Goal: Task Accomplishment & Management: Use online tool/utility

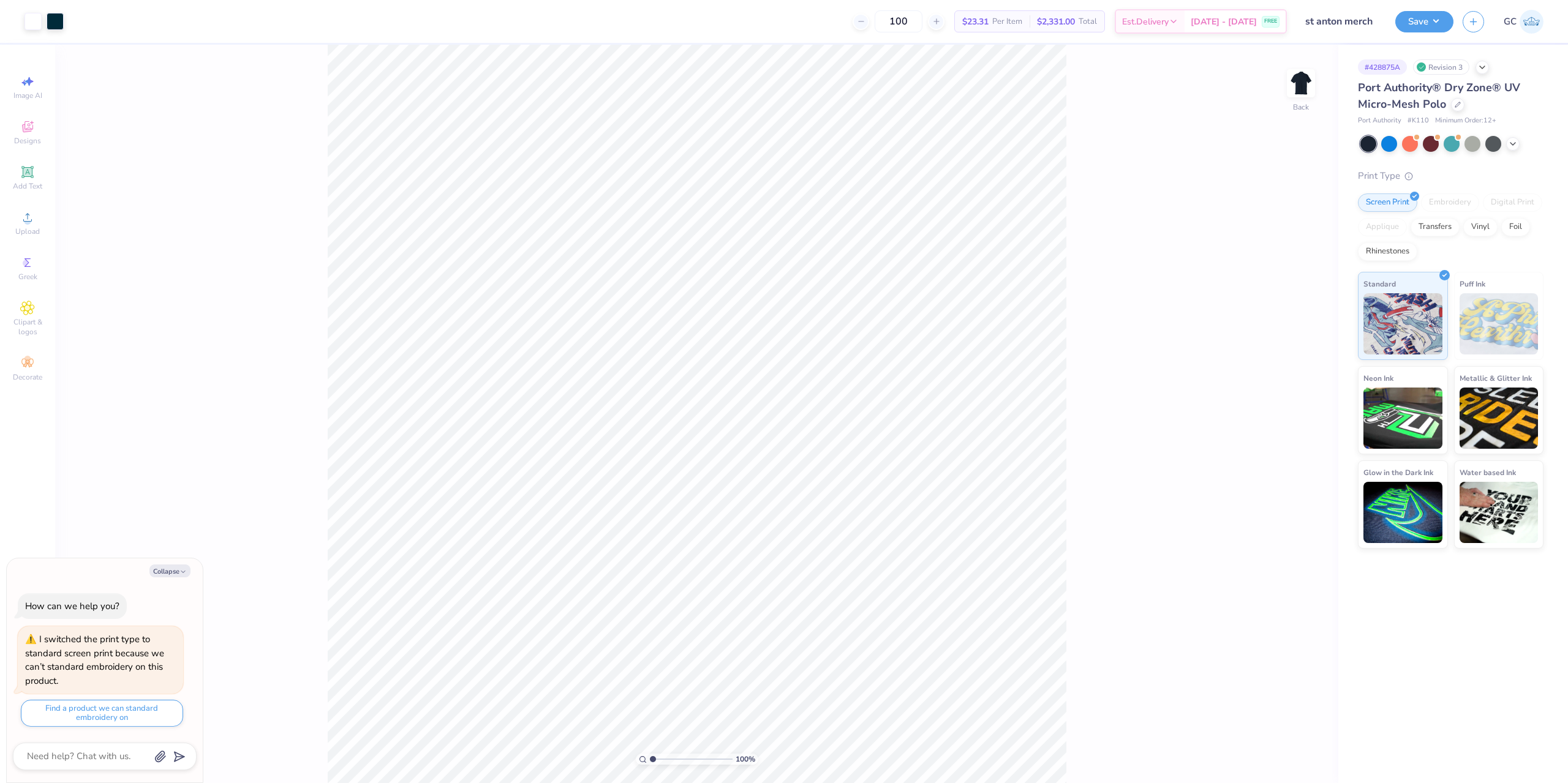
type textarea "x"
type input "3.6716840780171"
type textarea "x"
type input "3.6716840780171"
type textarea "x"
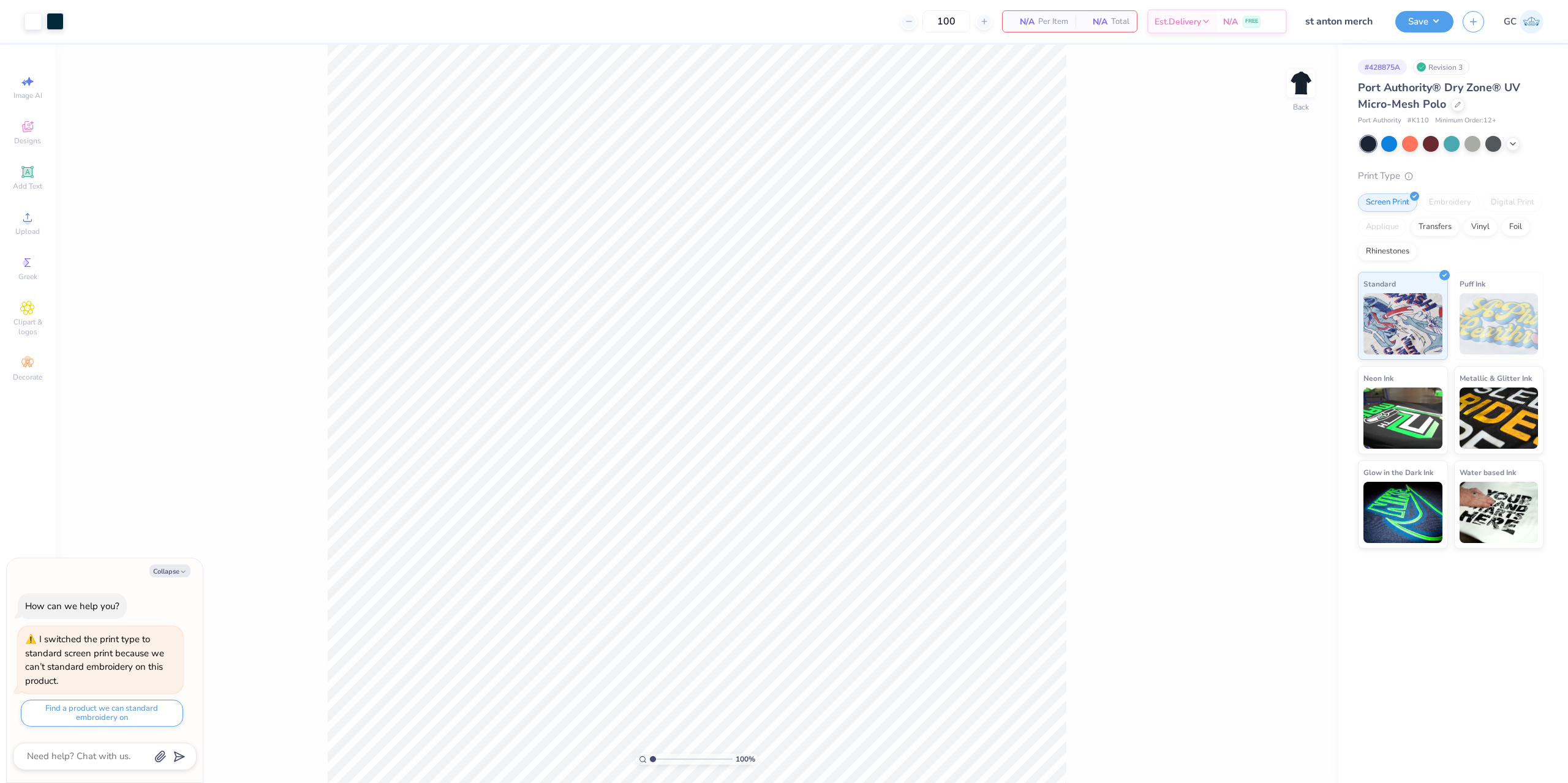
type textarea "x"
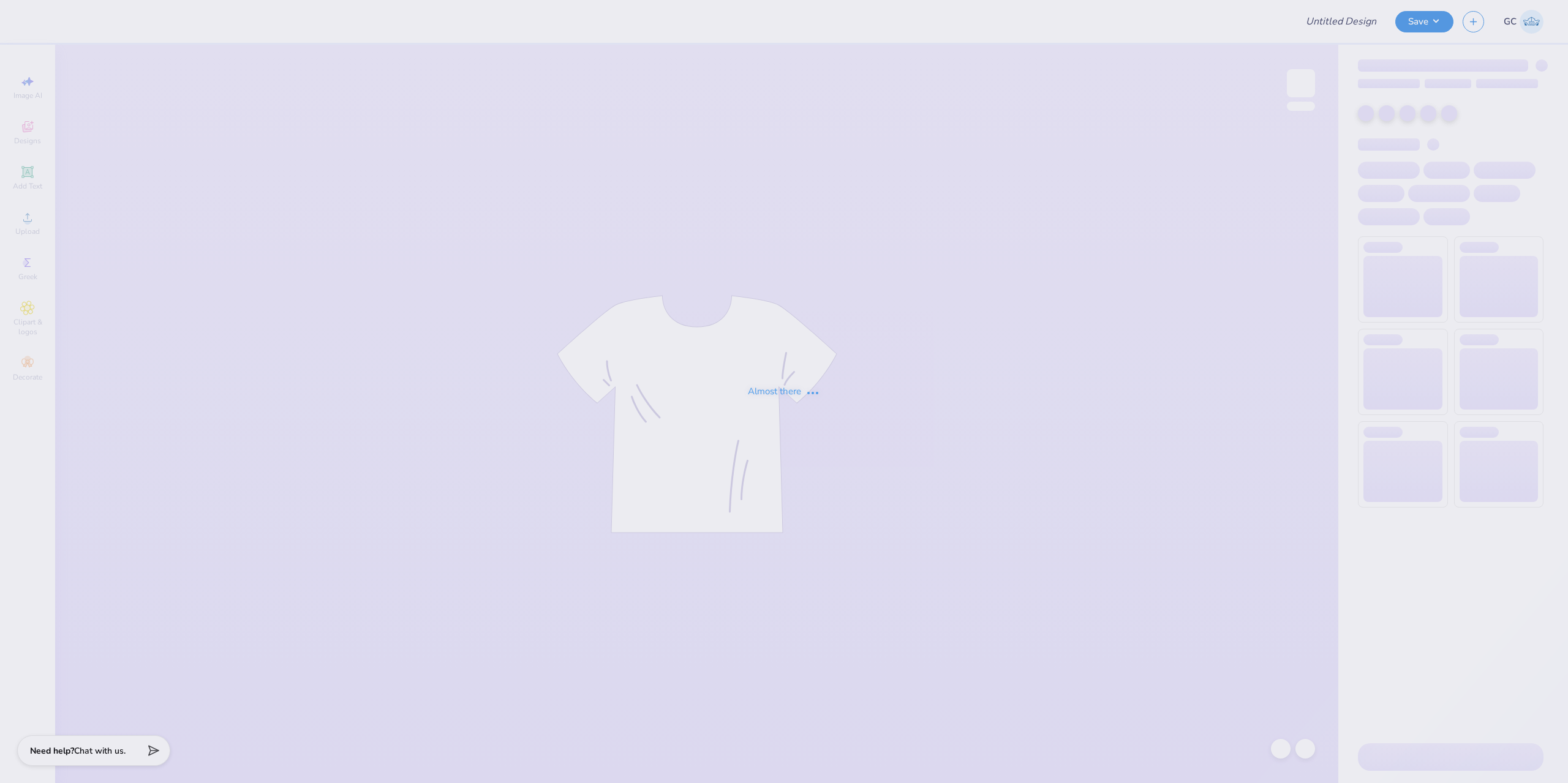
type input "st anton merch"
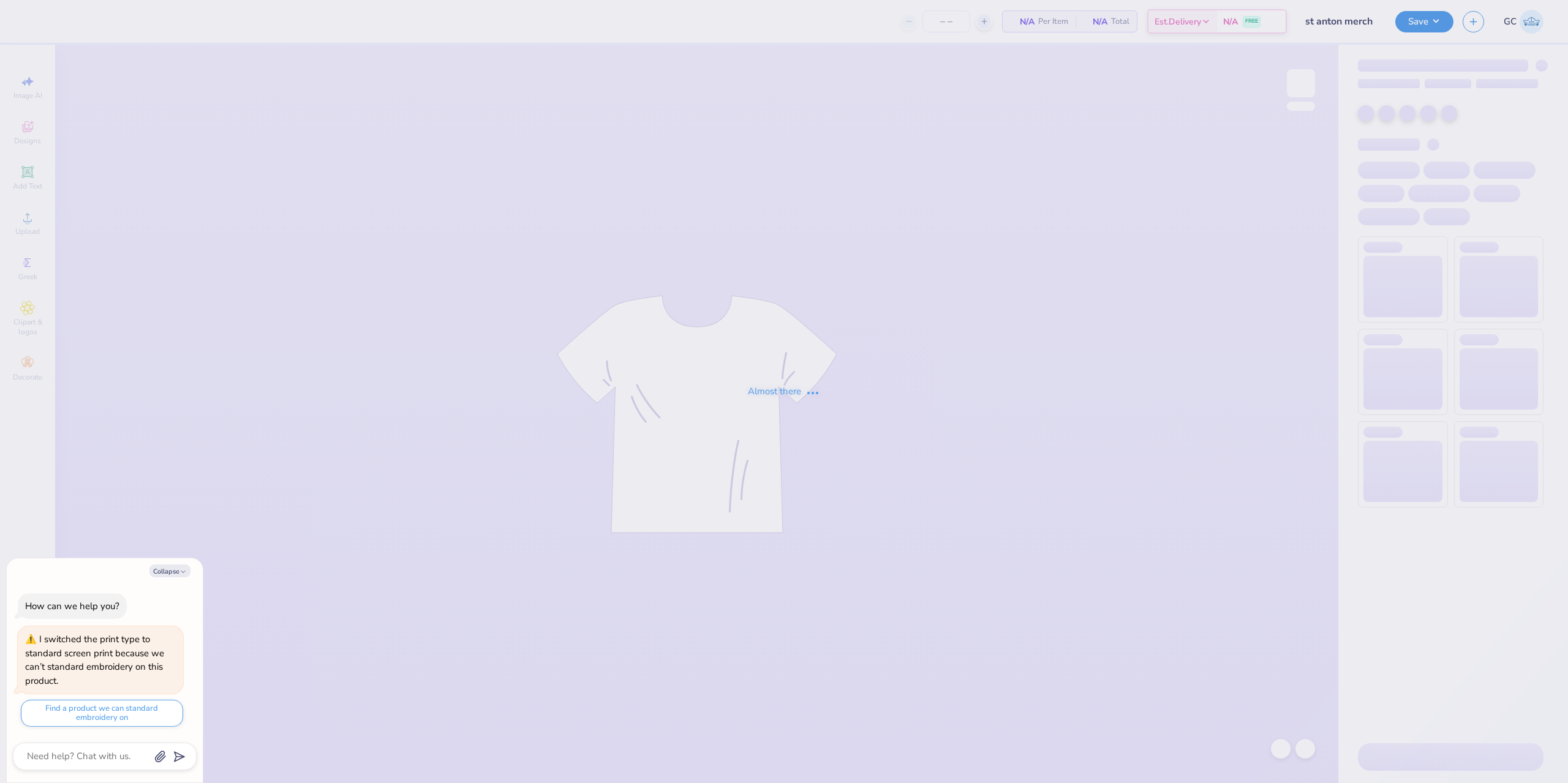
type textarea "x"
type input "100"
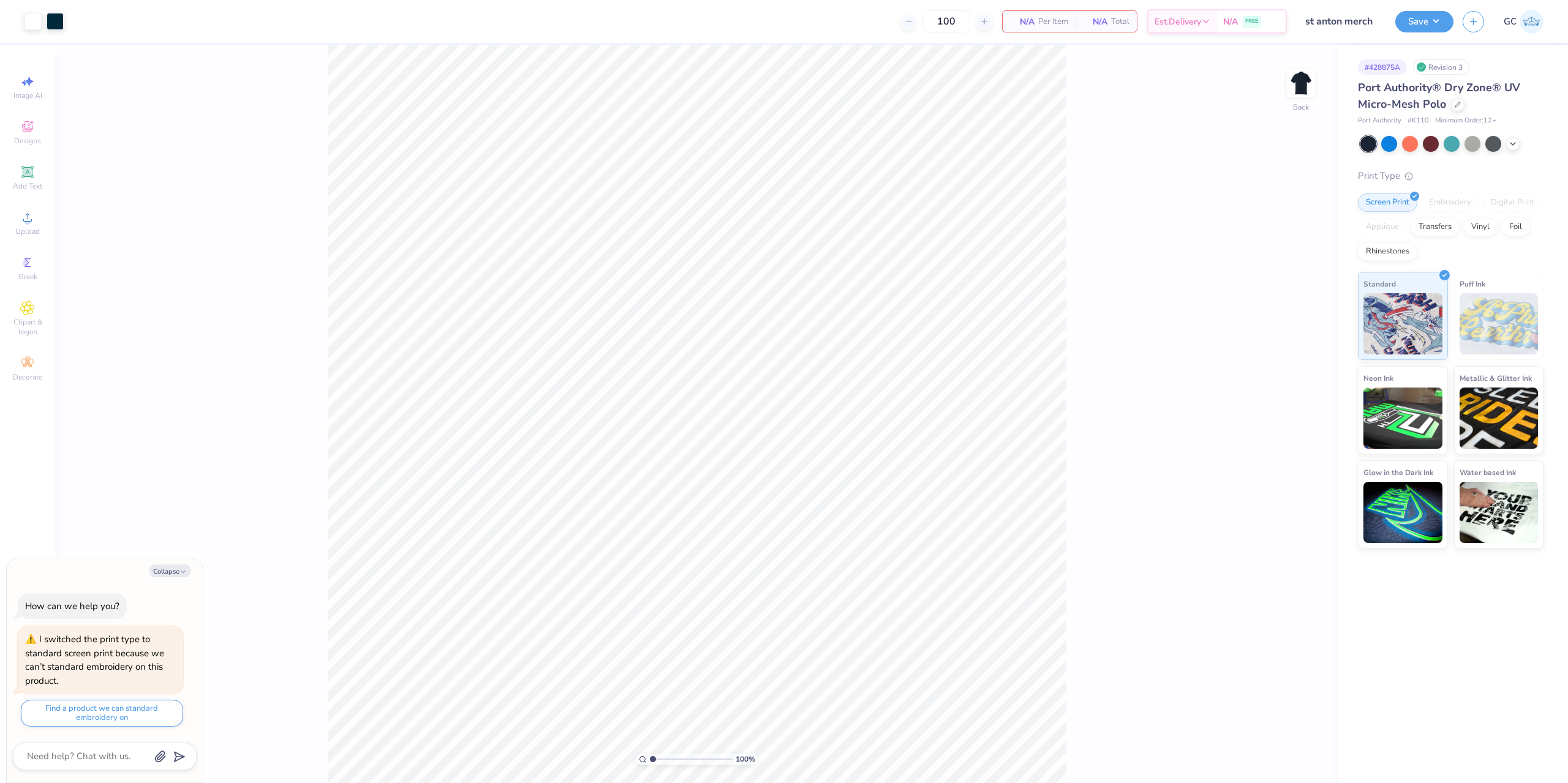
type textarea "x"
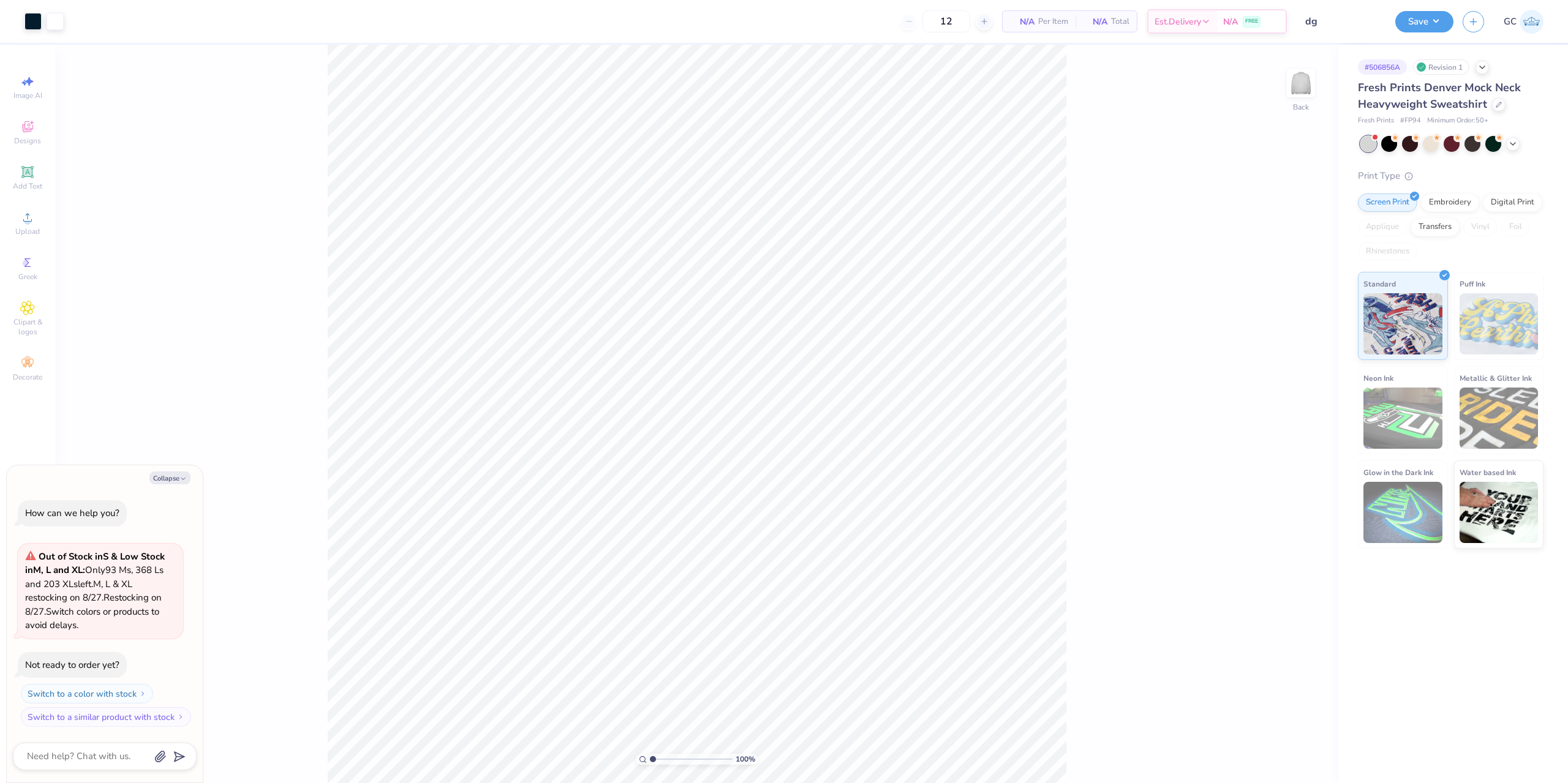
type textarea "x"
type input "2.01445811466782"
type textarea "x"
type input "2.01445811466782"
type textarea "x"
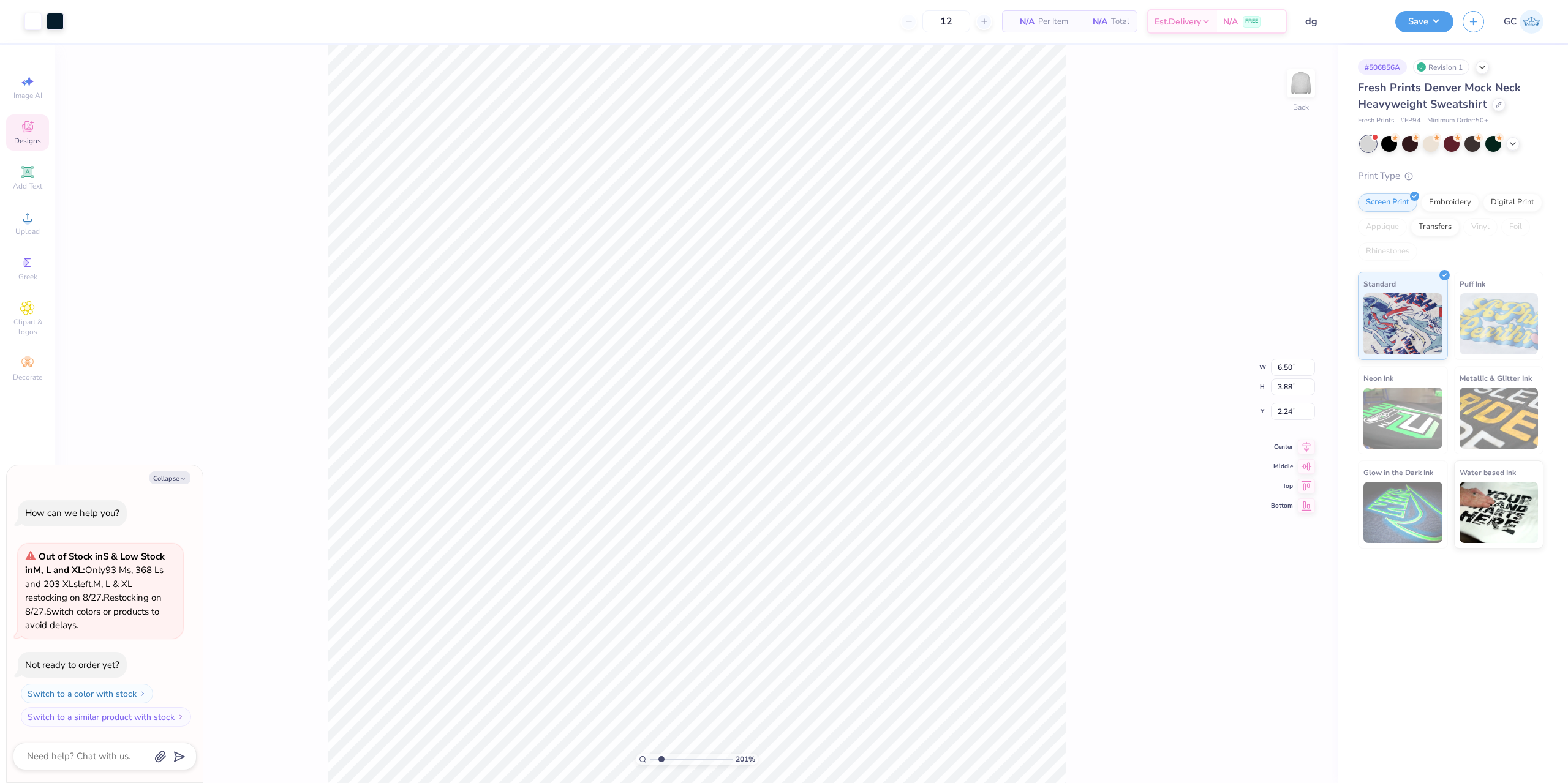
type input "2.01445811466782"
type textarea "x"
type input "2.01445811466782"
type textarea "x"
type input "2.01445811466782"
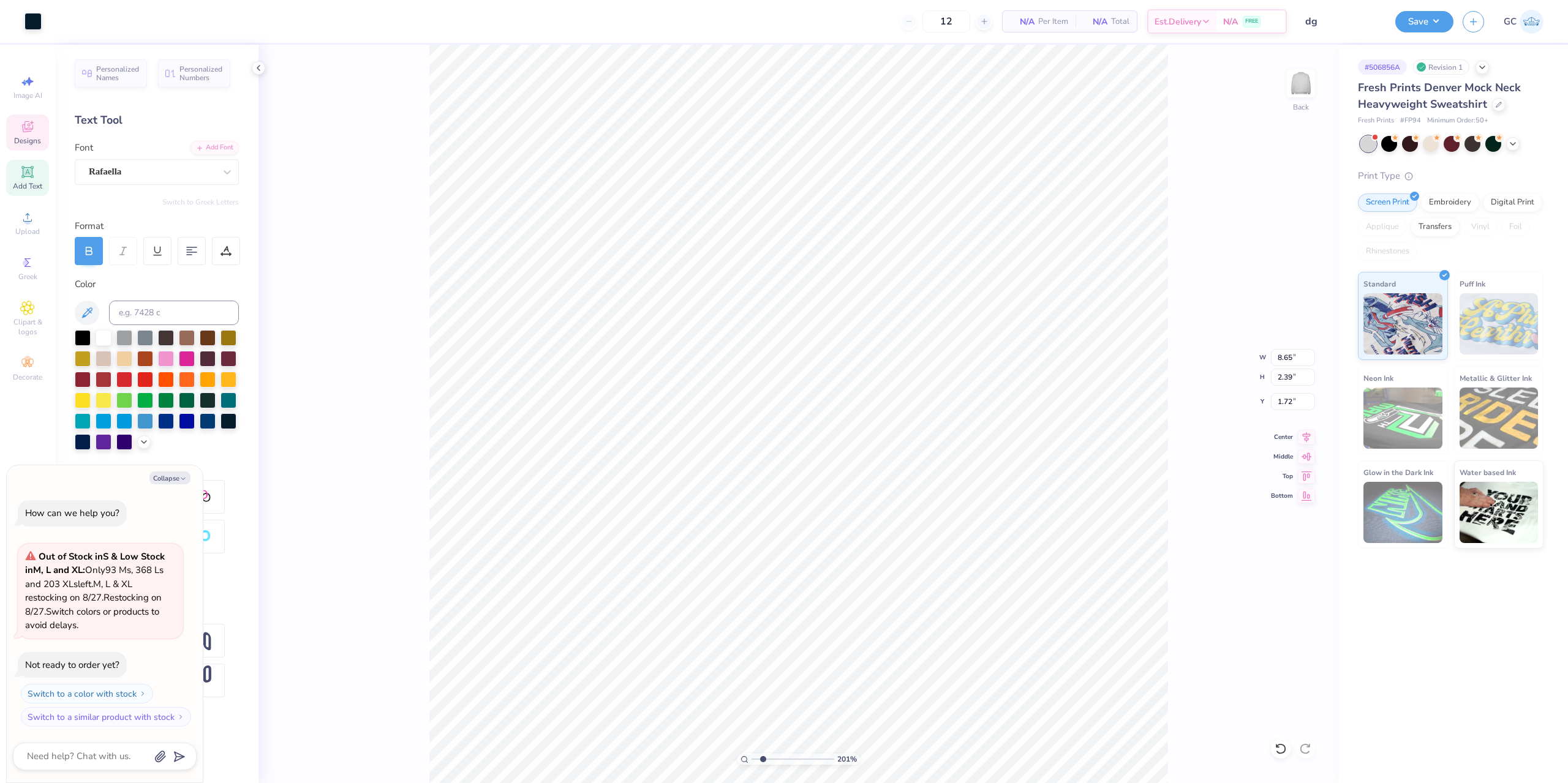
type textarea "x"
type input "2.01445811466782"
type textarea "x"
type input "2.01445811466782"
type textarea "x"
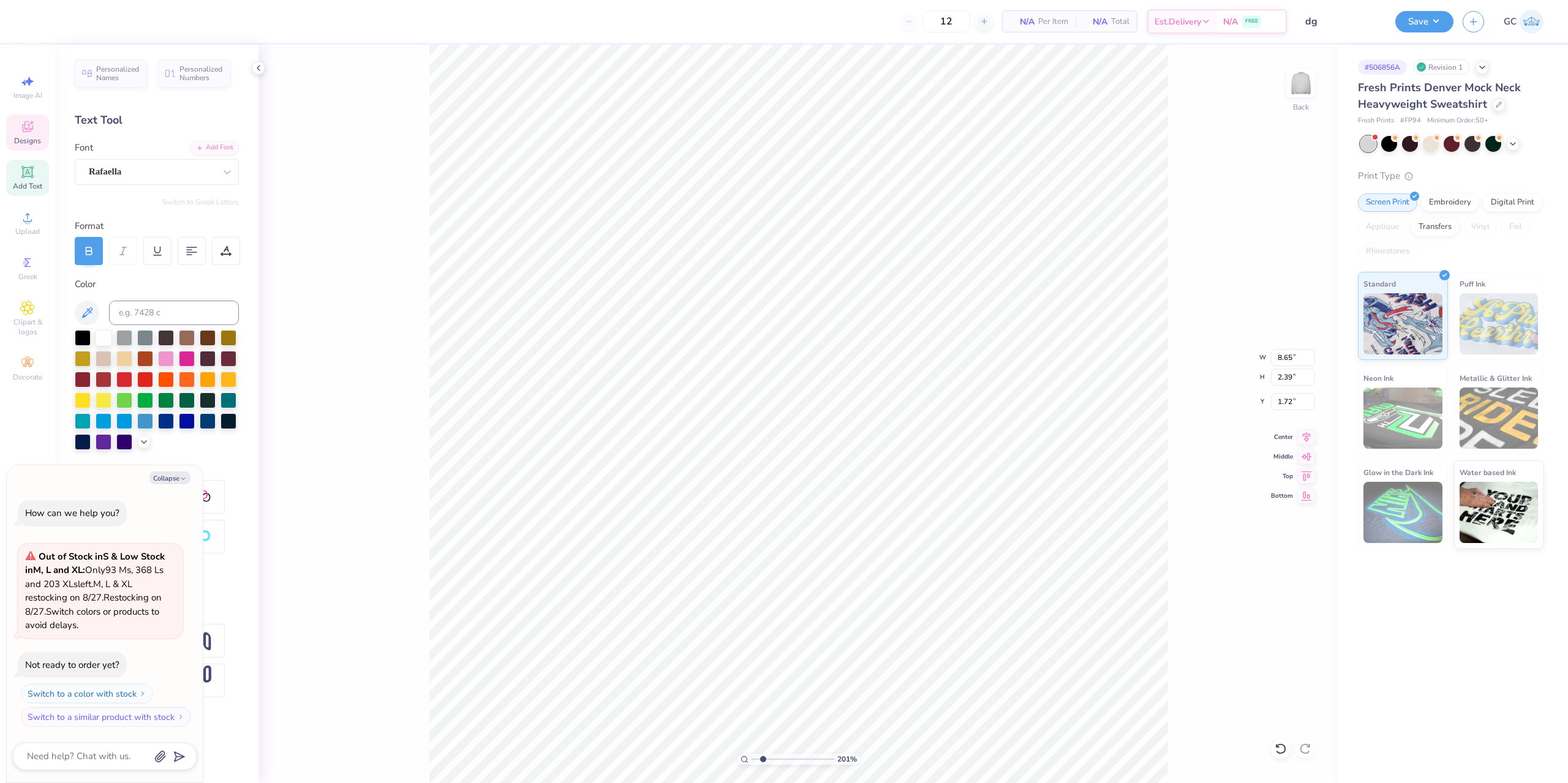
type input "2.01445811466782"
type textarea "x"
type input "2.01445811466782"
type textarea "x"
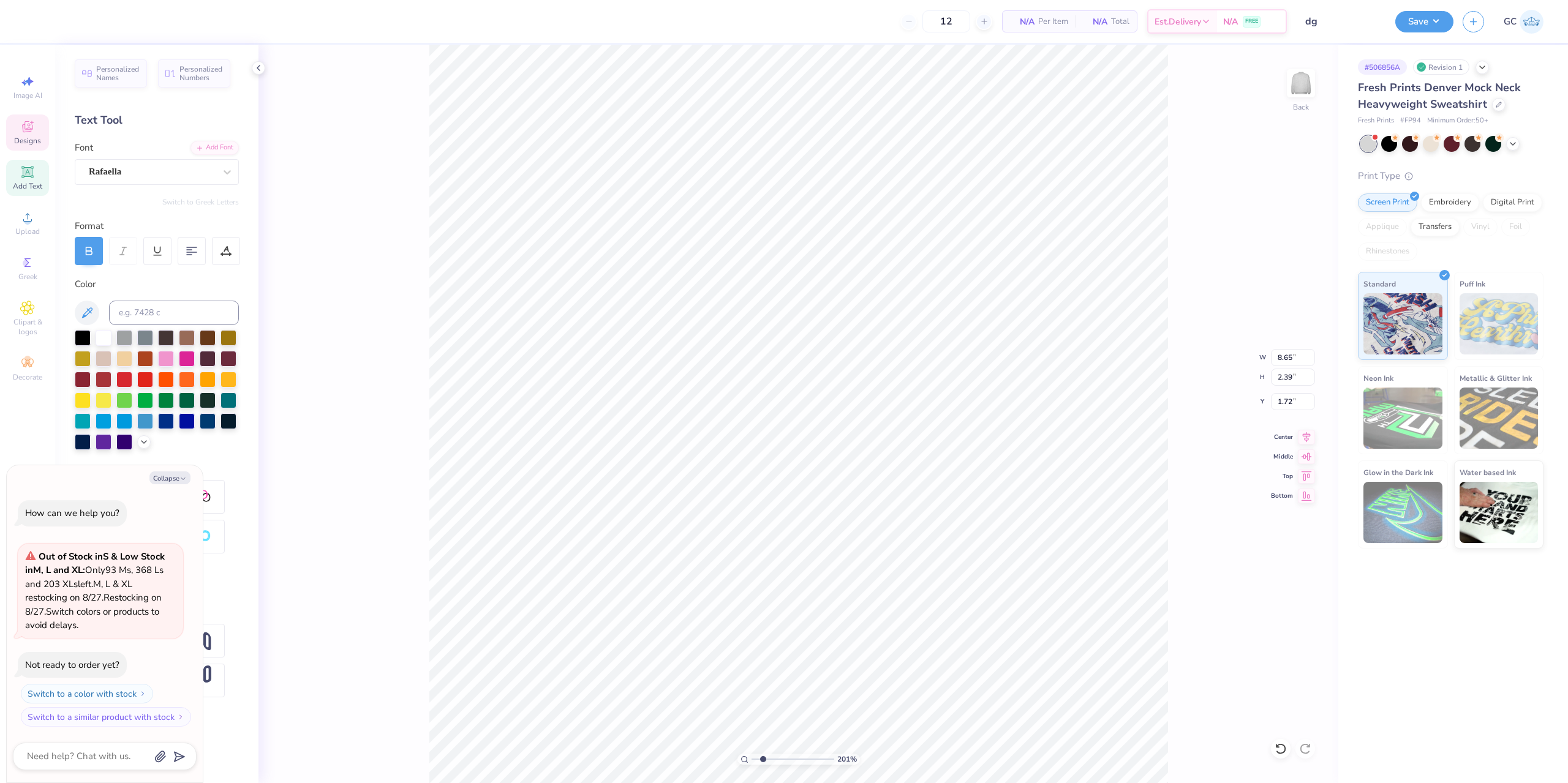
type input "2.01445811466782"
type textarea "x"
type textarea "D"
type input "2.01445811466782"
type textarea "x"
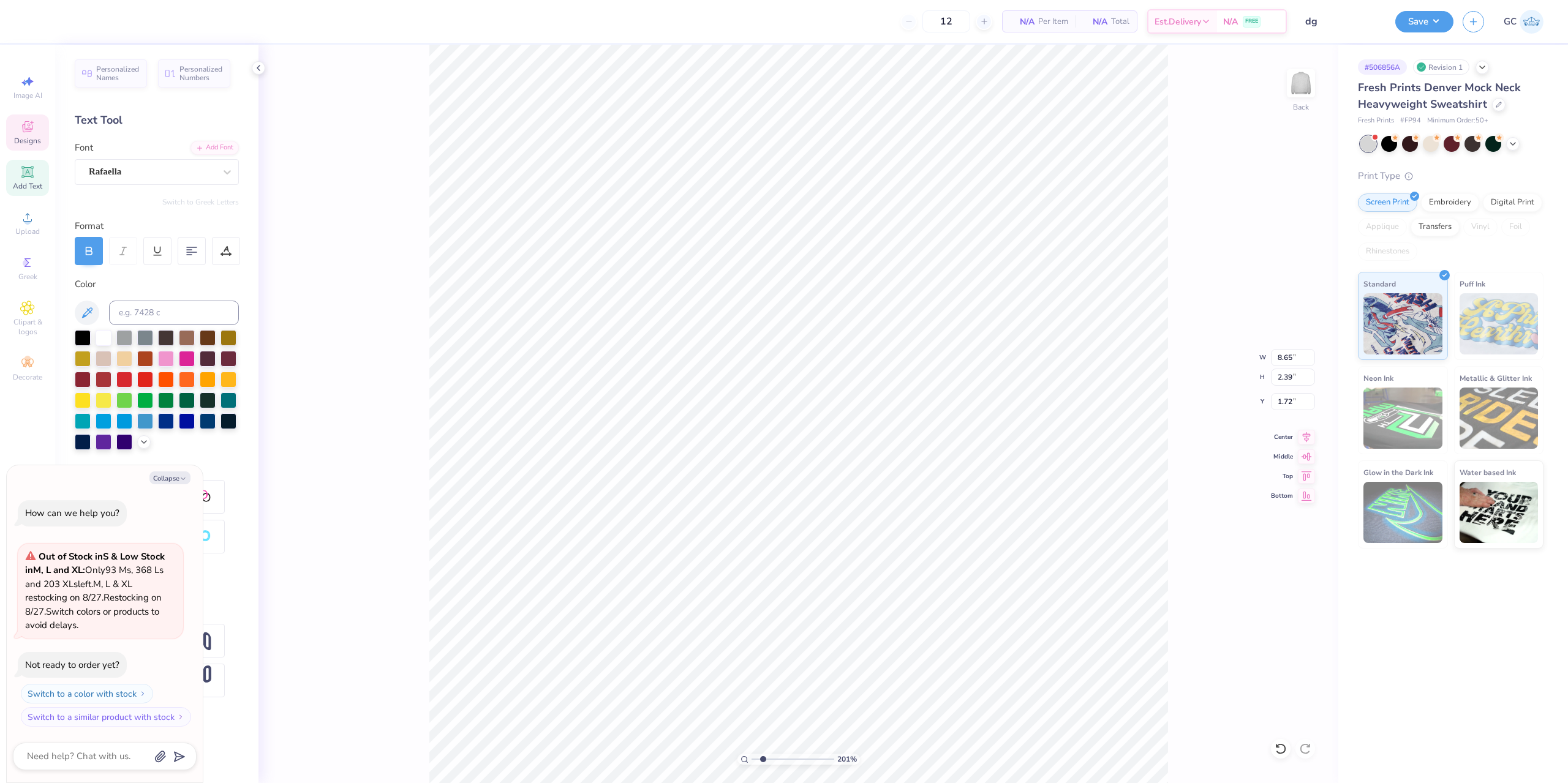
type textarea "De"
type input "2.01445811466782"
type textarea "x"
type textarea "Del"
type input "2.01445811466782"
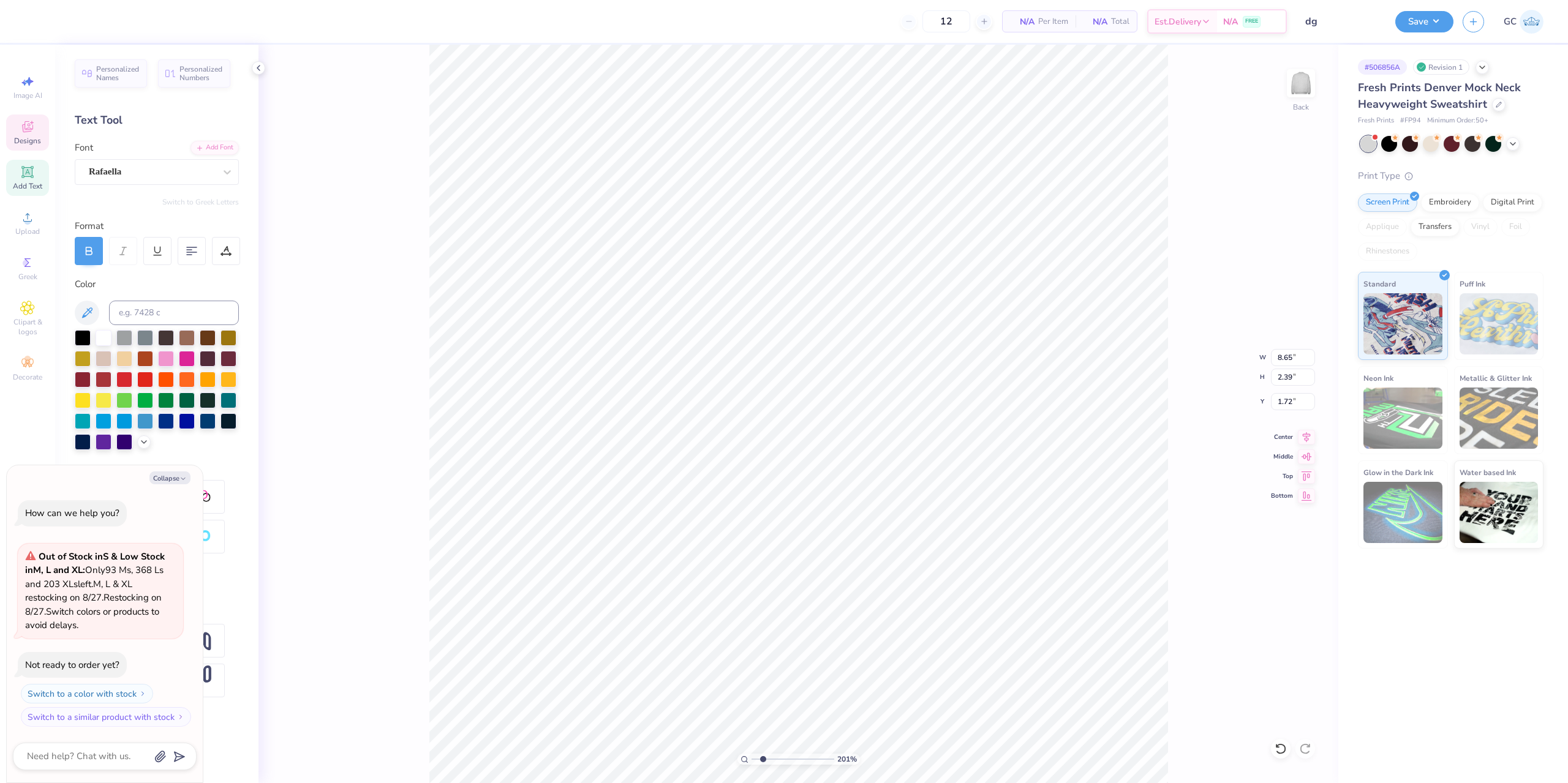
type textarea "x"
type textarea "Delt"
type input "2.01445811466782"
type textarea "x"
type textarea "Delta"
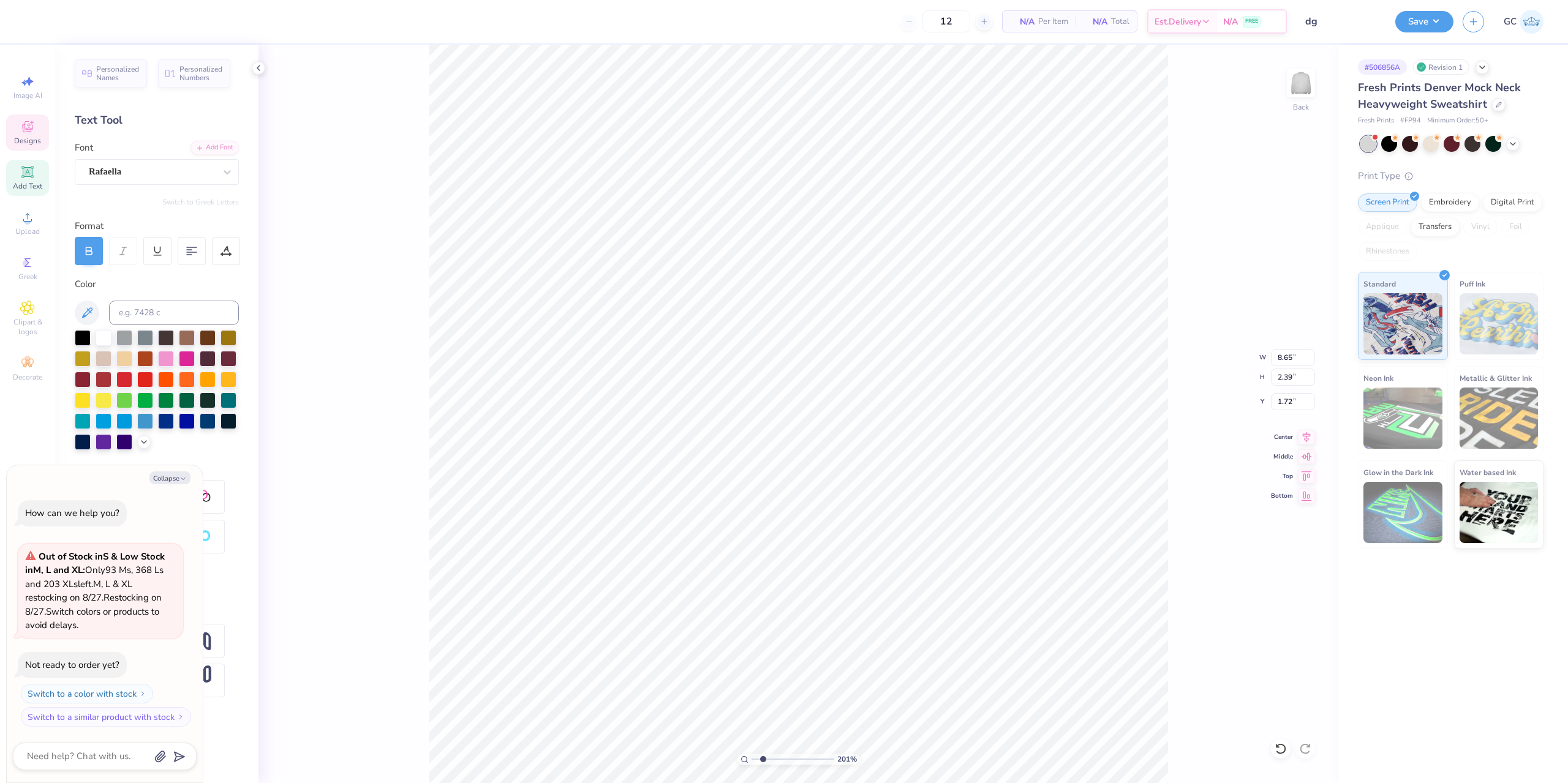
type input "2.01445811466782"
type textarea "x"
type input "2.01445811466782"
type textarea "x"
type input "2.01445811466782"
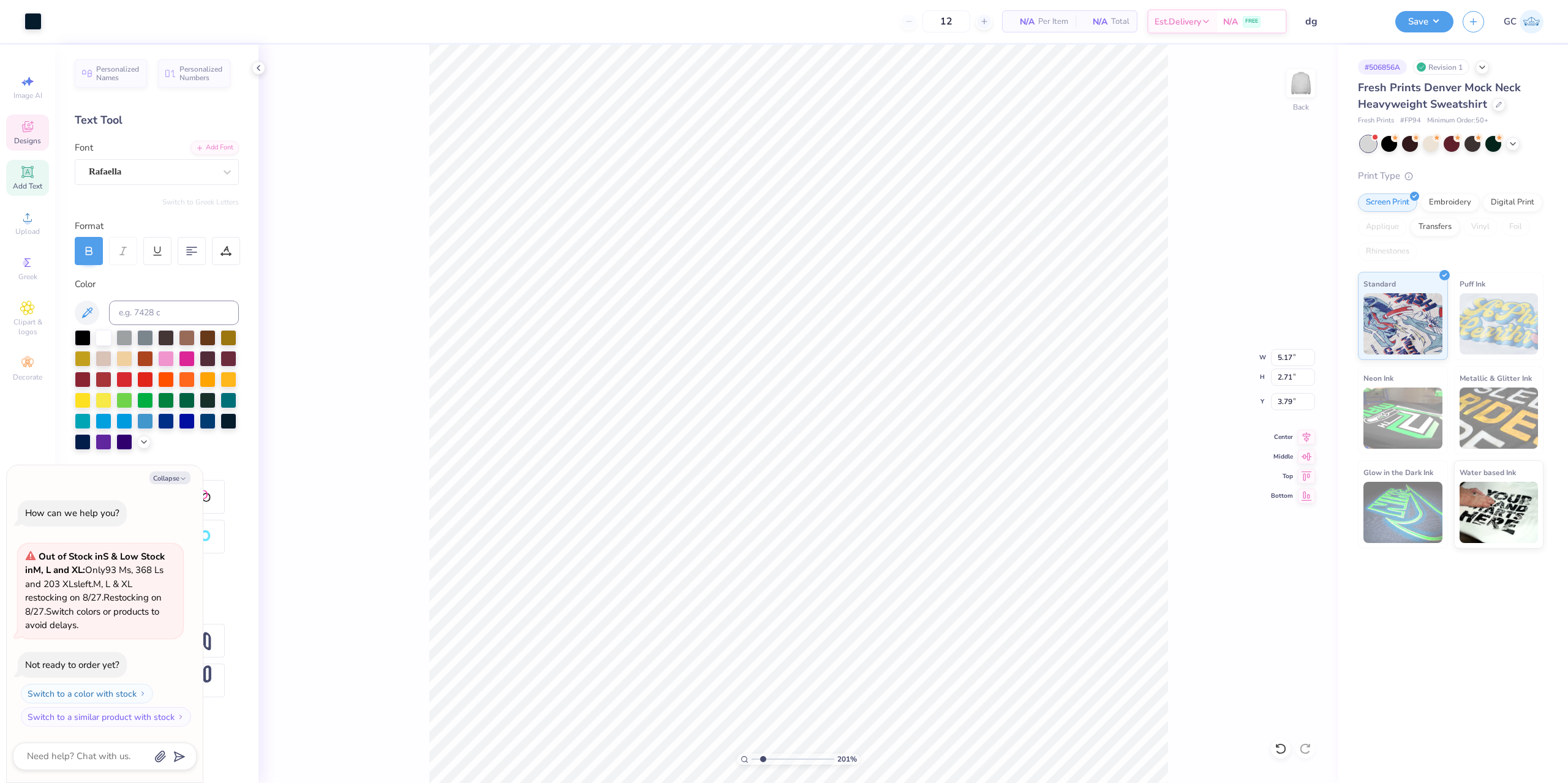
type textarea "x"
type input "2.01445811466782"
type textarea "x"
type input "2.01445811466782"
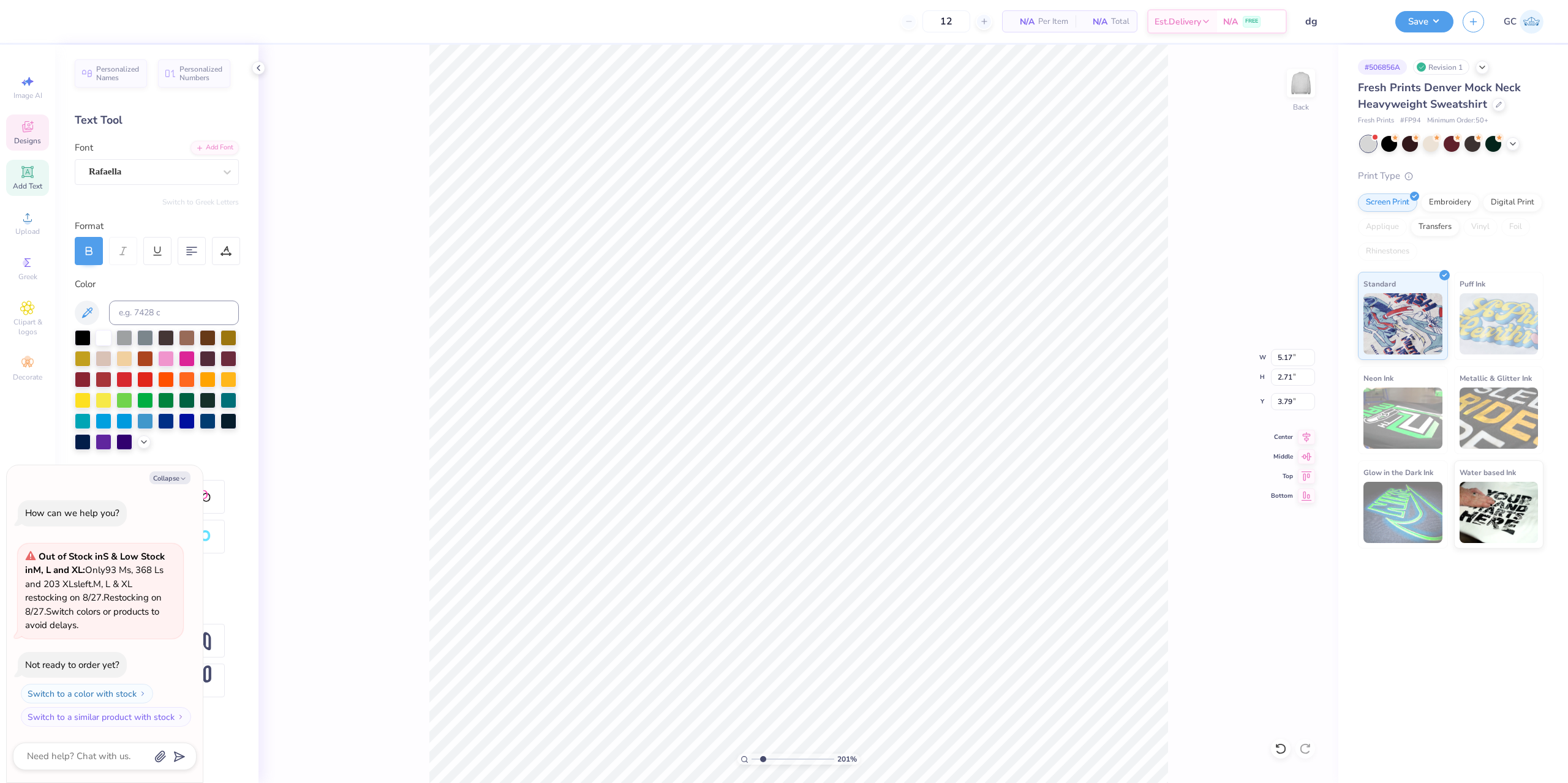
type textarea "x"
type input "2.01445811466782"
type textarea "x"
type textarea "G"
type input "2.01445811466782"
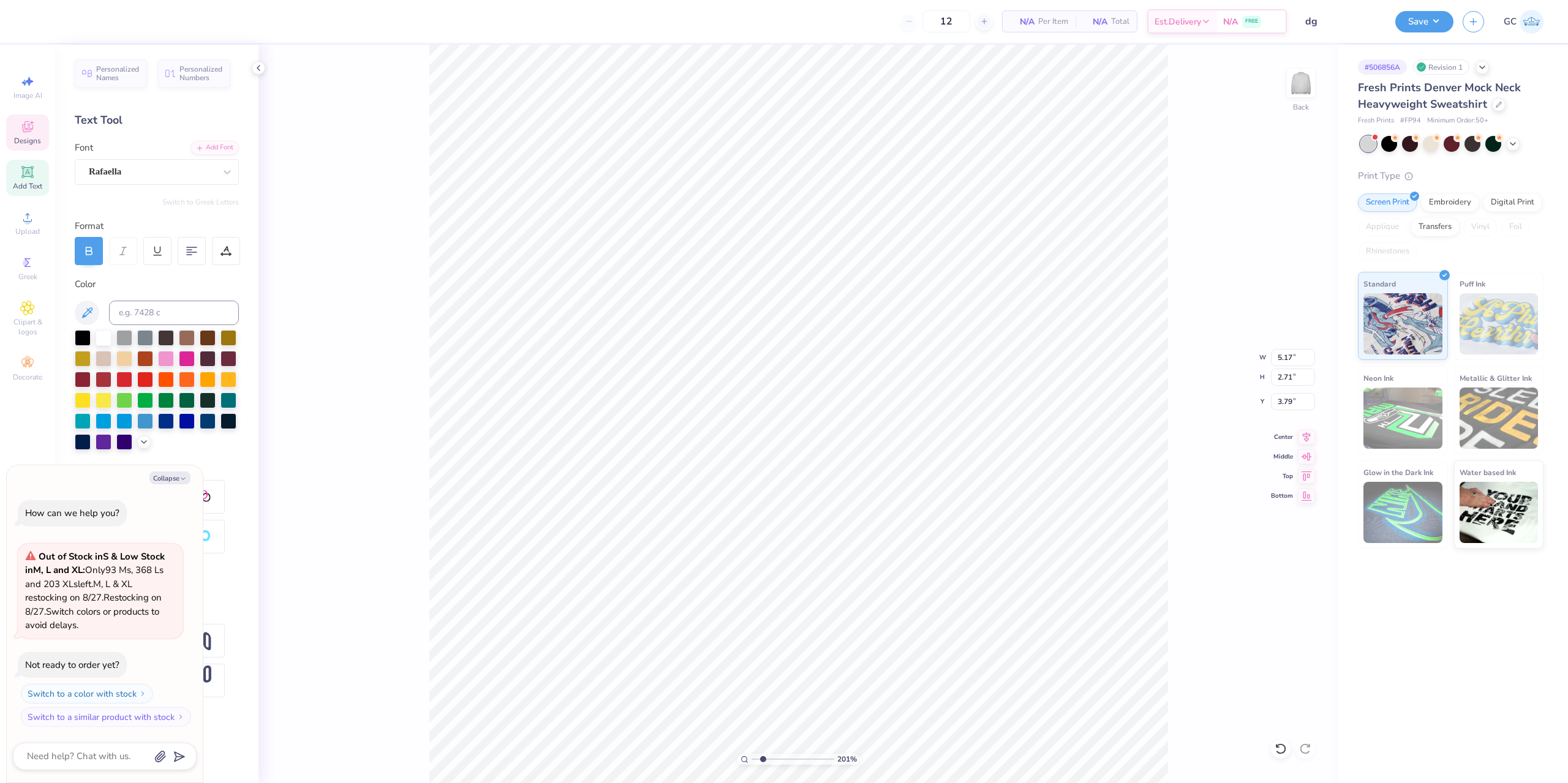
type textarea "x"
type textarea "Ga"
type input "2.01445811466782"
type textarea "x"
type textarea "Gam"
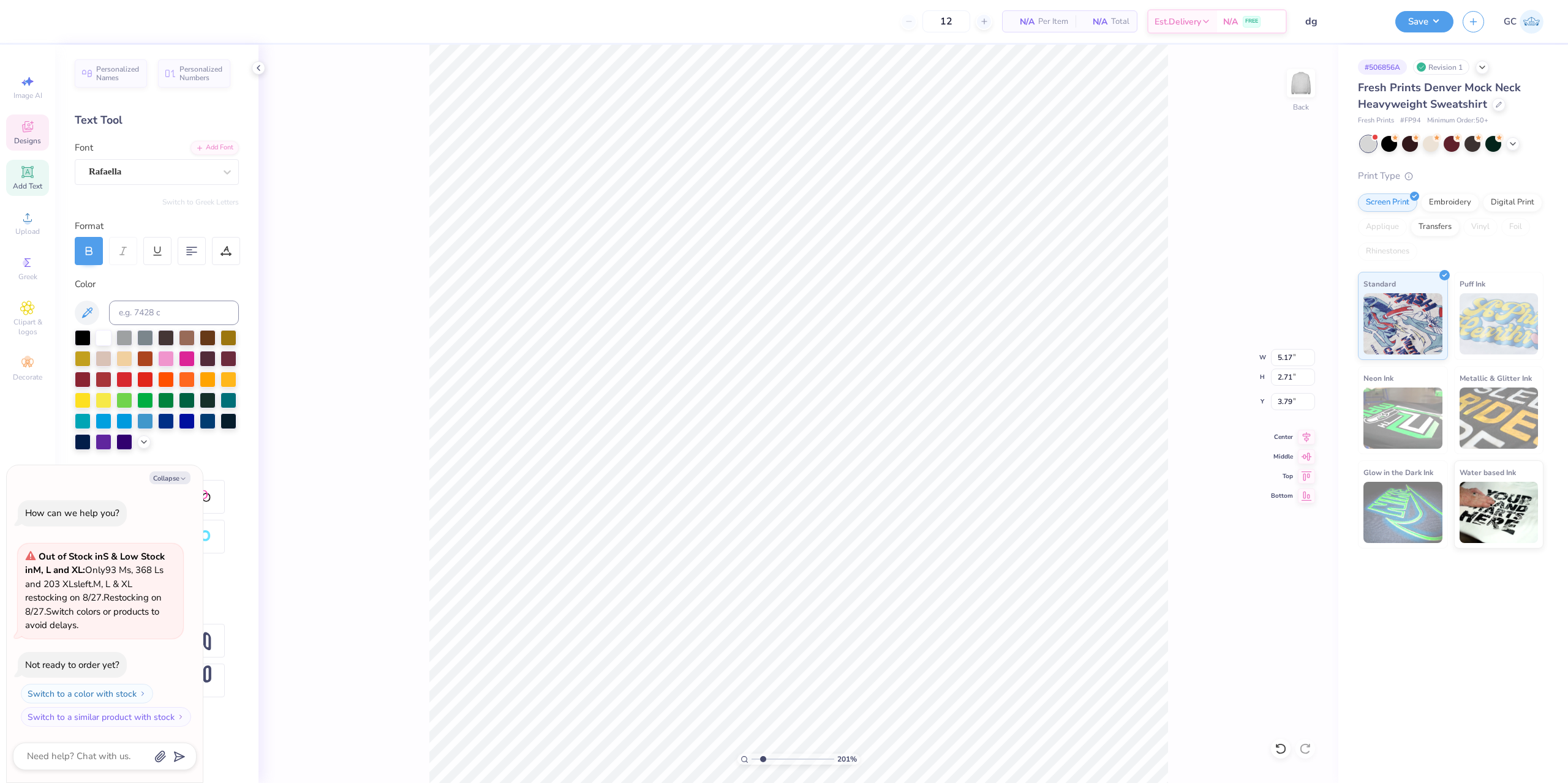
type input "2.01445811466782"
type textarea "x"
type textarea "Gamm"
type input "2.01445811466782"
type textarea "x"
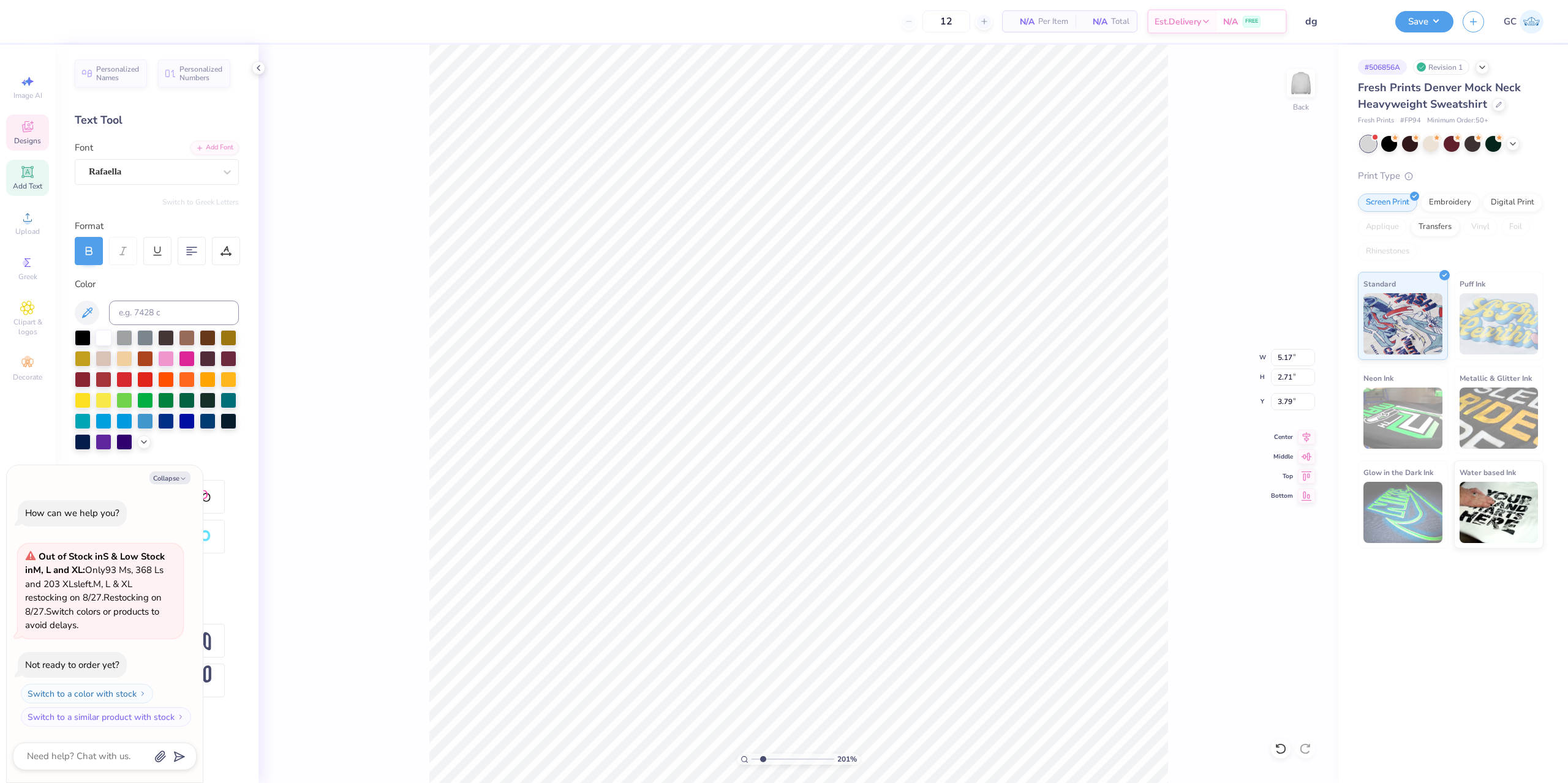
type textarea "Gamma"
type input "2.01445811466782"
type textarea "x"
type input "2.01445811466782"
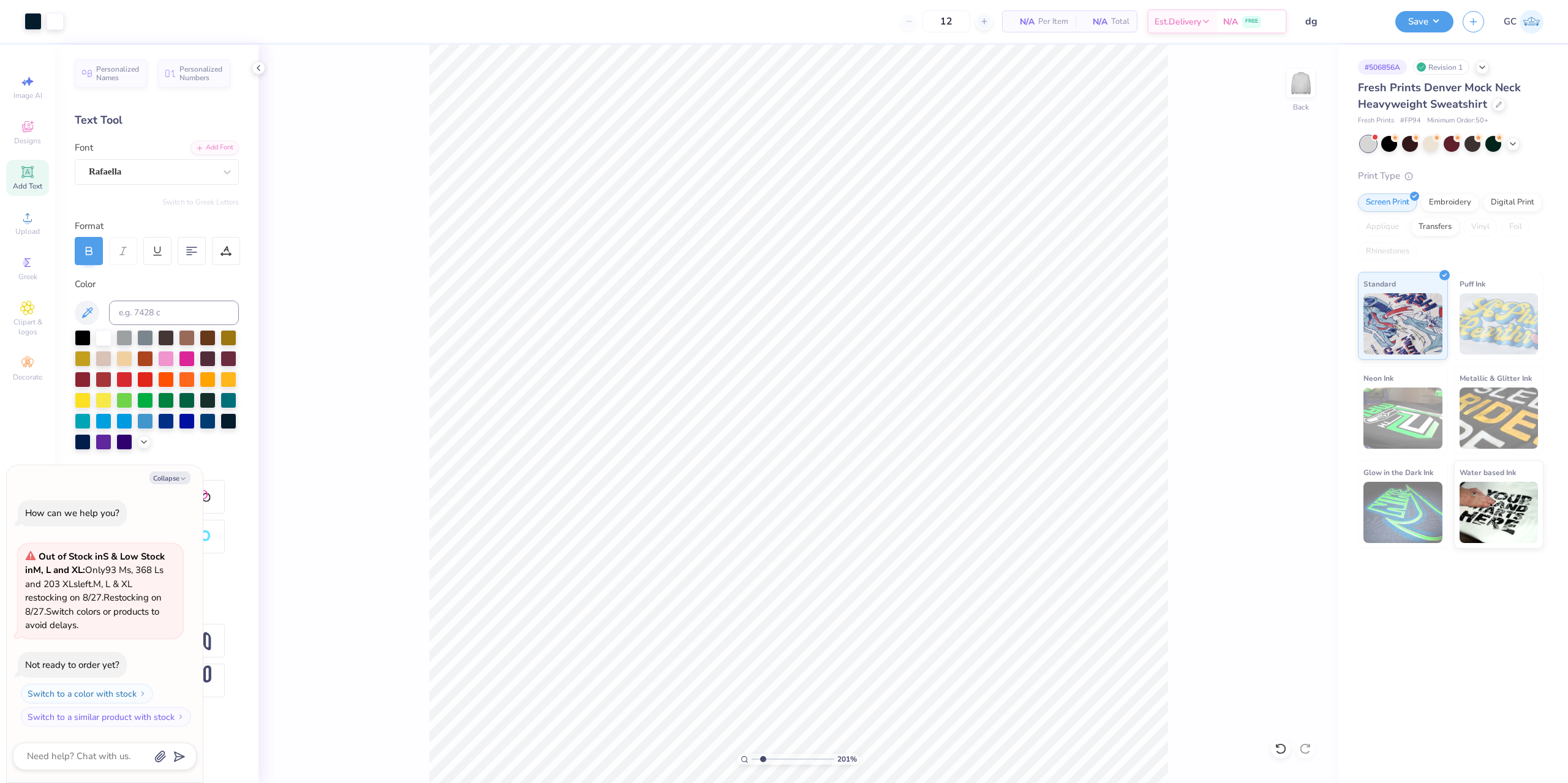
type textarea "x"
type input "2.01445811466782"
type textarea "x"
type input "2.01445811466782"
type textarea "x"
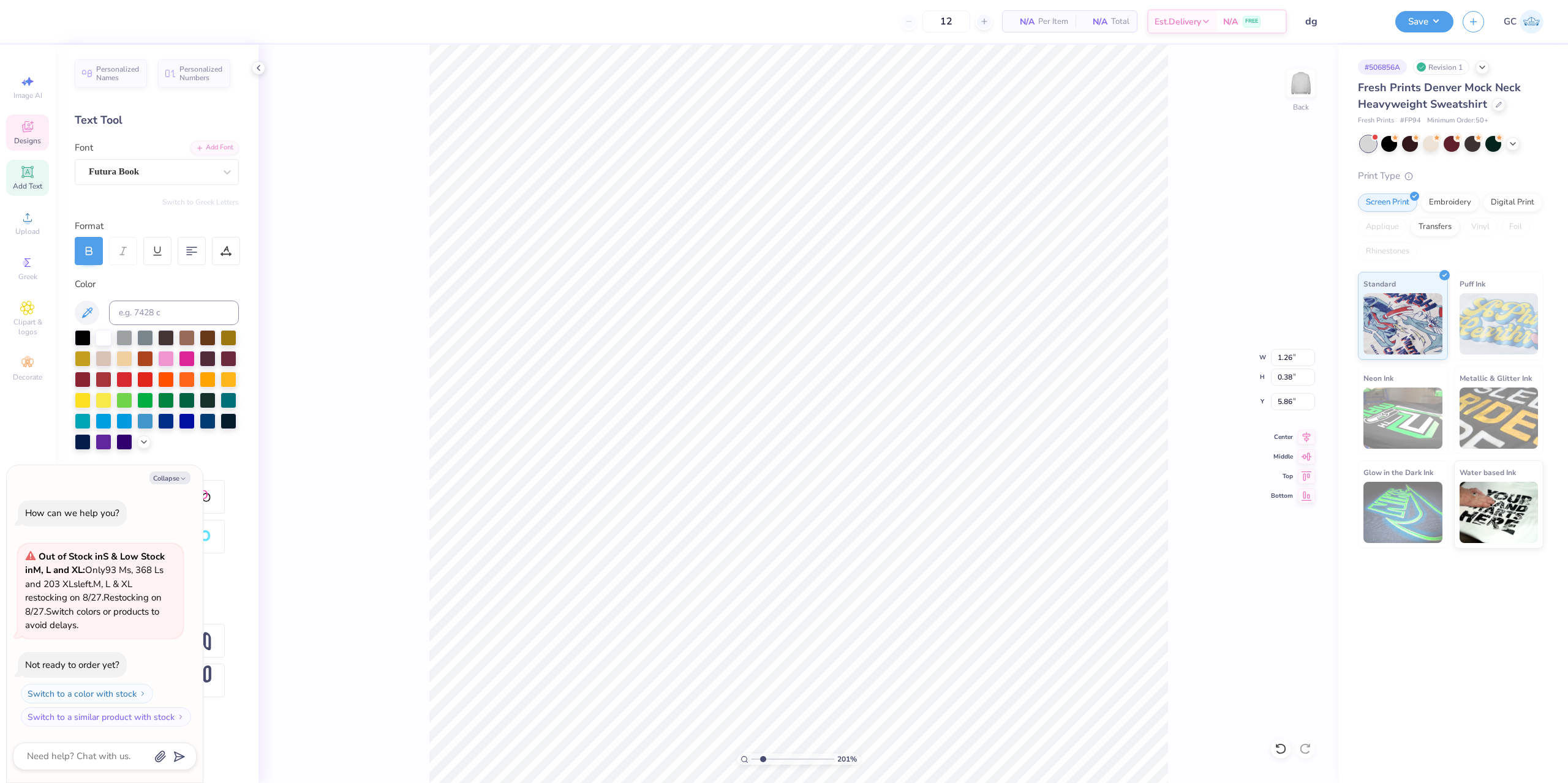
type input "5.93"
type input "2.01445811466782"
type textarea "x"
type input "2.01445811466782"
type textarea "x"
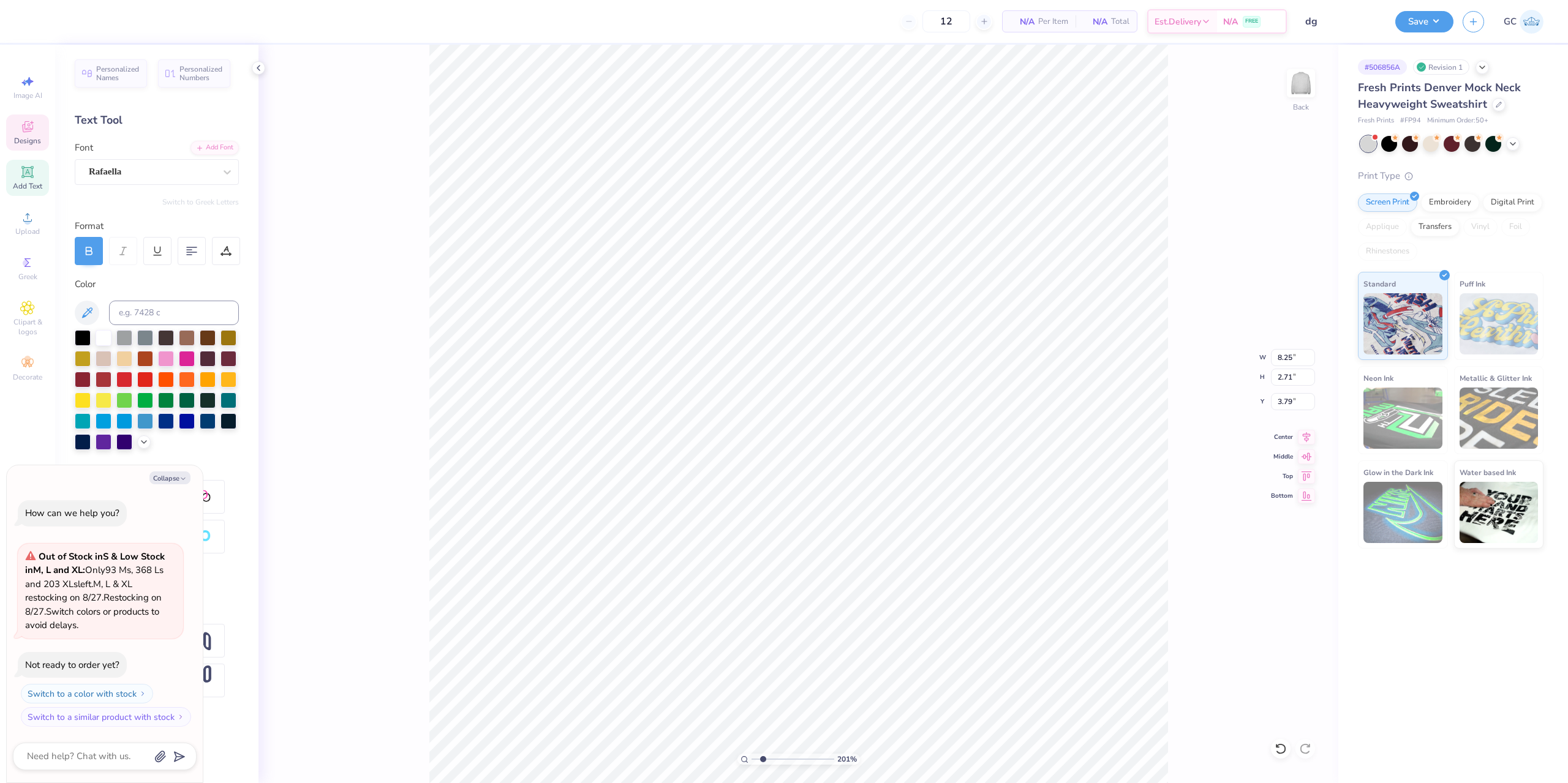
type input "2.01445811466782"
type textarea "x"
type input "2.01445811466782"
type textarea "x"
type input "3.32211092047231"
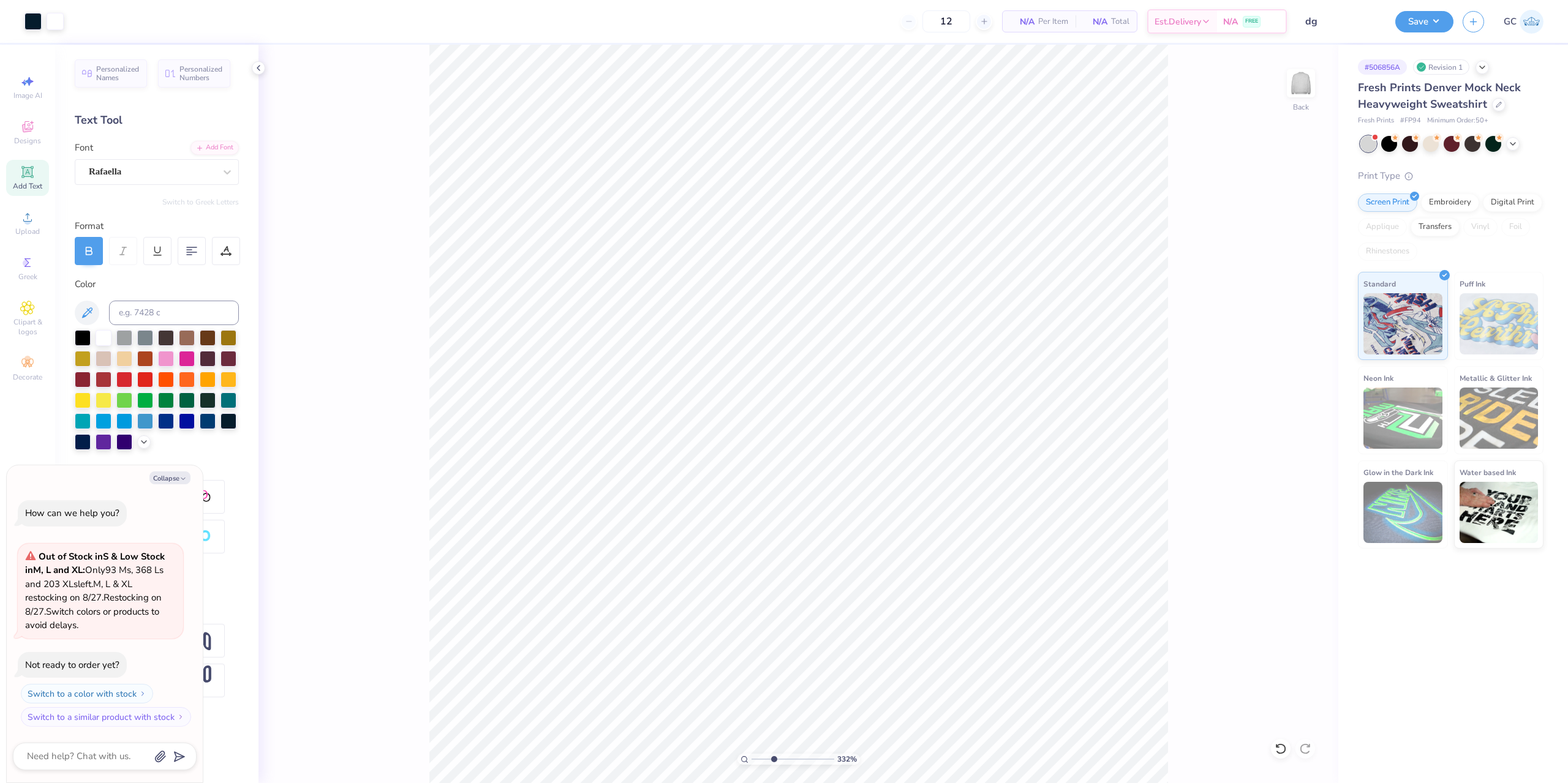
type textarea "x"
type input "3.32211092047231"
type textarea "x"
type input "0.38"
type input "0.67"
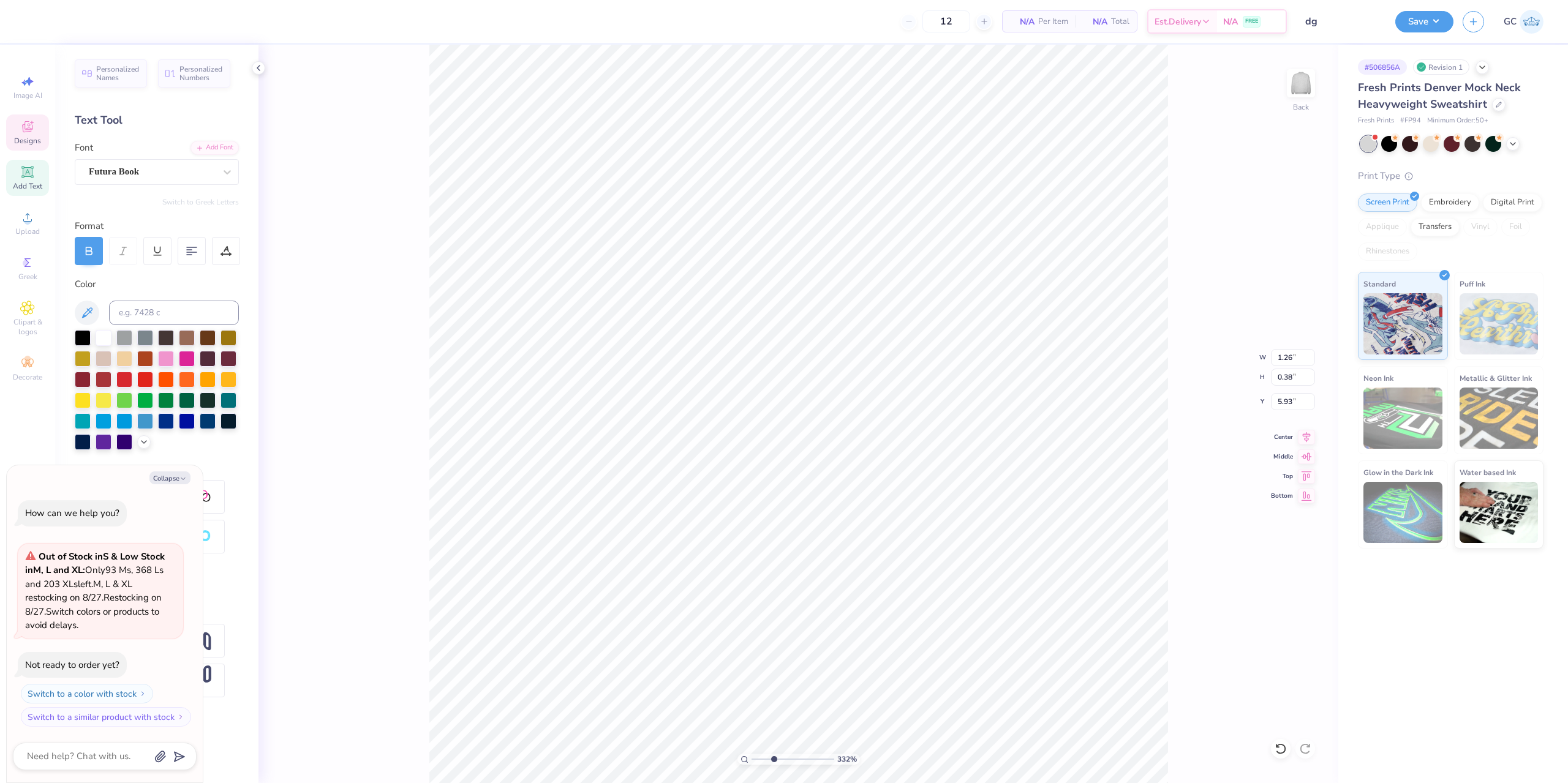
type input "5.38"
type input "3.32211092047231"
type textarea "x"
type input "3.32211092047231"
type textarea "x"
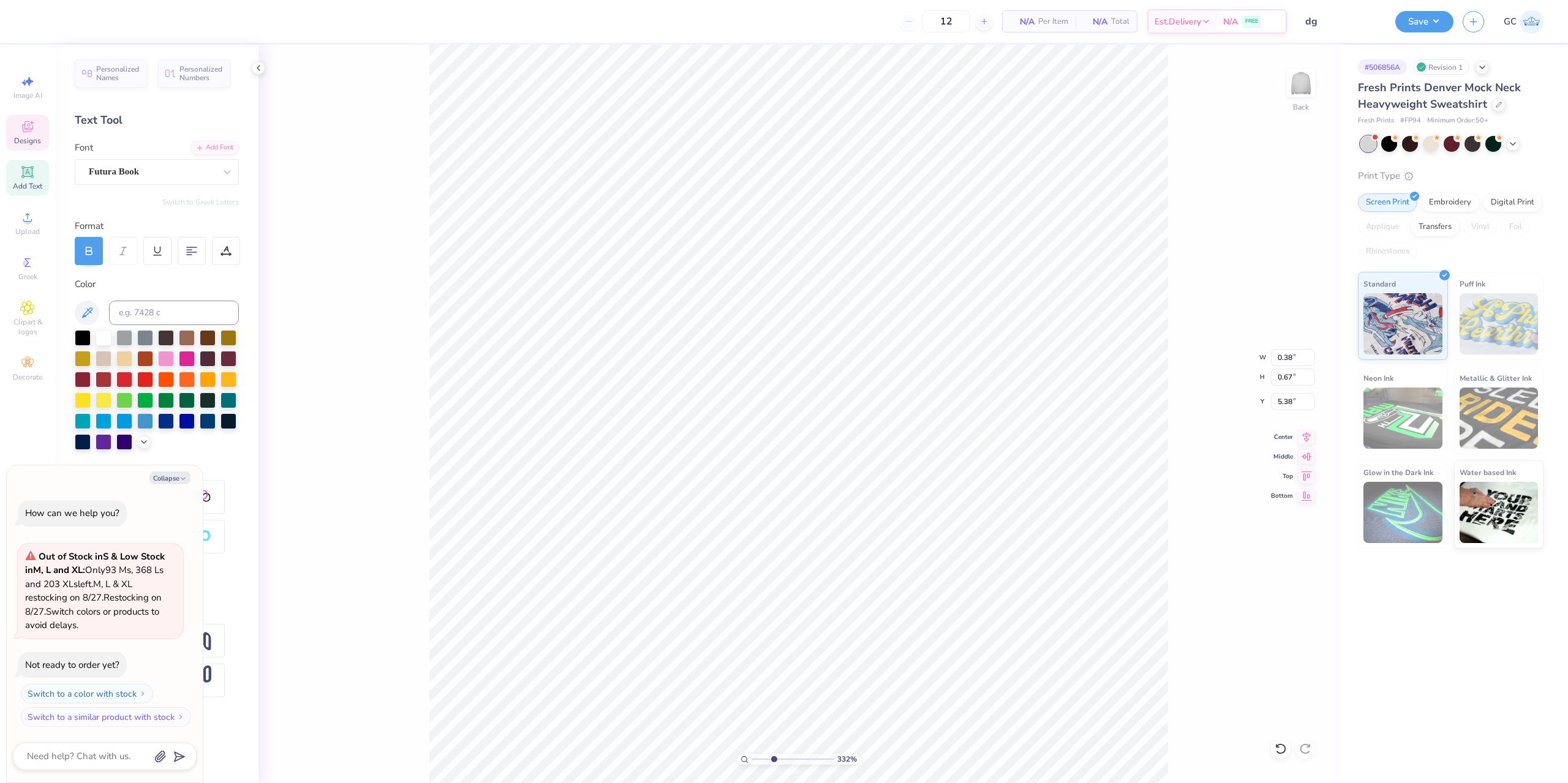
type input "0.41"
type input "1.47"
type input "4.58"
type input "3.32211092047231"
type textarea "x"
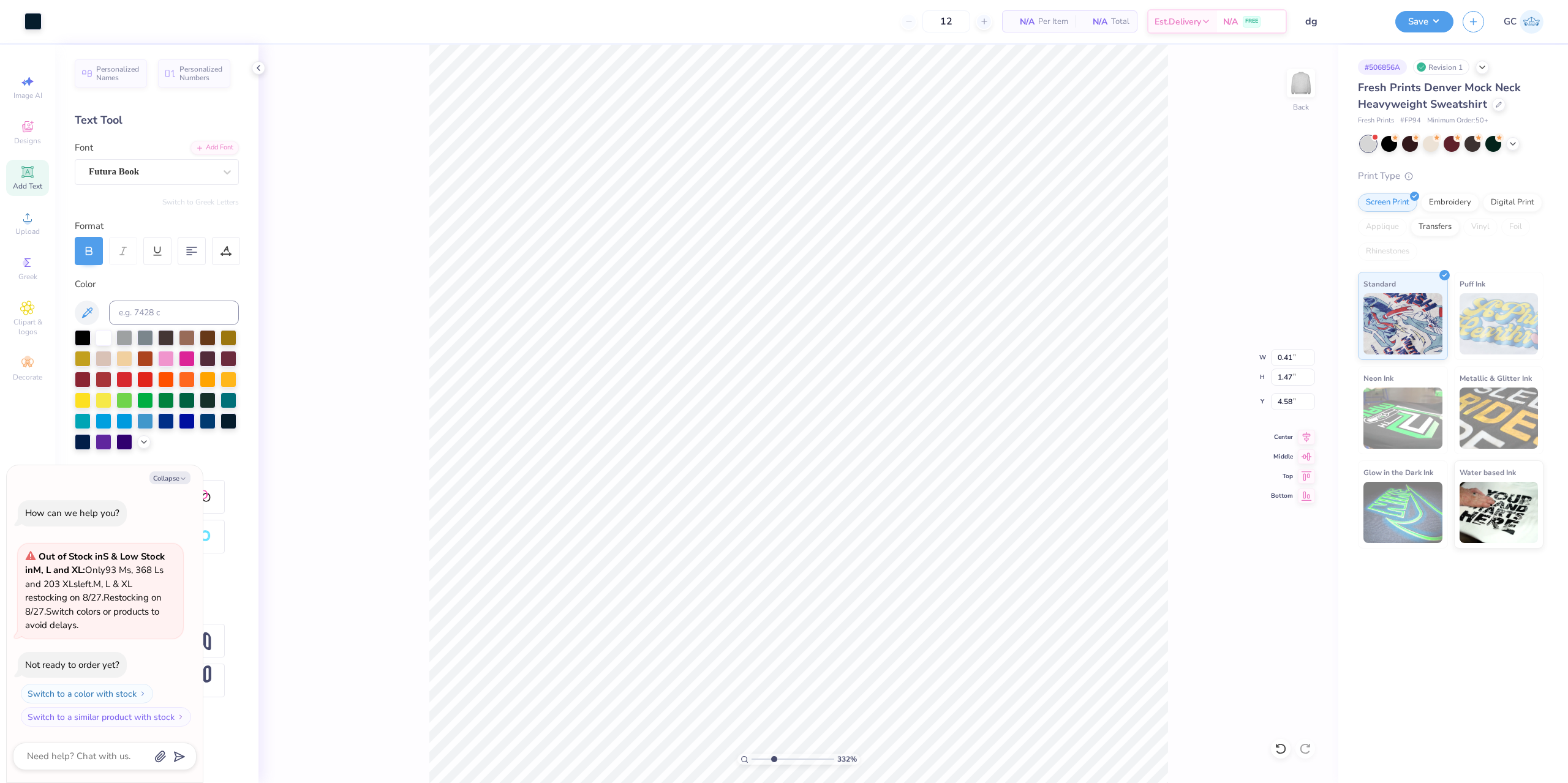
type input "3.32211092047231"
type textarea "x"
type input "4.67"
type input "3.32211092047231"
type textarea "x"
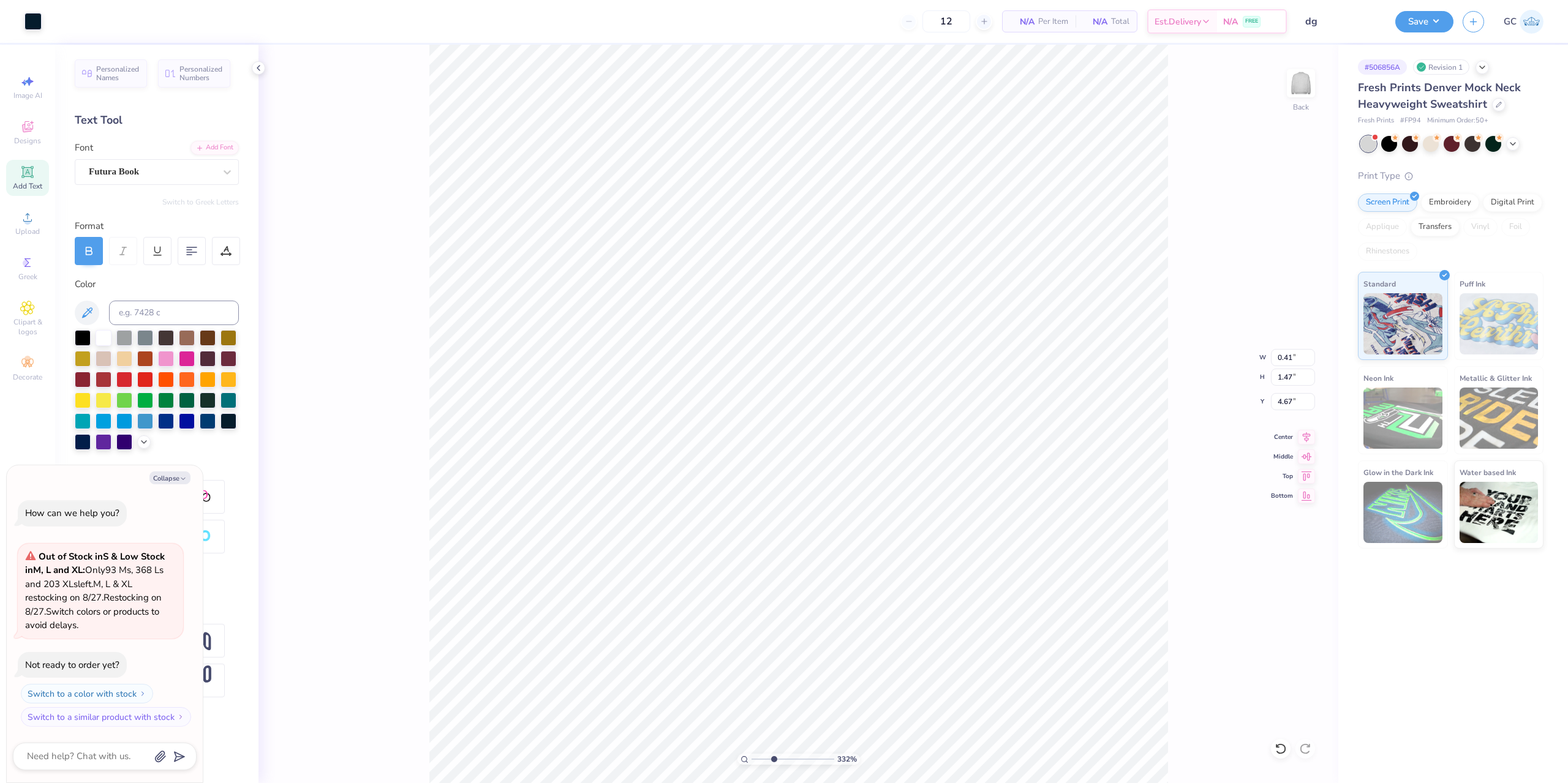
type input "3.32211092047231"
type textarea "x"
type input "1.66"
type input "1.64"
type input "3.32211092047231"
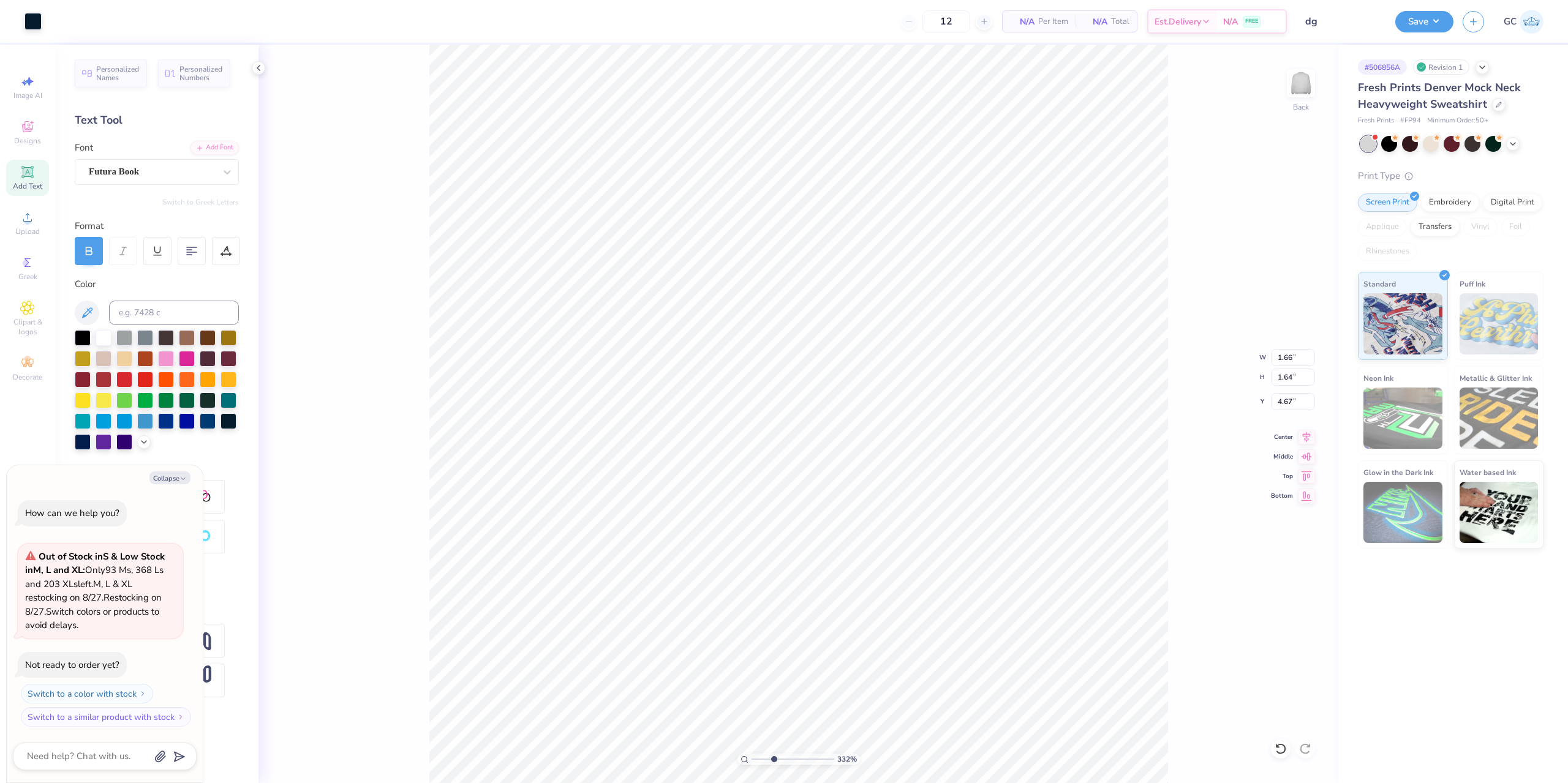
type textarea "x"
type input "3.32211092047231"
type textarea "x"
type input "3.32211092047231"
type textarea "x"
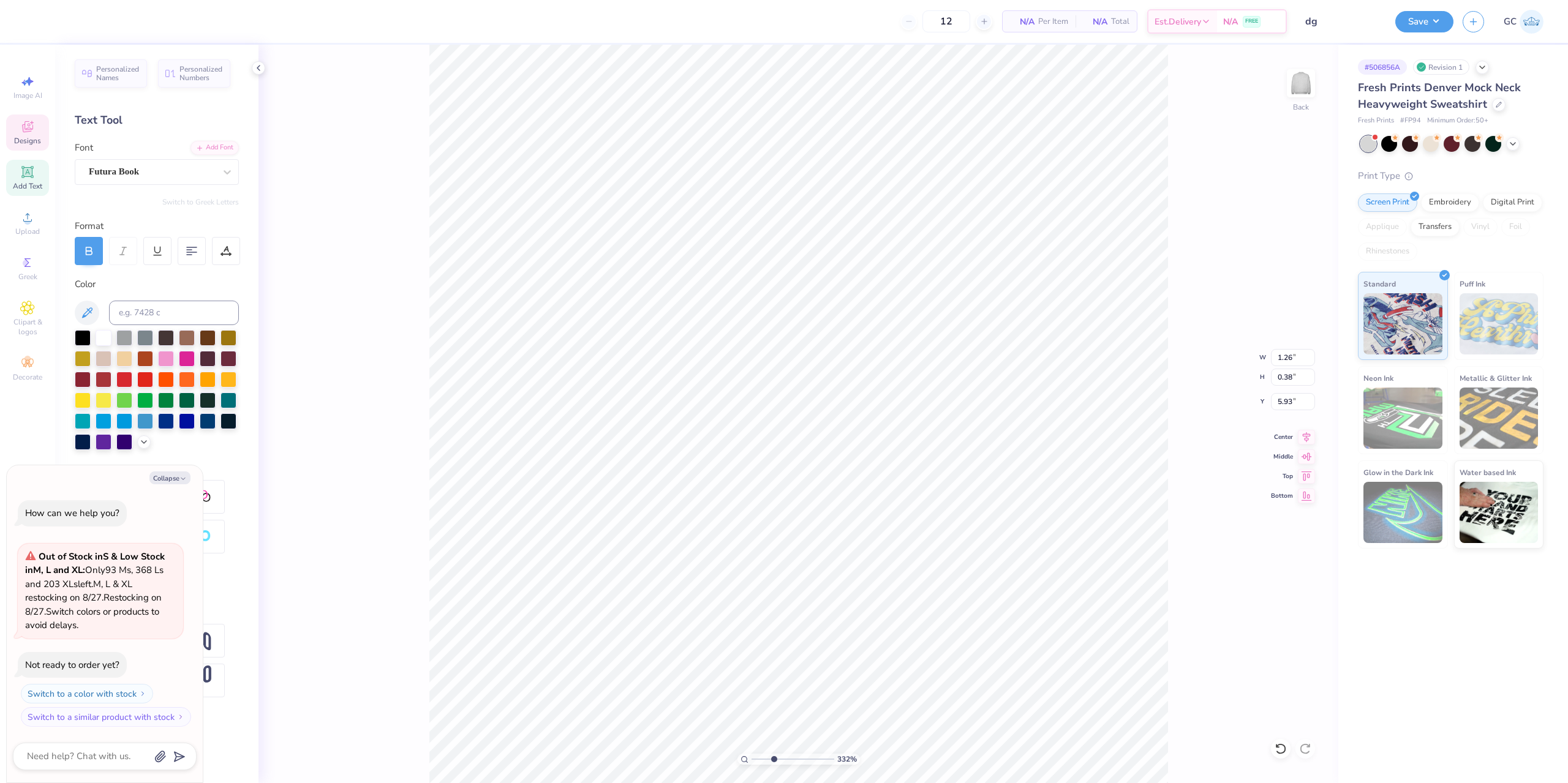
type input "3.32211092047231"
type textarea "x"
type input "3.32211092047231"
type textarea "x"
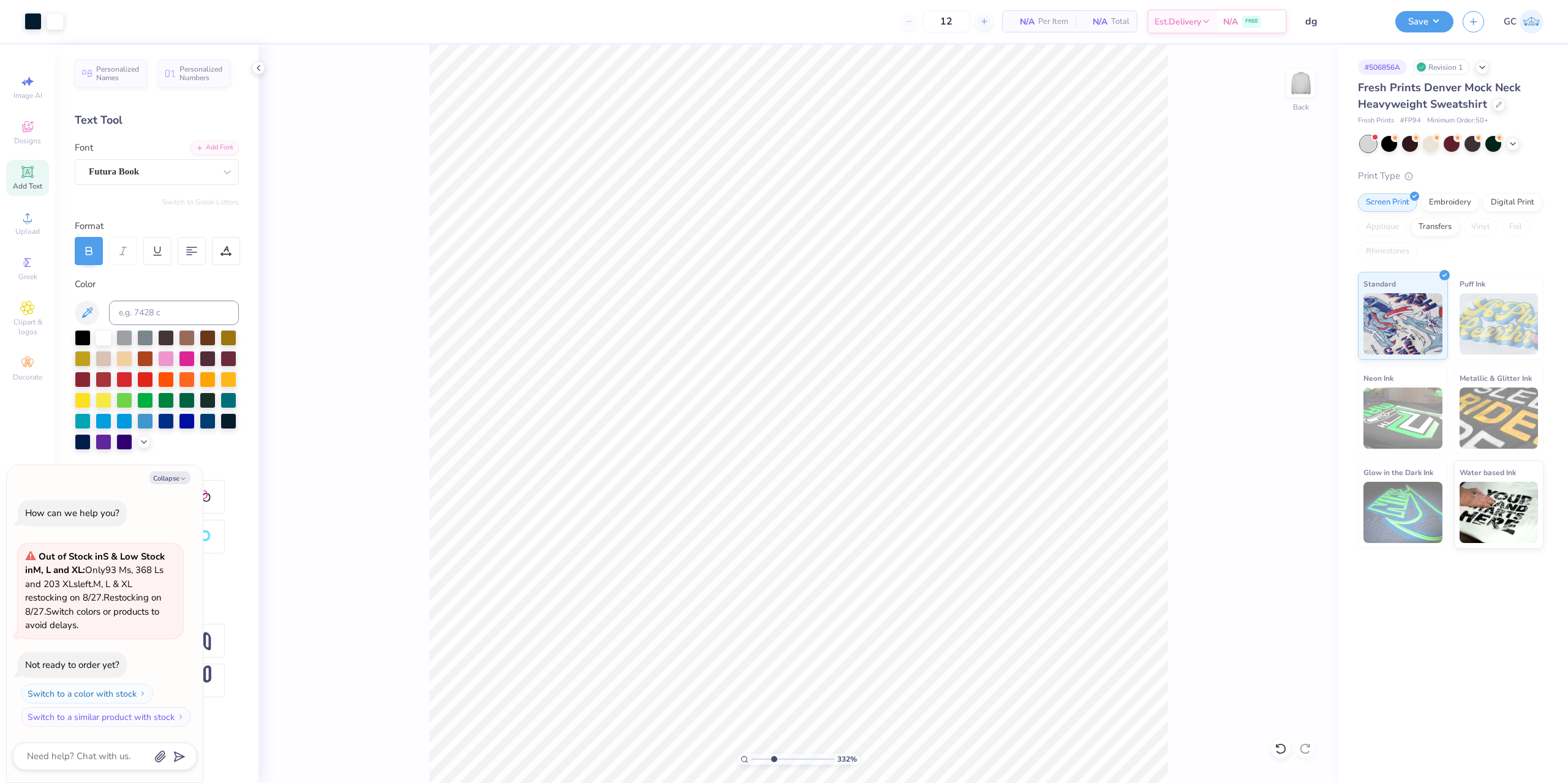
type input "3.32211092047231"
type textarea "x"
type input "3.32211092047231"
type textarea "x"
type input "3.32211092047231"
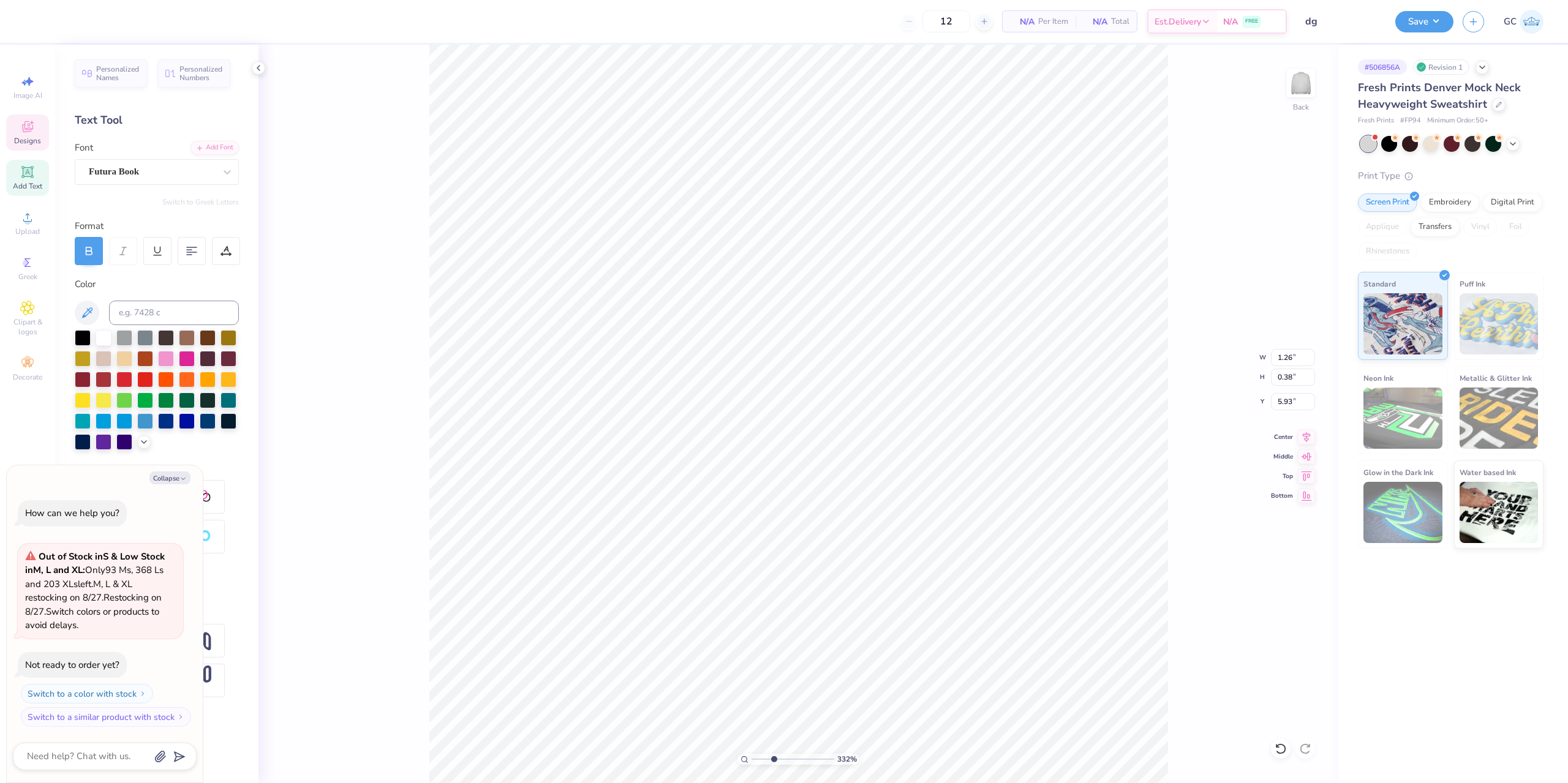
type textarea "x"
type input "3.32211092047231"
type textarea "x"
type textarea "EI"
type input "3.32211092047231"
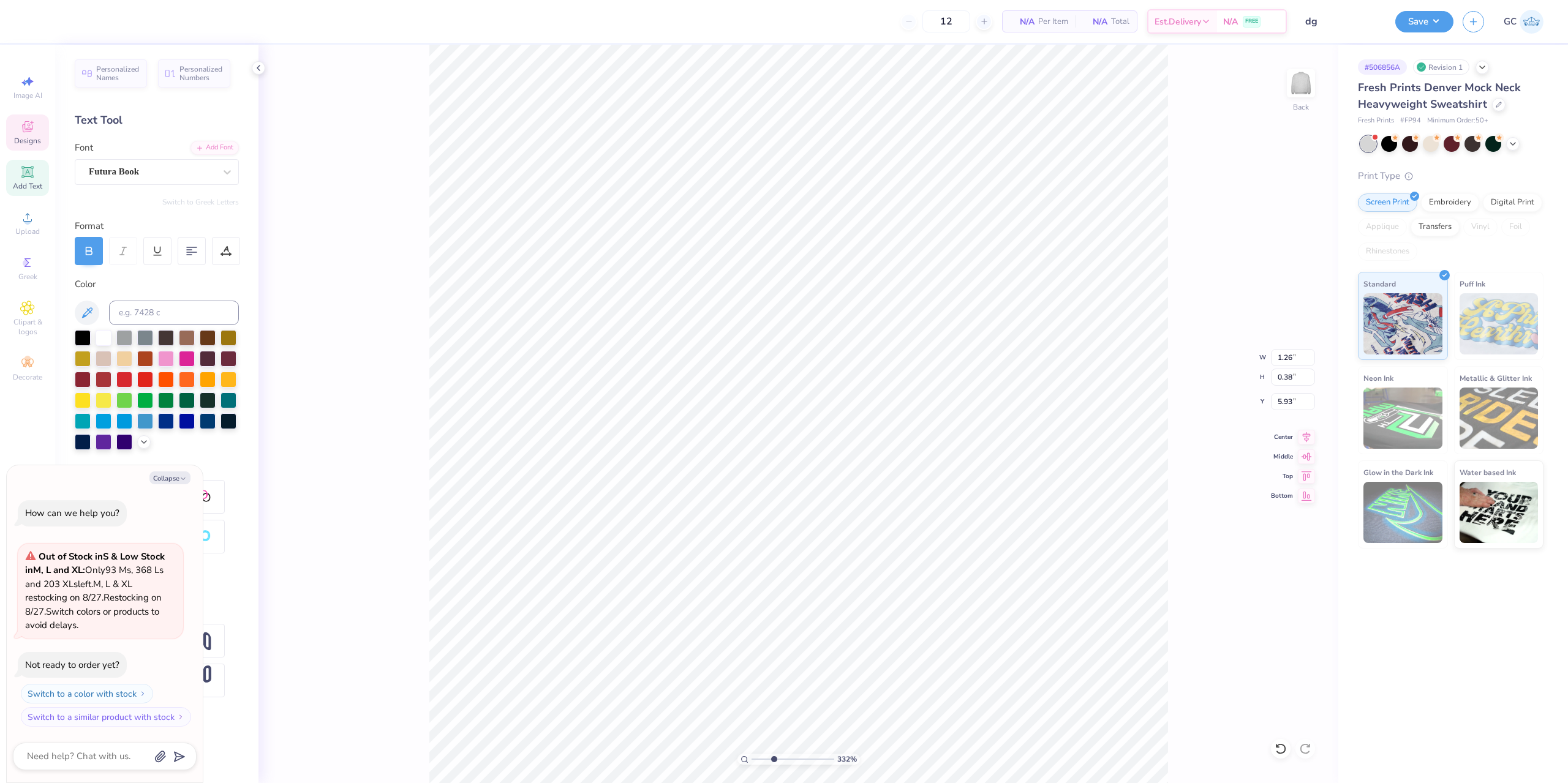
type textarea "x"
type input "3.32211092047231"
type textarea "x"
type textarea "EIG"
type input "3.32211092047231"
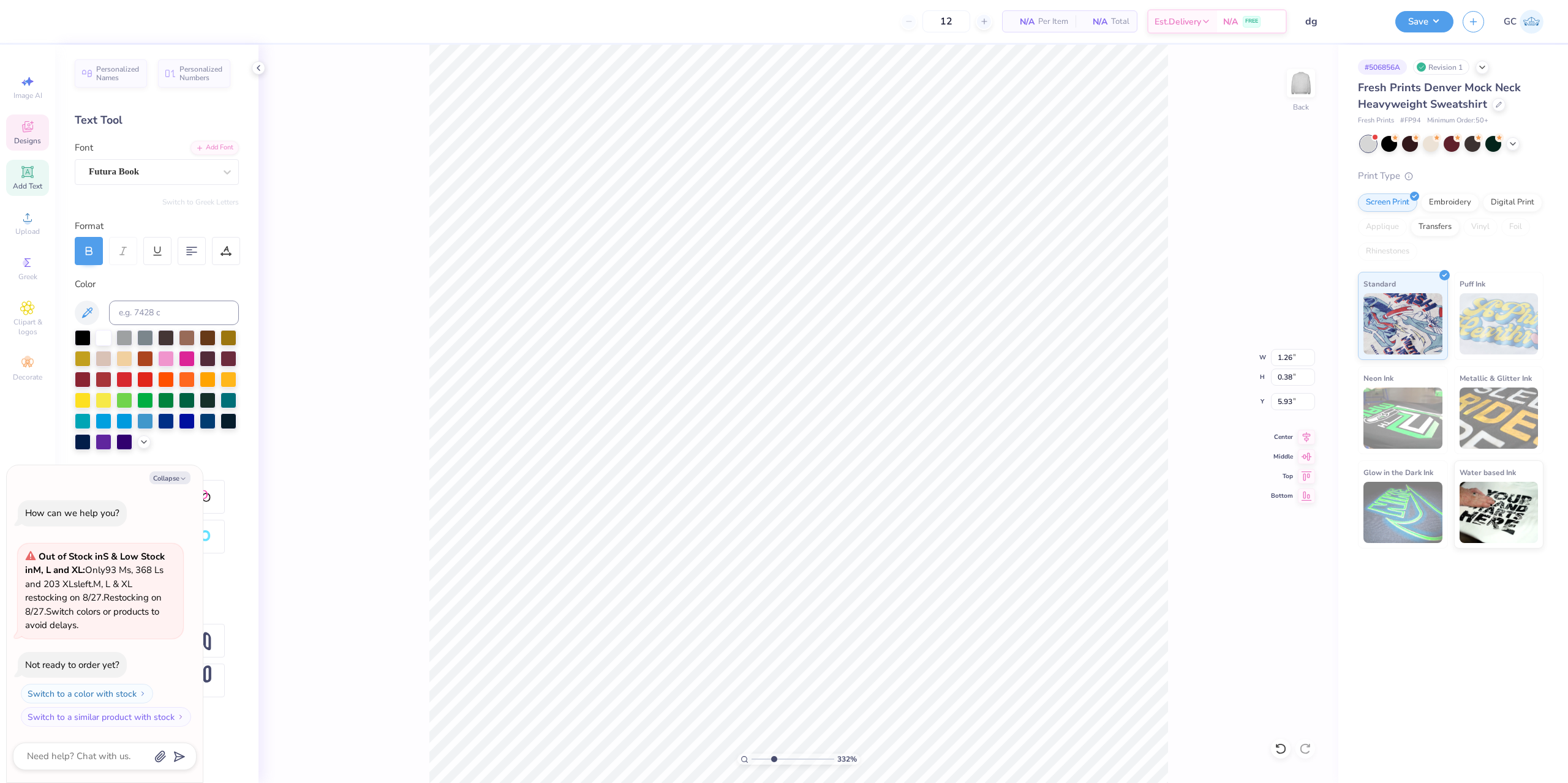
type textarea "x"
type textarea "EIGH"
type input "3.32211092047231"
type textarea "x"
type textarea "EIGHTT"
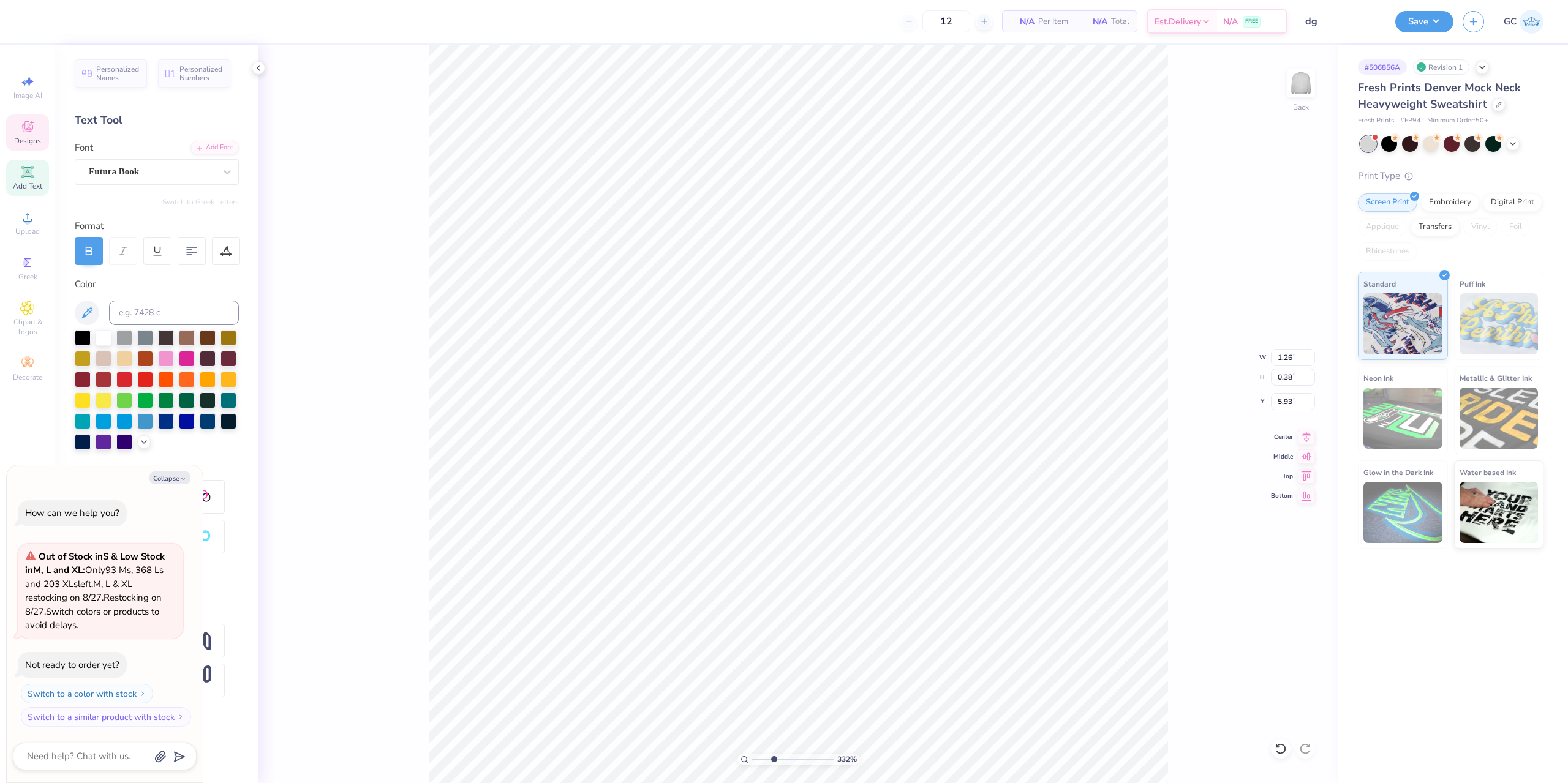
type input "3.32211092047231"
type textarea "x"
type textarea "EIGHTE"
type input "3.32211092047231"
type textarea "x"
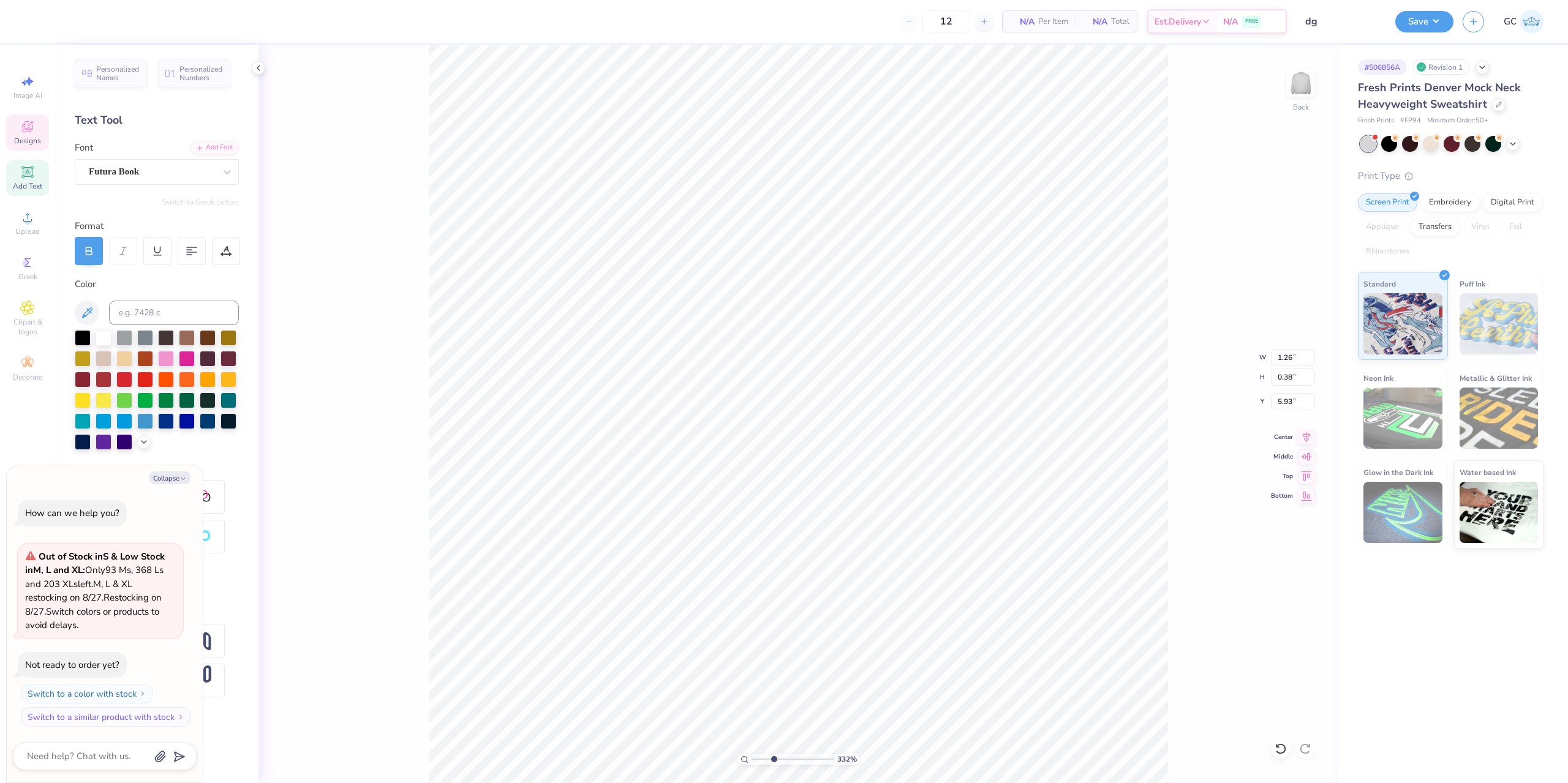
type input "3.32211092047231"
type textarea "x"
type textarea "EIGHTEE"
type input "3.32211092047231"
type textarea "x"
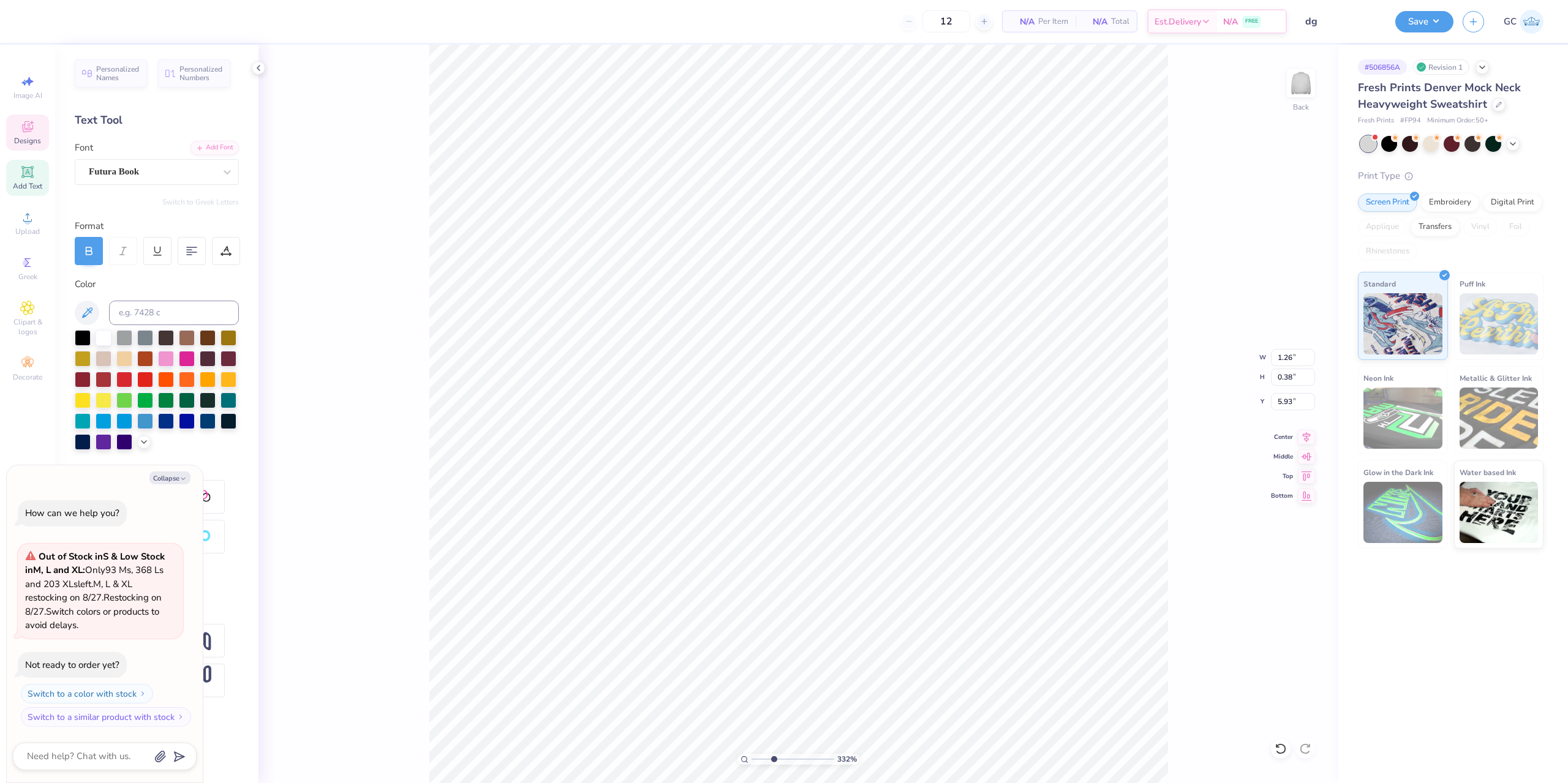
type textarea "EIGHTEEN"
type input "3.32211092047231"
type textarea "x"
type input "3.32211092047231"
type textarea "x"
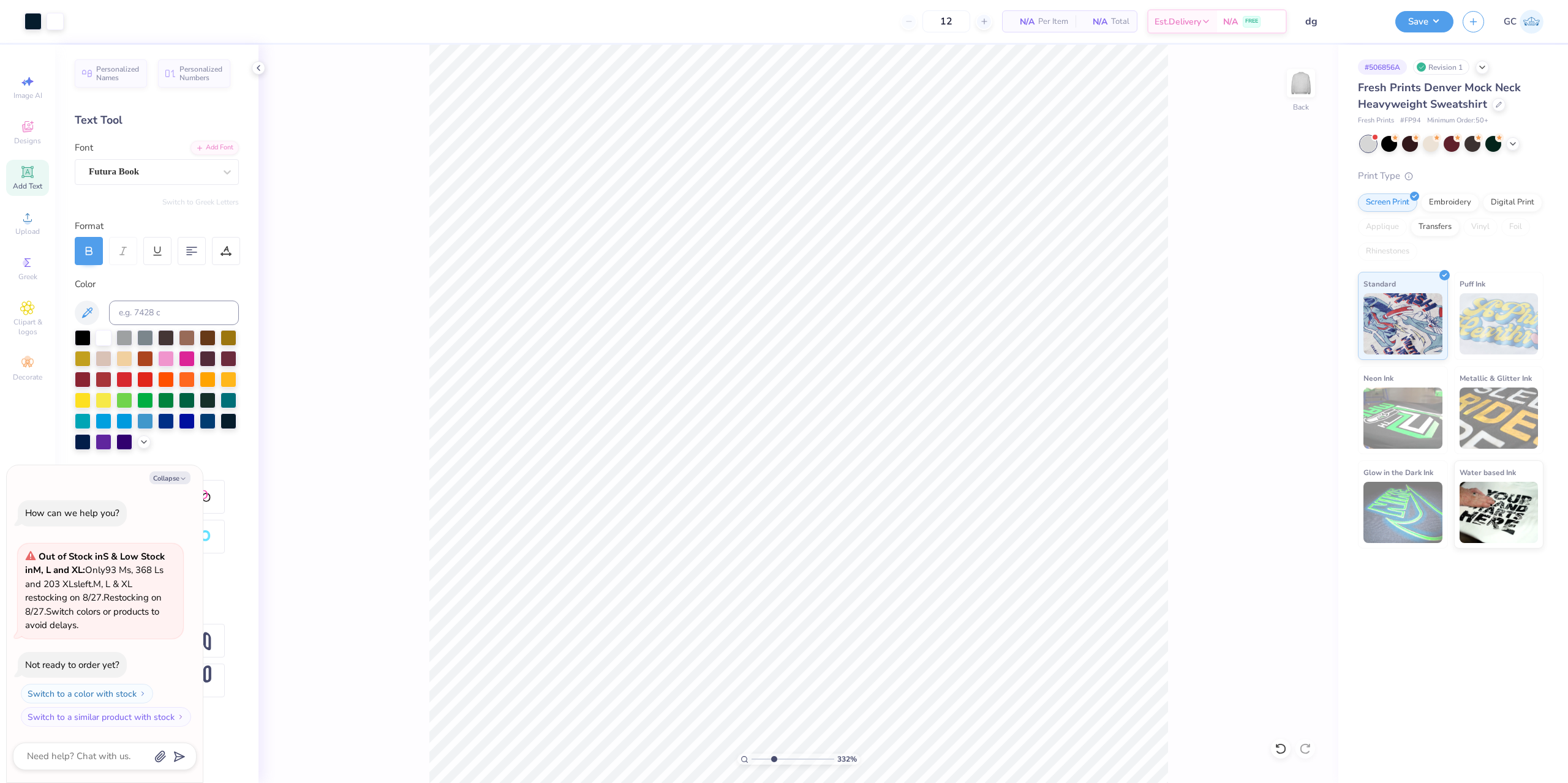
type input "3.32211092047231"
type textarea "x"
type input "3.32211092047231"
type textarea "x"
type input "3.32211092047231"
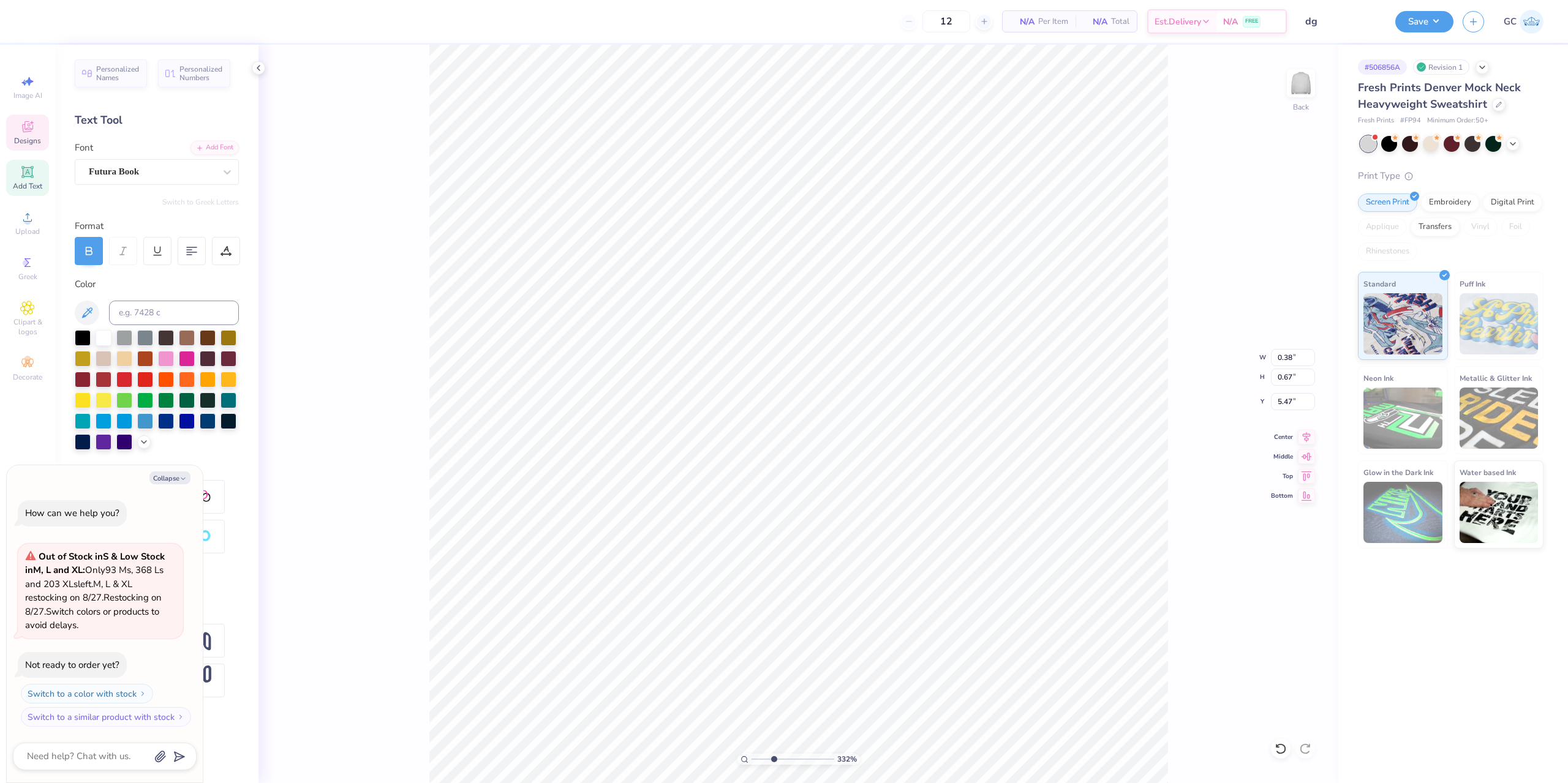
type textarea "x"
type textarea "Z"
type input "3.32211092047231"
type textarea "x"
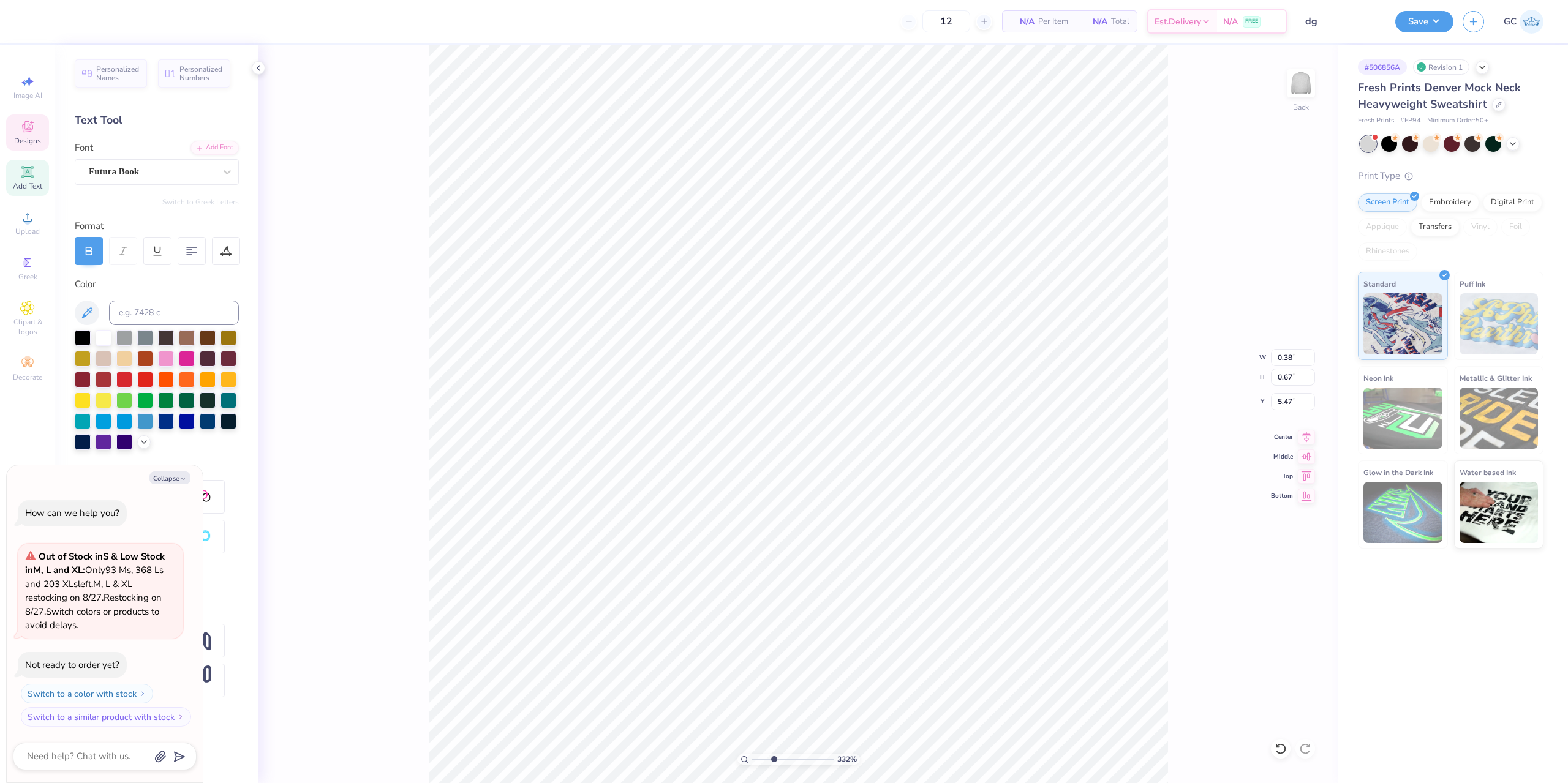
type input "3.32211092047231"
type textarea "x"
type textarea "S"
type input "3.32211092047231"
type textarea "x"
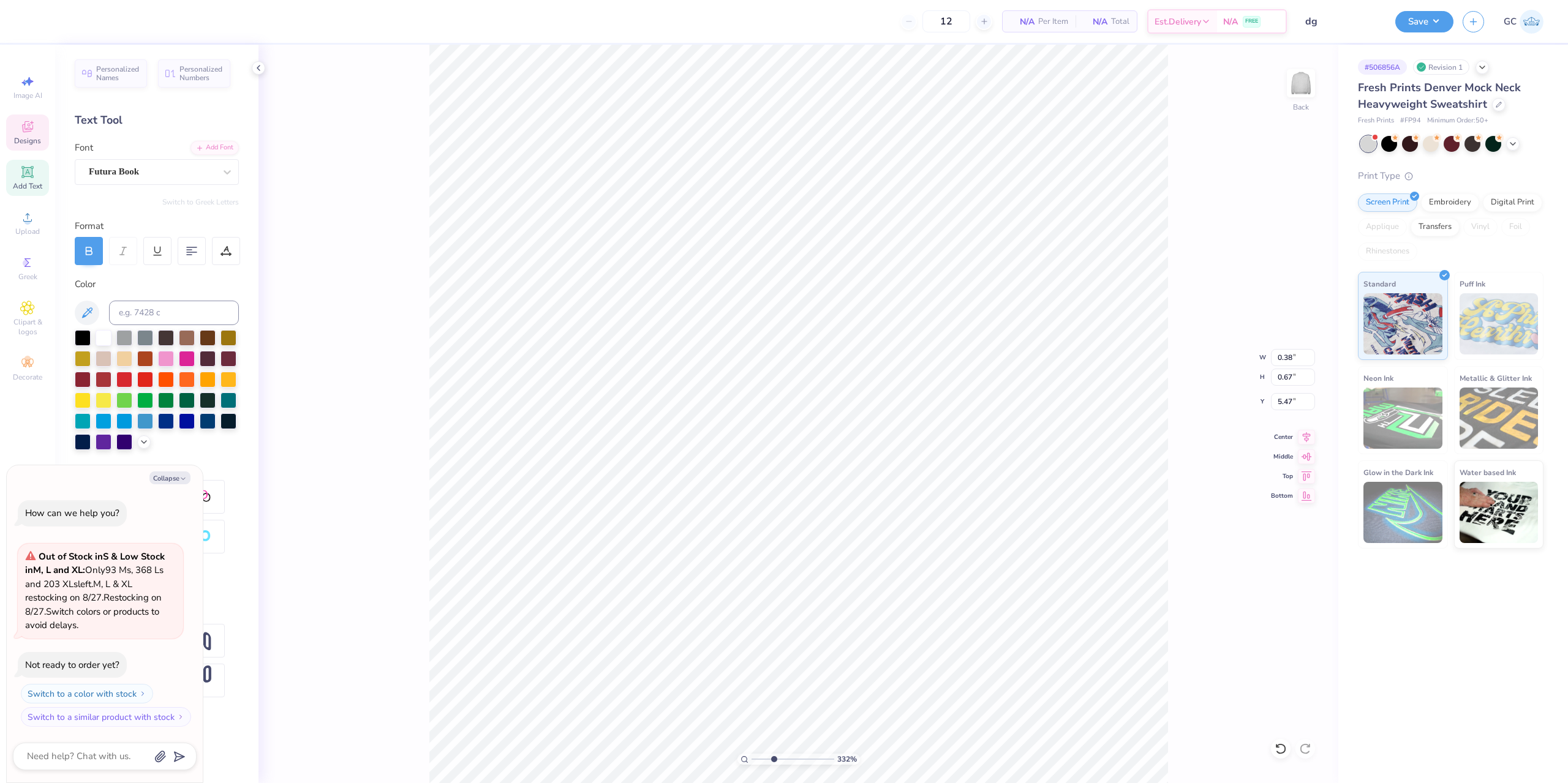
type textarea "SE"
type input "3.32211092047231"
type textarea "x"
type textarea "SEVE"
type input "3.32211092047231"
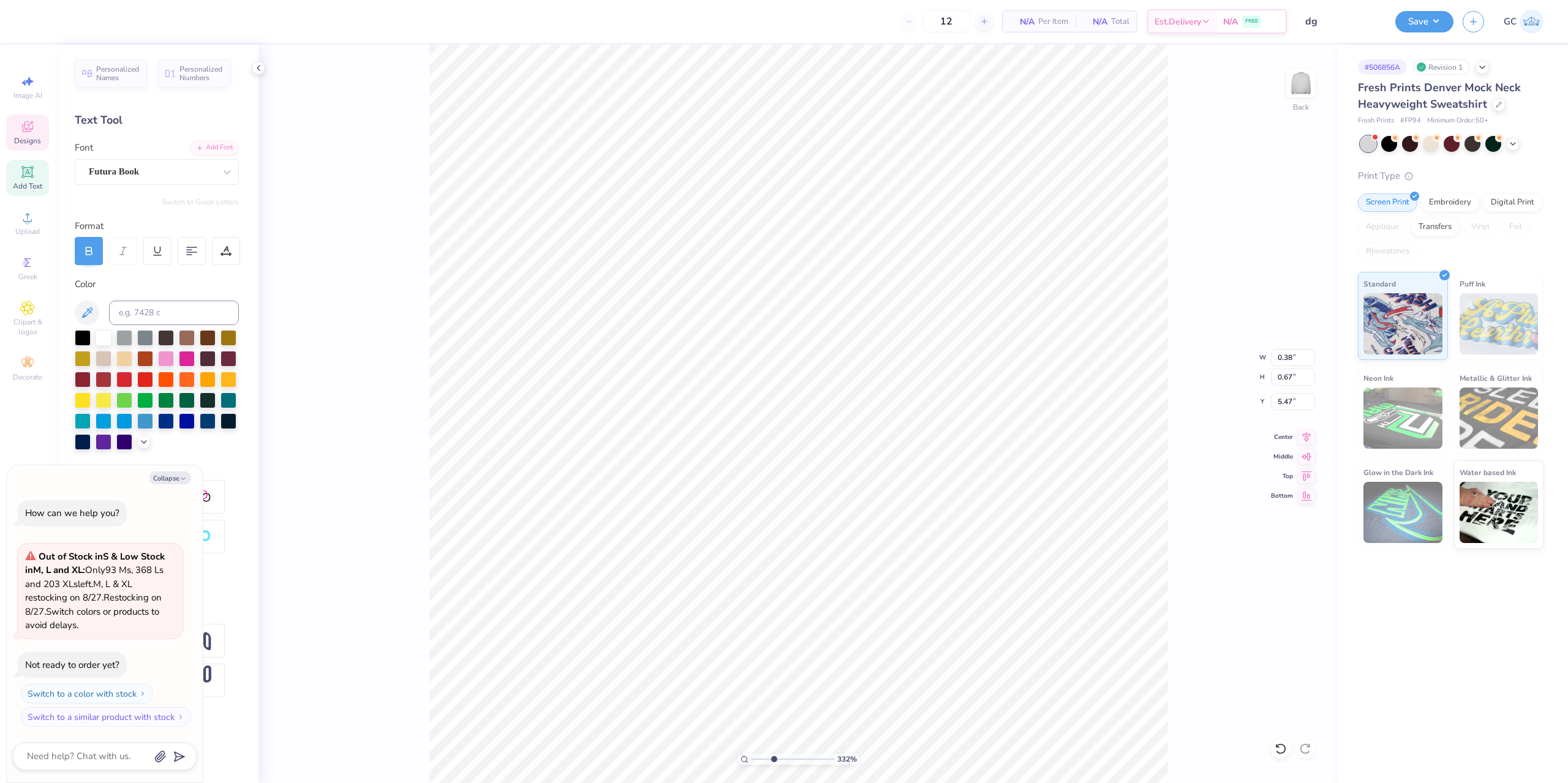
type textarea "x"
type textarea "SEVEN"
type input "3.32211092047231"
type textarea "x"
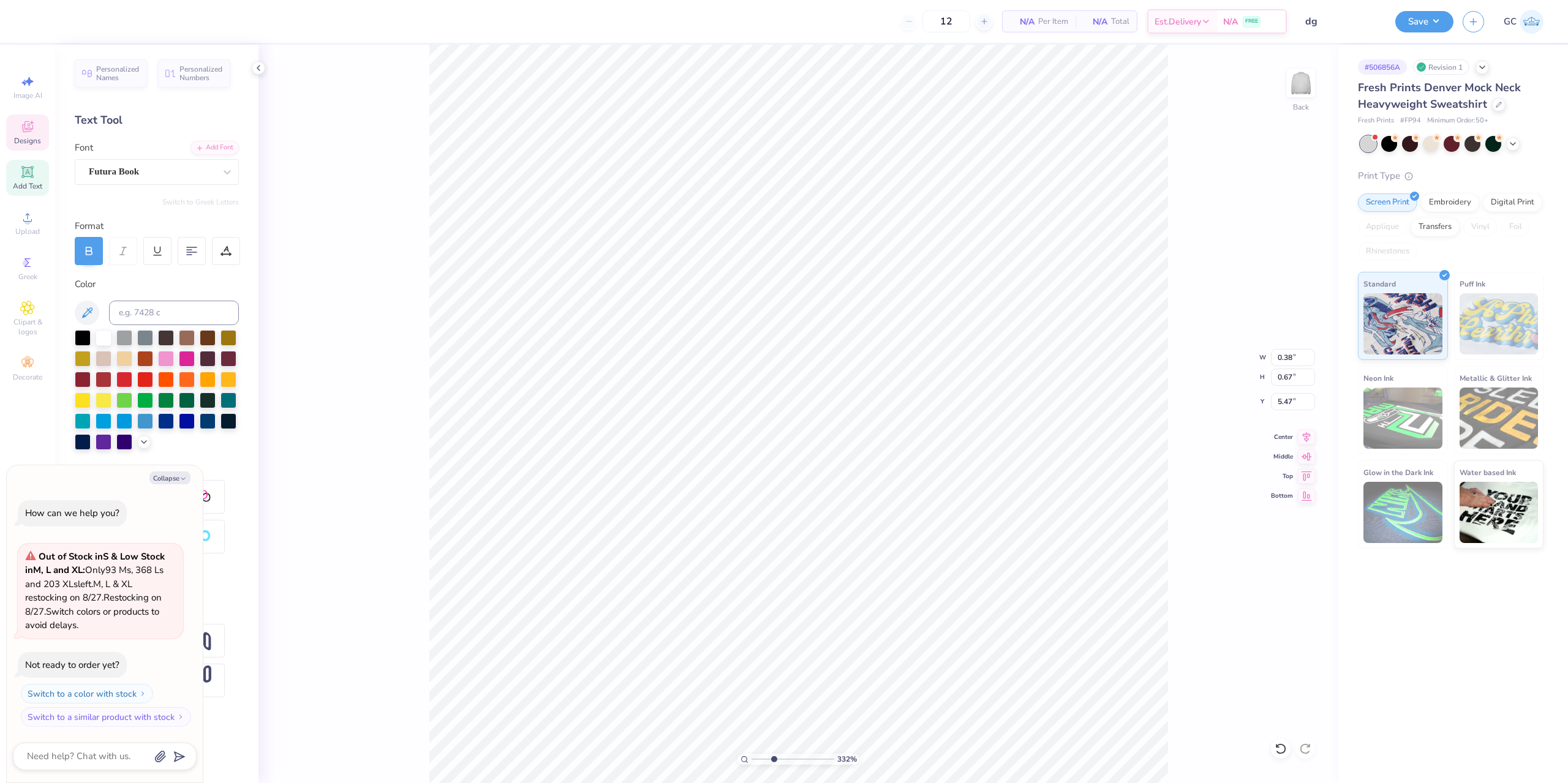
type input "3.32211092047231"
type textarea "x"
type input "3.32211092047231"
type textarea "x"
type input "3.32211092047231"
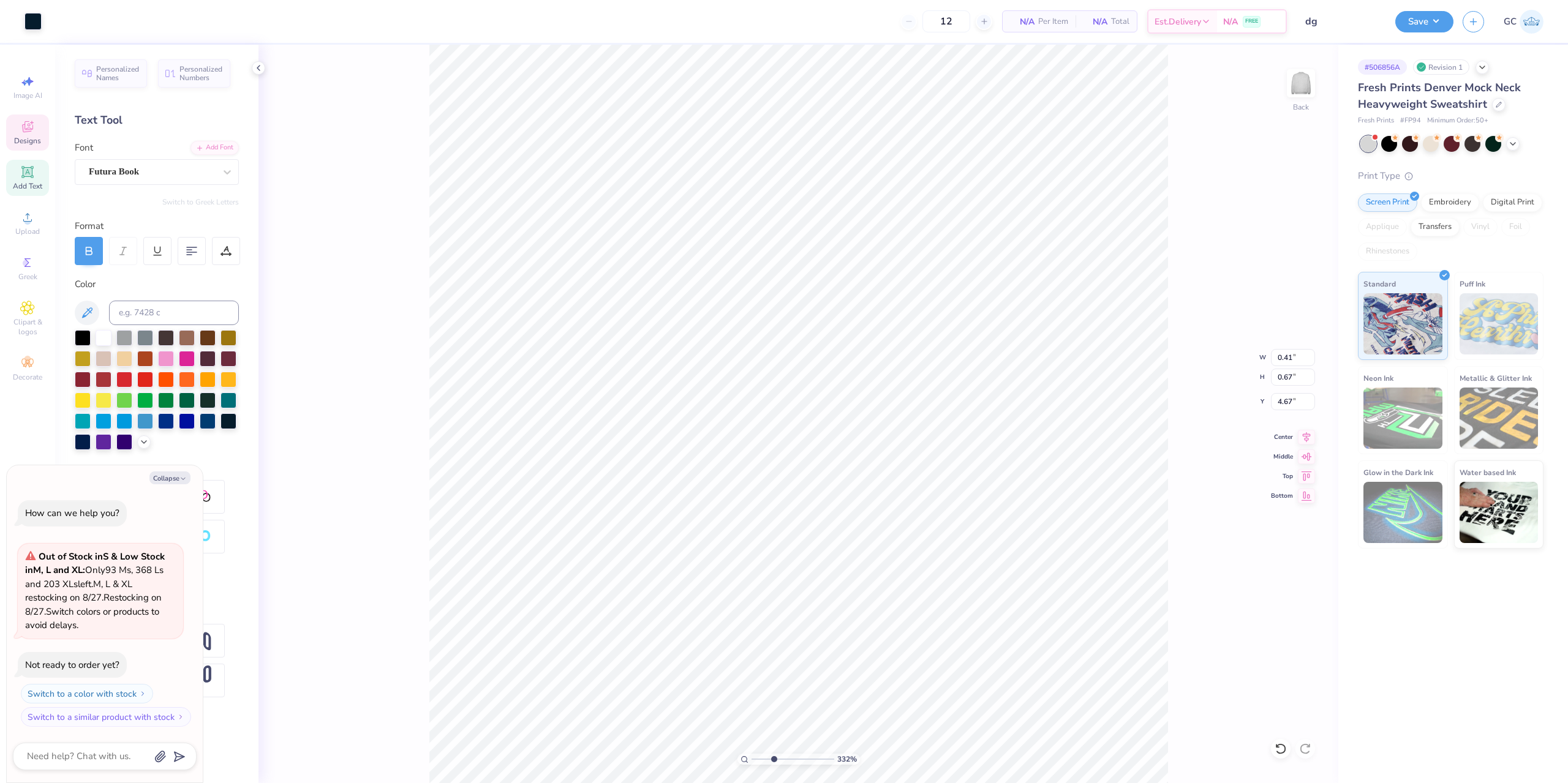
type textarea "x"
type input "3.32211092047231"
type textarea "x"
type input "3.32211092047231"
type textarea "x"
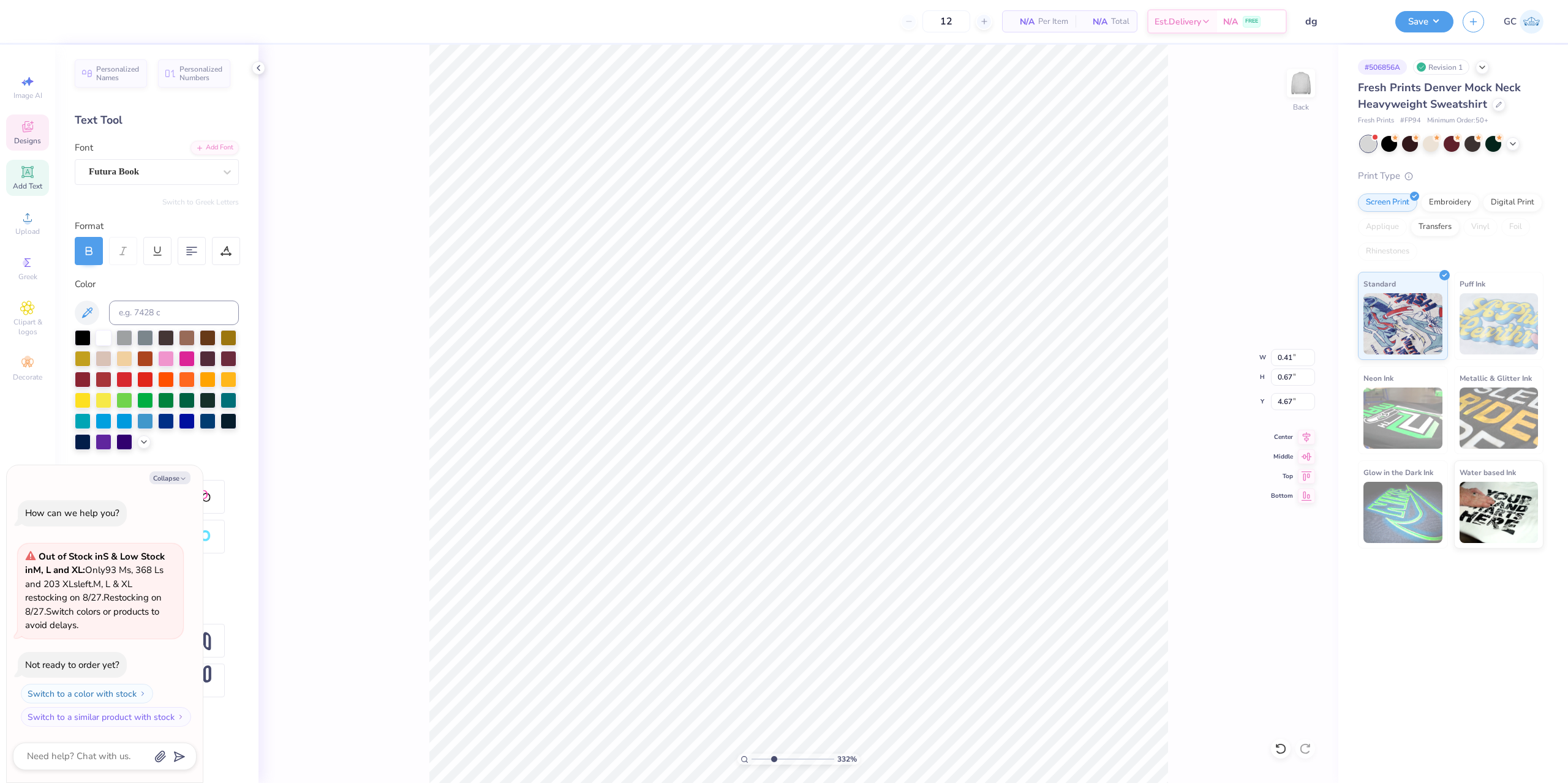
type input "3.32211092047231"
type textarea "x"
type textarea "TH"
type input "3.32211092047231"
type textarea "x"
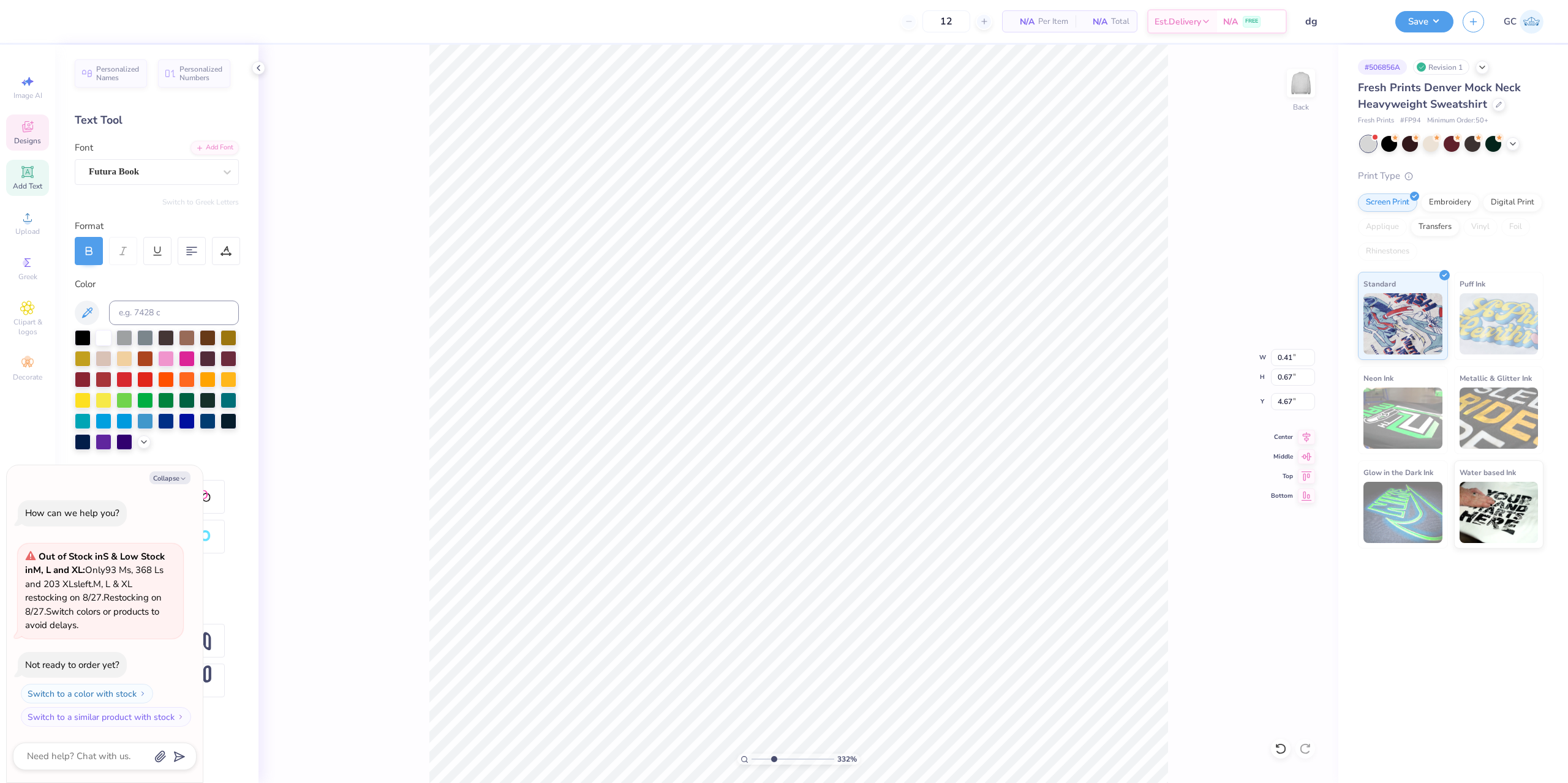
type input "3.32211092047231"
type textarea "x"
type textarea "THR"
type input "3.32211092047231"
type textarea "x"
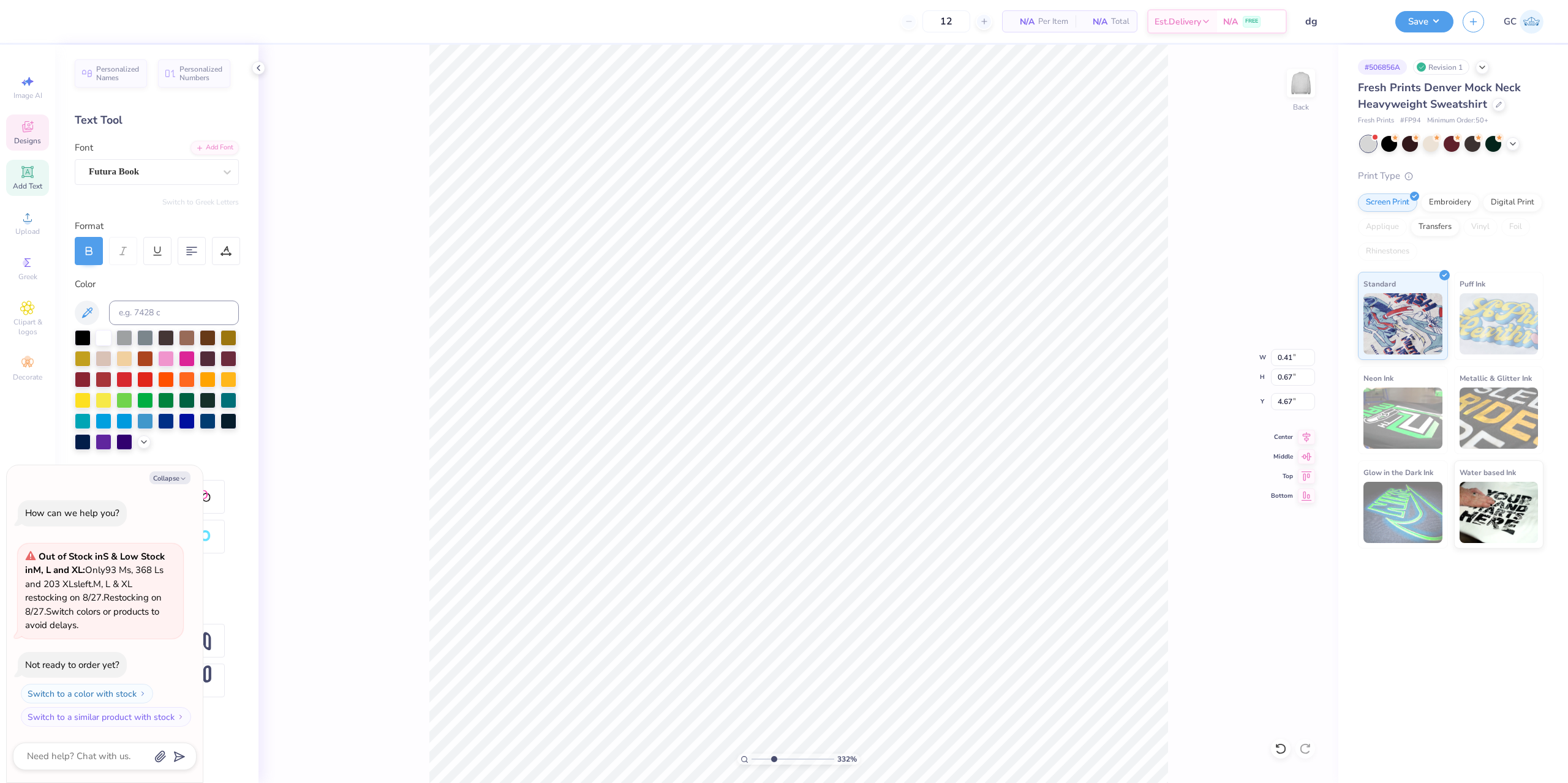
type textarea "THRE"
type input "3.32211092047231"
type textarea "x"
type textarea "THREE"
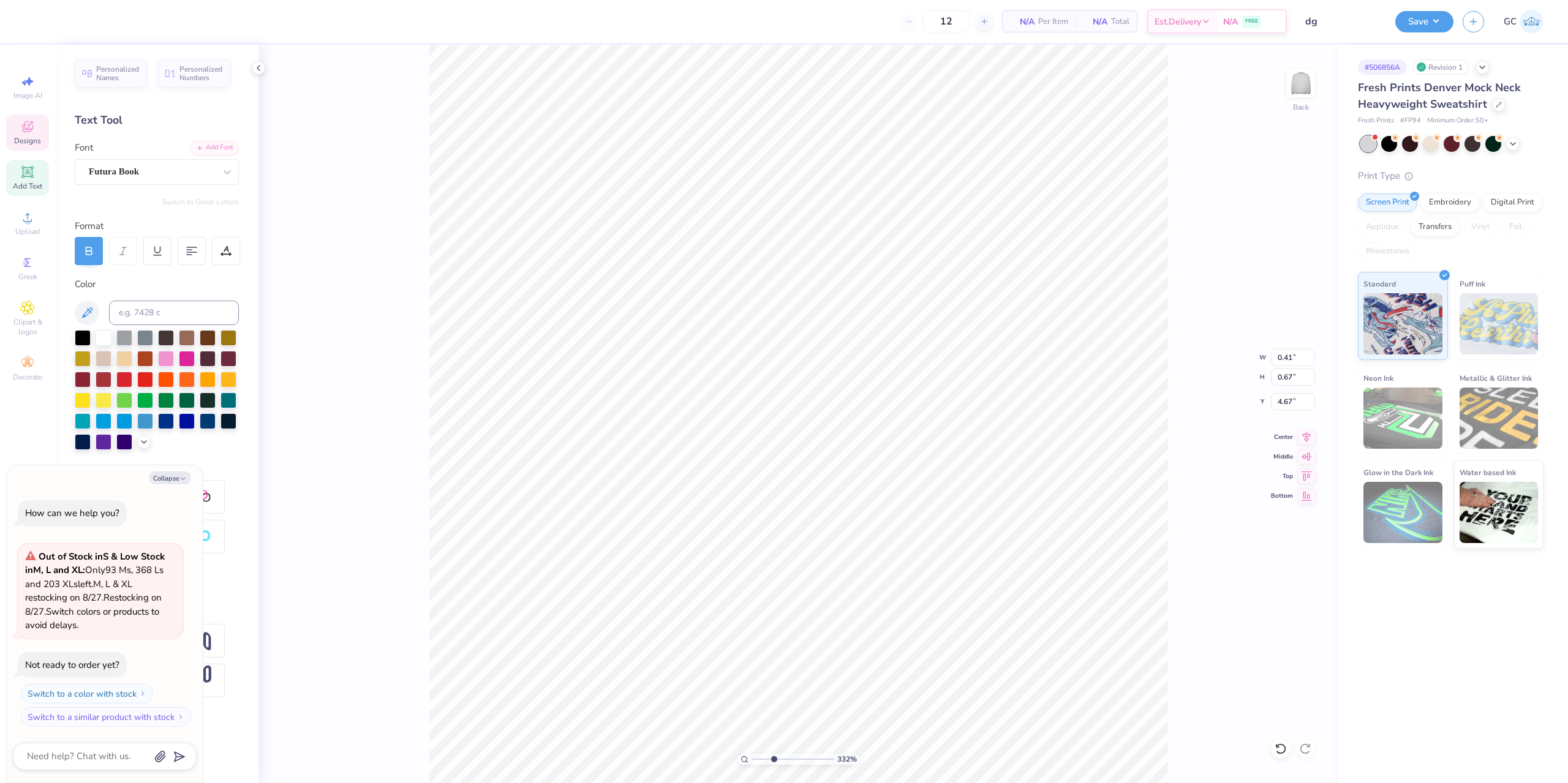
type input "3.32211092047231"
type textarea "x"
type input "3.32211092047231"
type textarea "x"
type input "4.48505384214065"
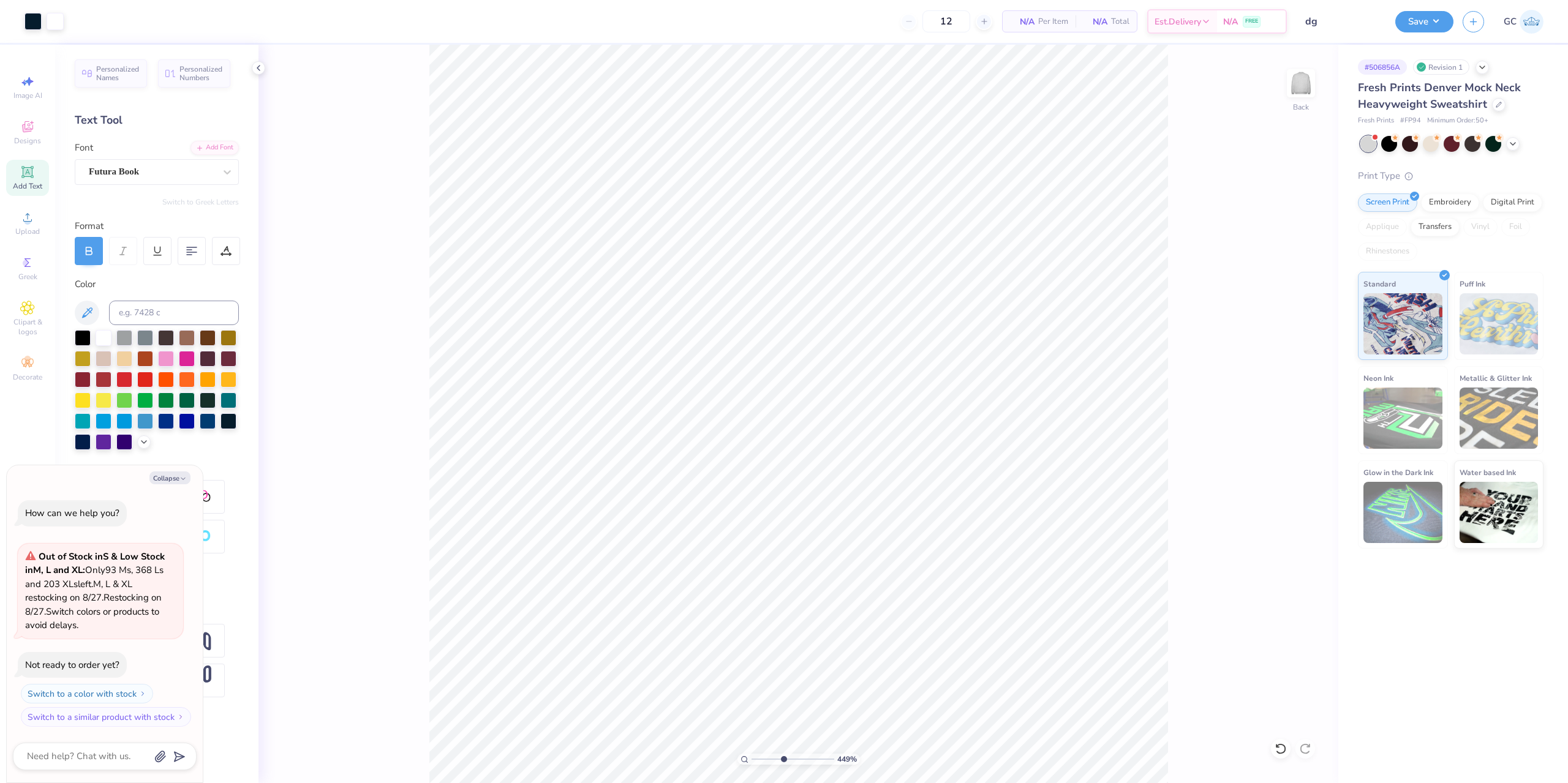
type textarea "x"
click at [1275, 748] on icon at bounding box center [1281, 749] width 12 height 12
click at [1050, 647] on li "Group" at bounding box center [1074, 648] width 96 height 24
click at [964, 646] on li "Group" at bounding box center [970, 648] width 96 height 24
click at [1039, 645] on li "Group" at bounding box center [1032, 648] width 96 height 24
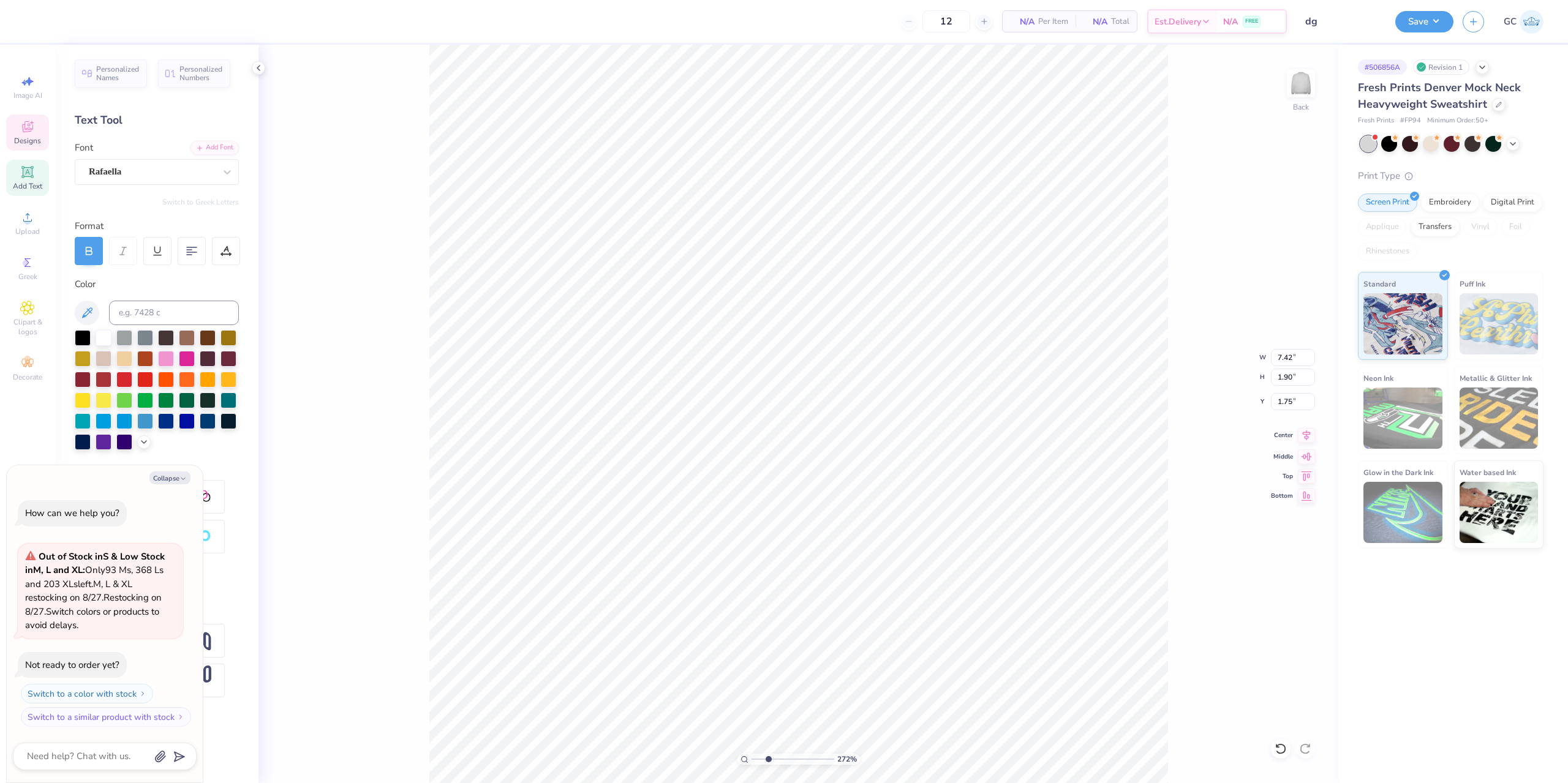
click at [1306, 435] on icon at bounding box center [1306, 435] width 17 height 14
click at [858, 669] on li "Ungroup" at bounding box center [870, 672] width 96 height 24
click at [1084, 647] on li "Group" at bounding box center [1087, 648] width 96 height 24
click at [668, 283] on li "Duplicate" at bounding box center [679, 285] width 96 height 24
click at [759, 321] on li "Duplicate" at bounding box center [744, 322] width 96 height 24
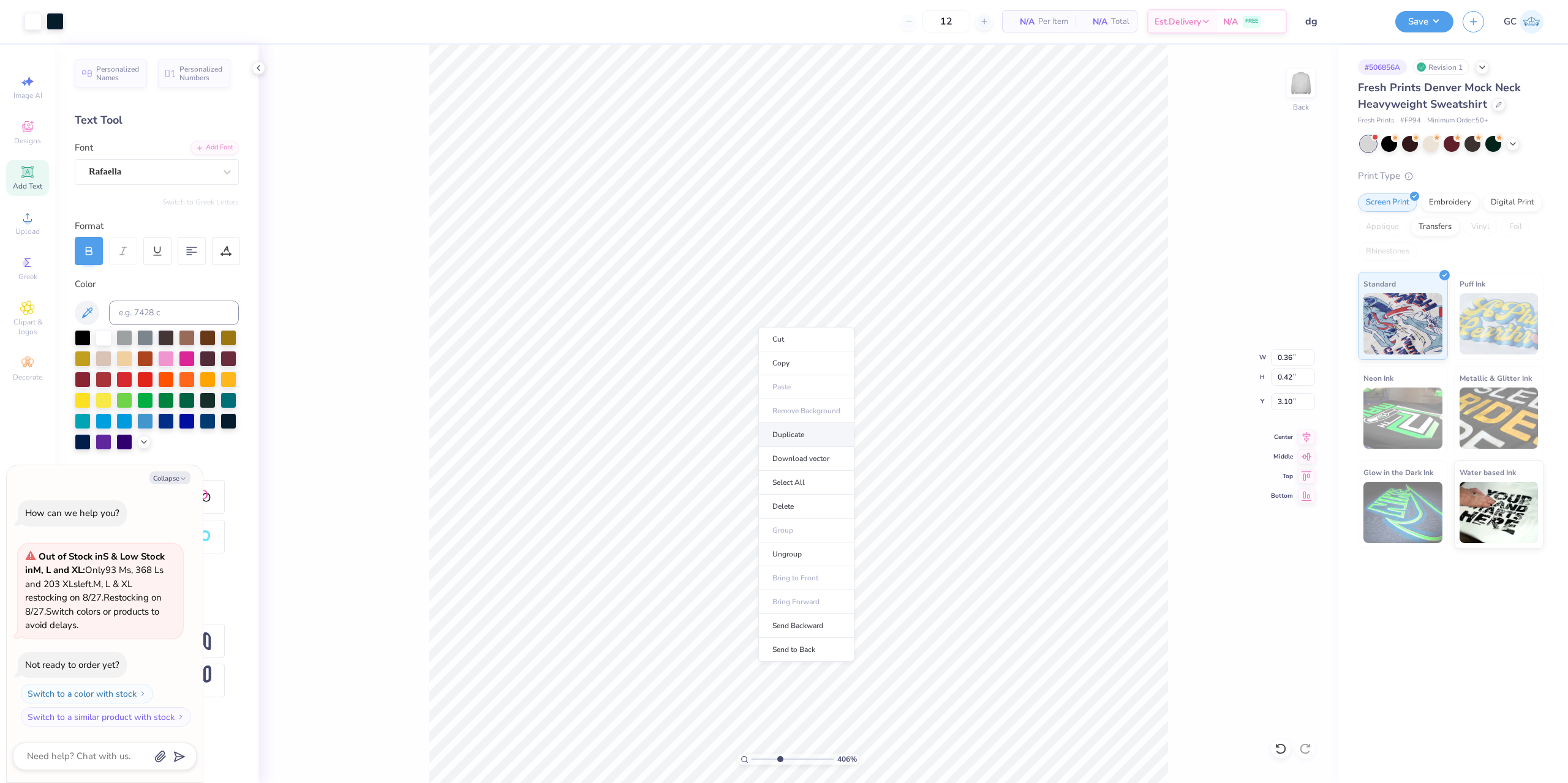
click at [809, 436] on li "Duplicate" at bounding box center [807, 435] width 96 height 24
click at [961, 398] on li "Duplicate" at bounding box center [952, 397] width 96 height 24
click at [631, 363] on li "Duplicate" at bounding box center [636, 361] width 96 height 24
click at [514, 550] on li "Duplicate" at bounding box center [515, 549] width 96 height 24
click at [625, 555] on li "Duplicate" at bounding box center [622, 553] width 96 height 24
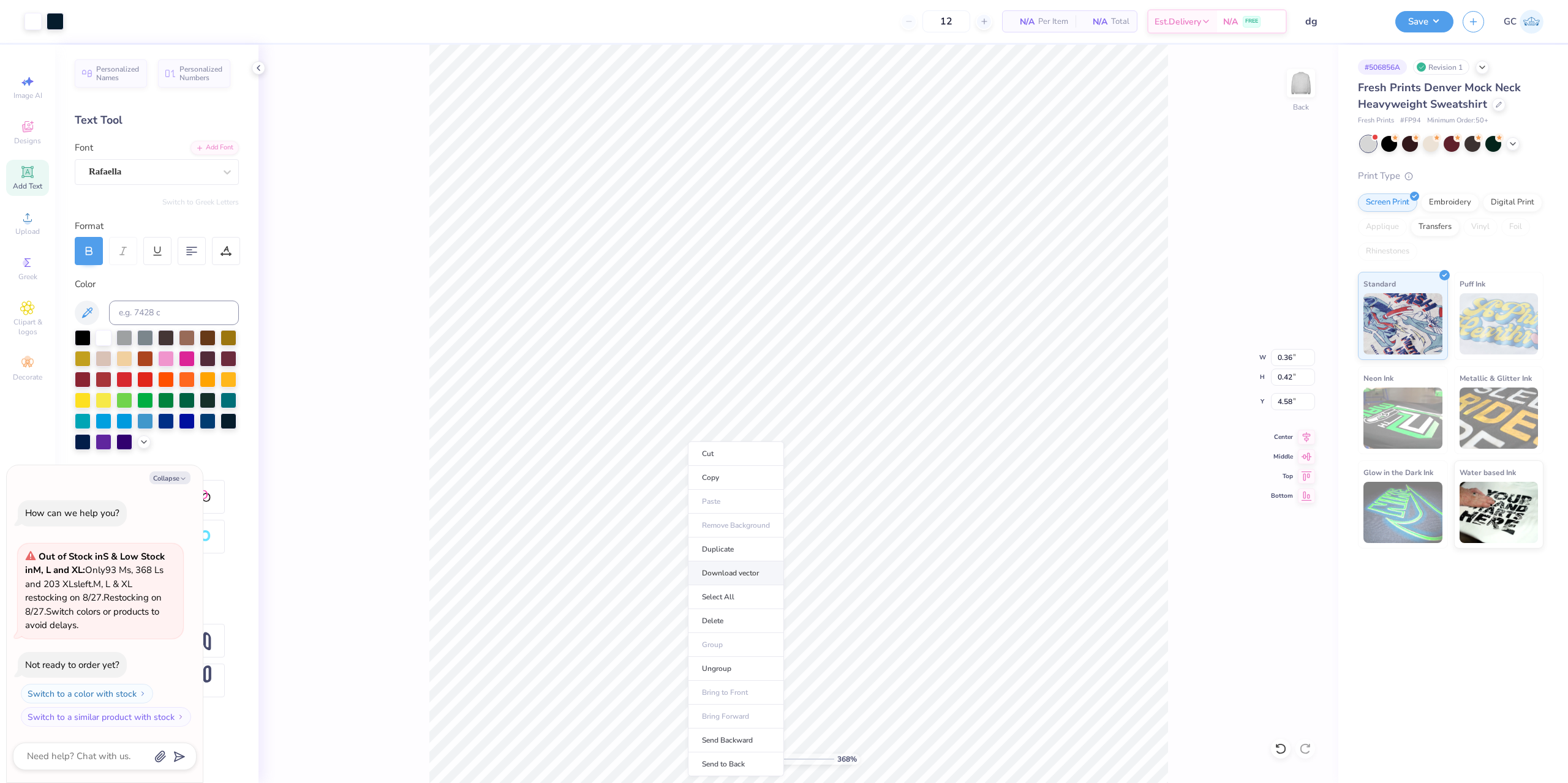
click at [738, 569] on li "Download vector" at bounding box center [736, 573] width 96 height 24
click at [730, 542] on li "Duplicate" at bounding box center [735, 543] width 96 height 24
click at [737, 549] on li "Duplicate" at bounding box center [730, 553] width 96 height 24
click at [988, 554] on li "Duplicate" at bounding box center [982, 553] width 96 height 24
click at [984, 643] on li "Group" at bounding box center [998, 648] width 96 height 24
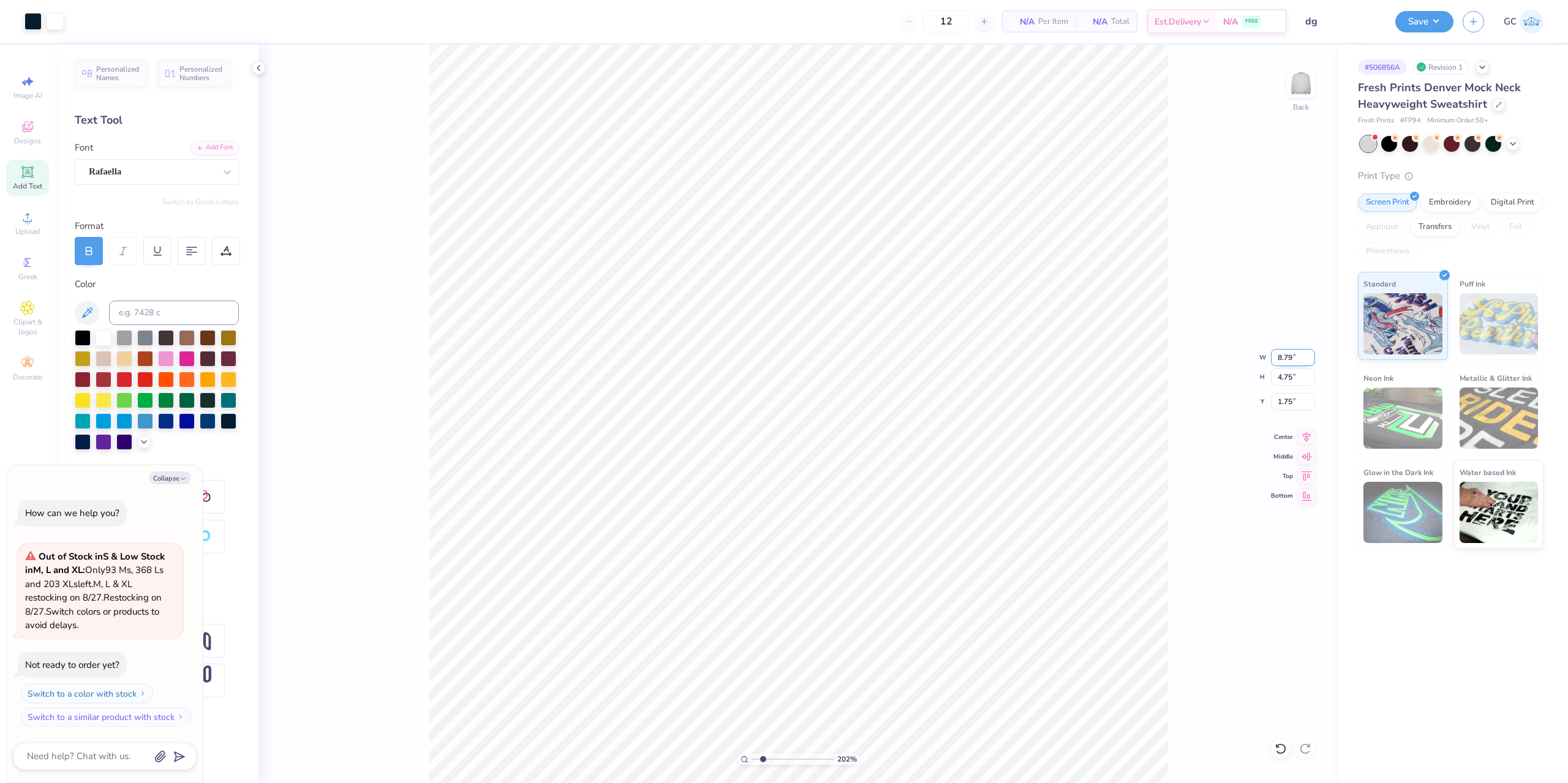
drag, startPoint x: 1291, startPoint y: 356, endPoint x: 1276, endPoint y: 357, distance: 15.0
click at [1276, 357] on input "8.79" at bounding box center [1293, 357] width 44 height 17
drag, startPoint x: 1292, startPoint y: 405, endPoint x: 1276, endPoint y: 405, distance: 16.0
click at [1276, 405] on input "1.96" at bounding box center [1293, 401] width 44 height 17
click at [1307, 438] on icon at bounding box center [1306, 435] width 17 height 14
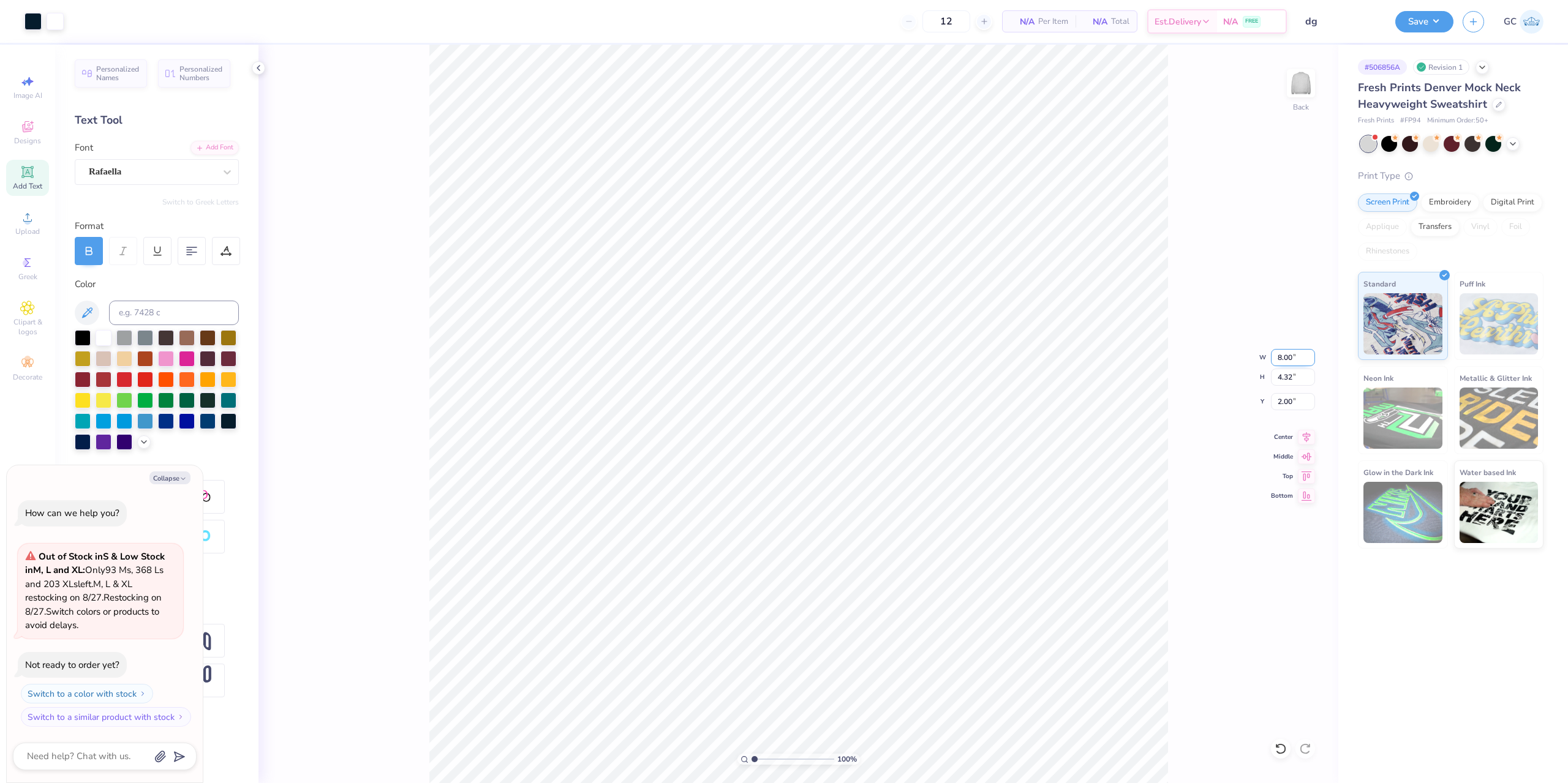
drag, startPoint x: 1293, startPoint y: 358, endPoint x: 1286, endPoint y: 358, distance: 7.0
click at [1286, 358] on input "8.00" at bounding box center [1293, 357] width 44 height 17
drag, startPoint x: 1288, startPoint y: 403, endPoint x: 1278, endPoint y: 404, distance: 10.0
click at [1278, 404] on input "1.86" at bounding box center [1293, 401] width 44 height 17
drag, startPoint x: 1293, startPoint y: 405, endPoint x: 1281, endPoint y: 405, distance: 12.0
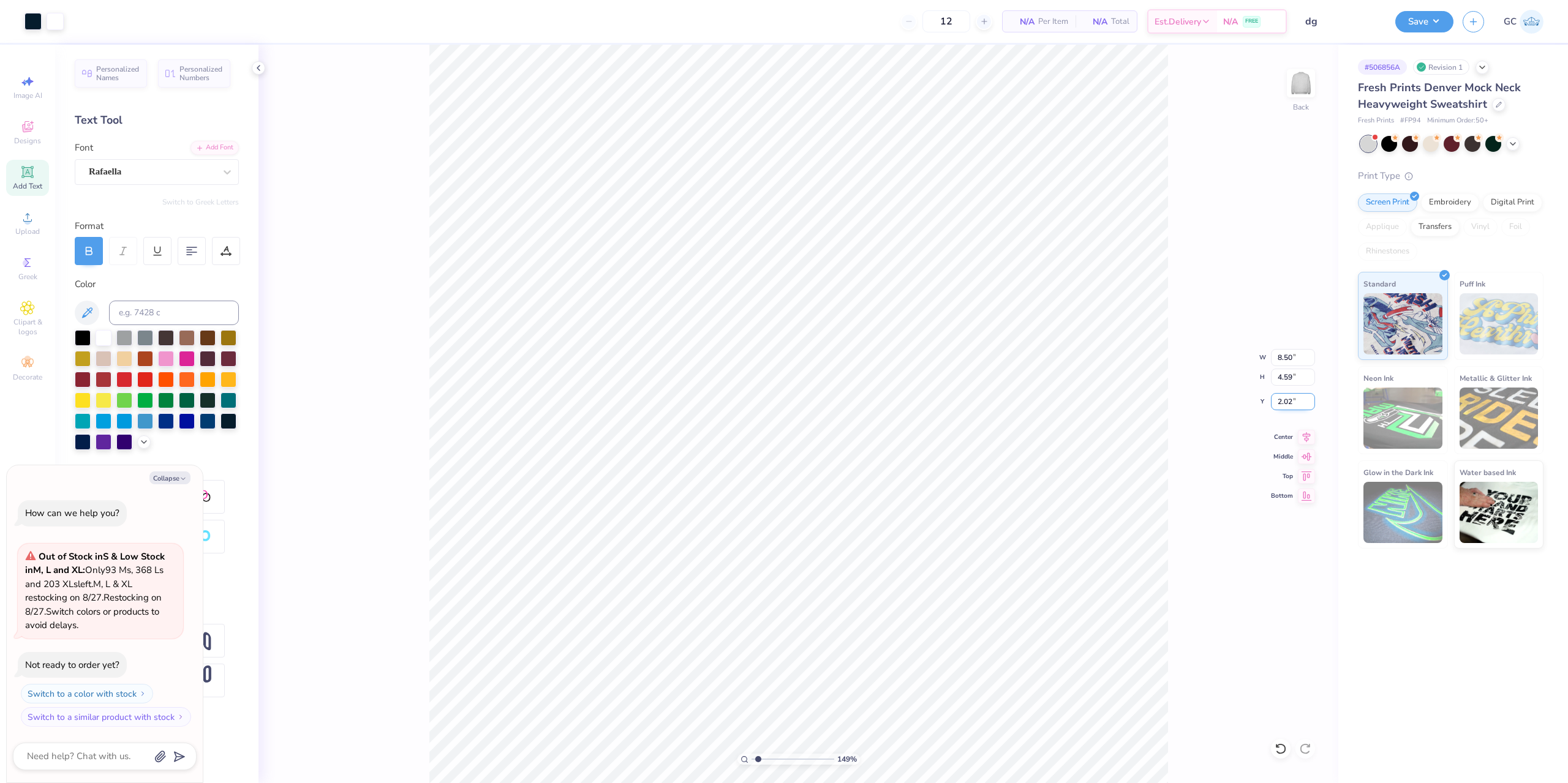
click at [1281, 405] on input "2.02" at bounding box center [1293, 401] width 44 height 17
click at [1434, 18] on button "Save" at bounding box center [1424, 19] width 58 height 21
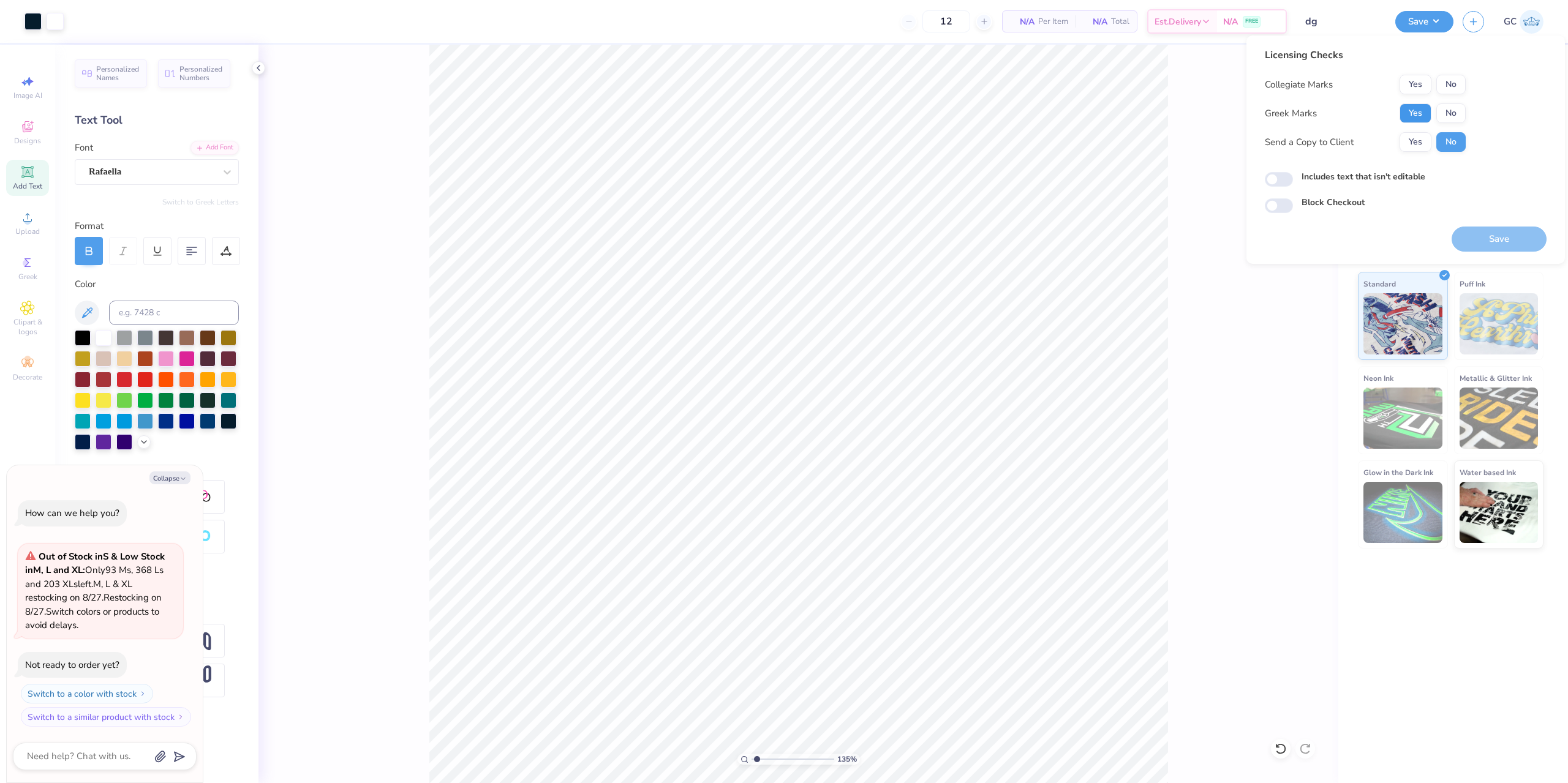
click at [1416, 106] on button "Yes" at bounding box center [1415, 113] width 32 height 20
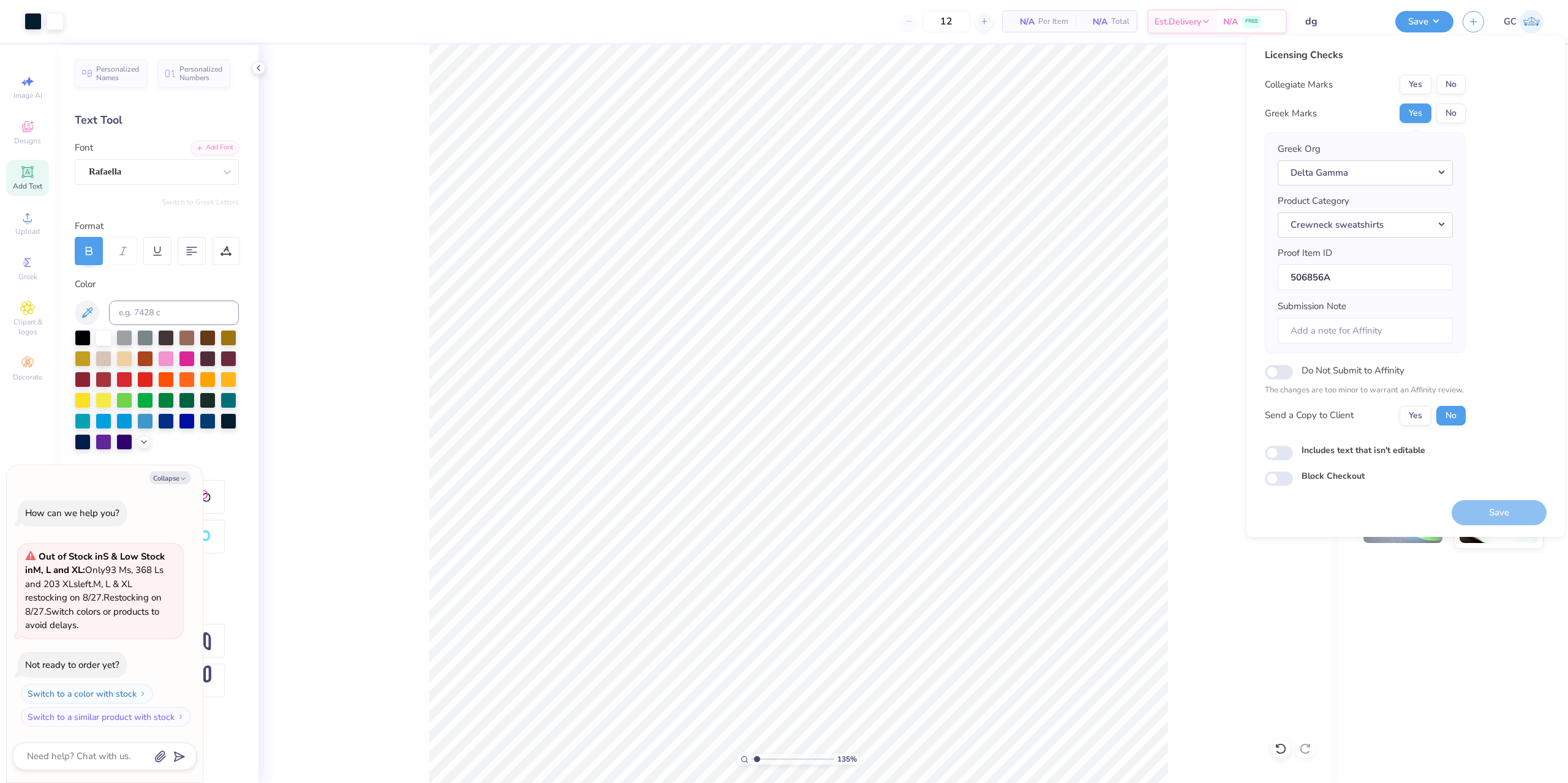
click at [1450, 81] on button "No" at bounding box center [1451, 84] width 29 height 20
click at [1497, 513] on button "Save" at bounding box center [1499, 513] width 95 height 25
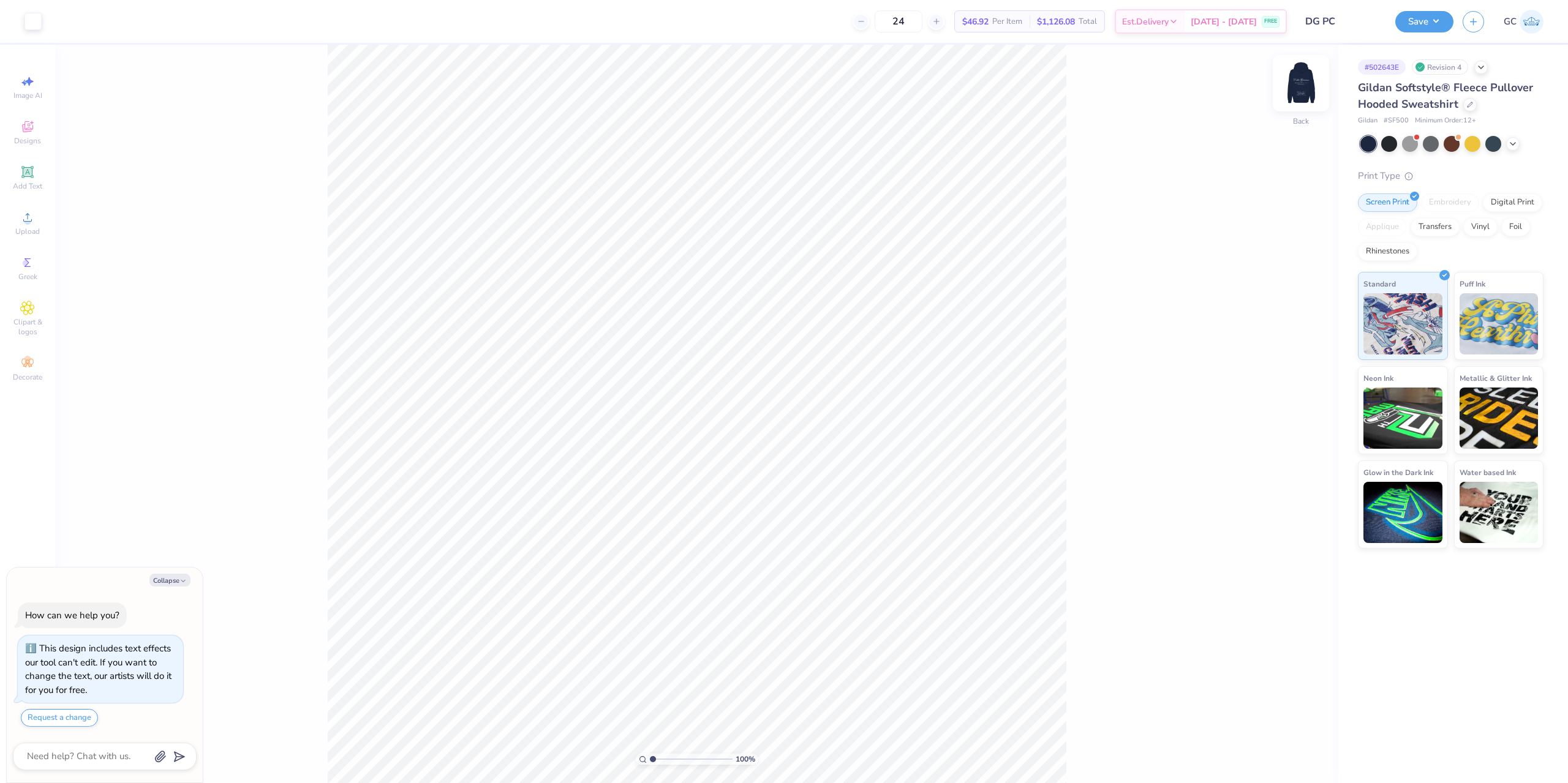
click at [1302, 97] on img at bounding box center [1301, 84] width 49 height 49
type textarea "x"
type input "1.49212329151837"
type textarea "x"
type input "1.49212329151837"
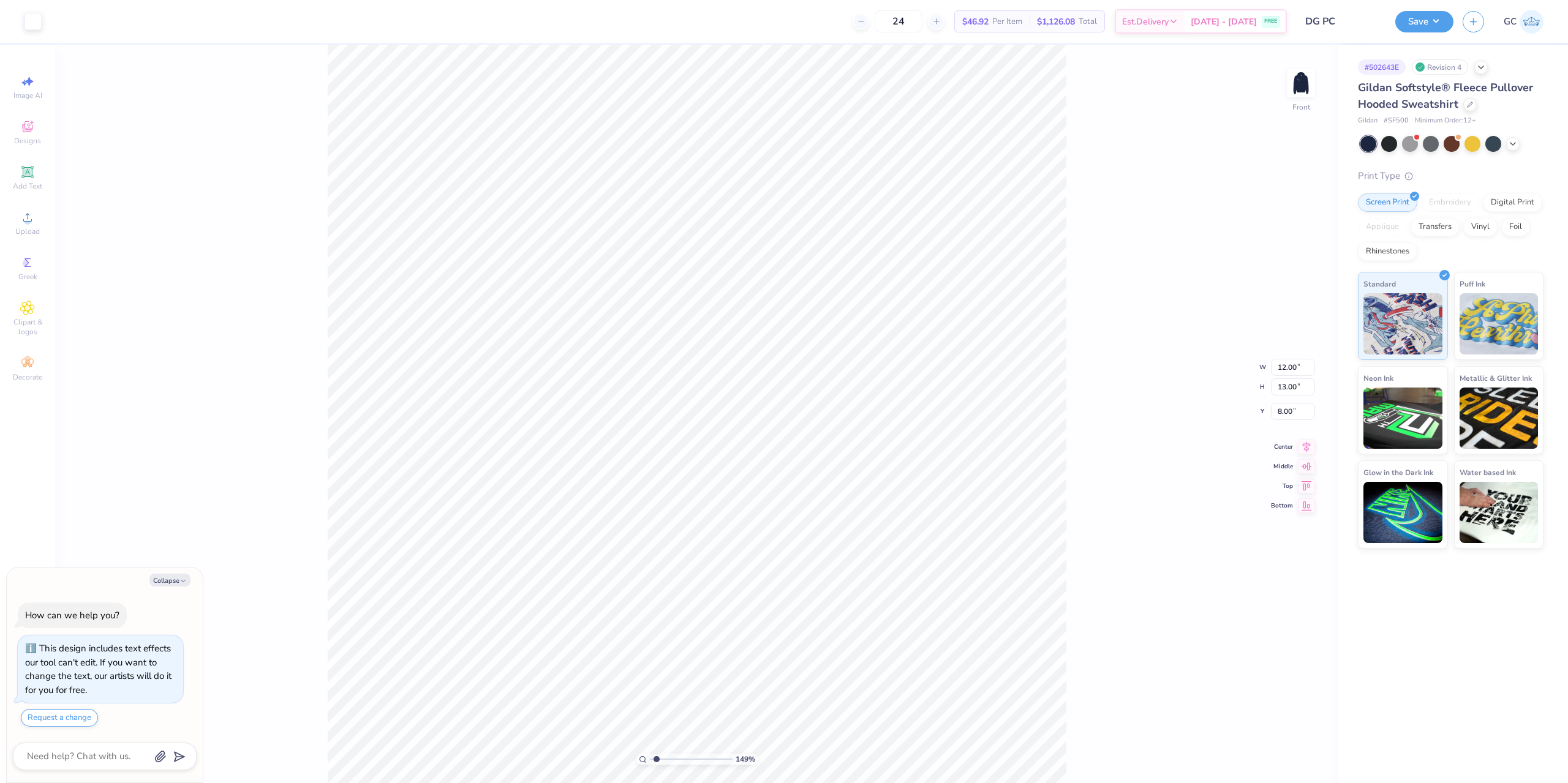
type textarea "x"
type input "1.49212329151837"
type textarea "x"
type input "1.49212329151837"
type textarea "x"
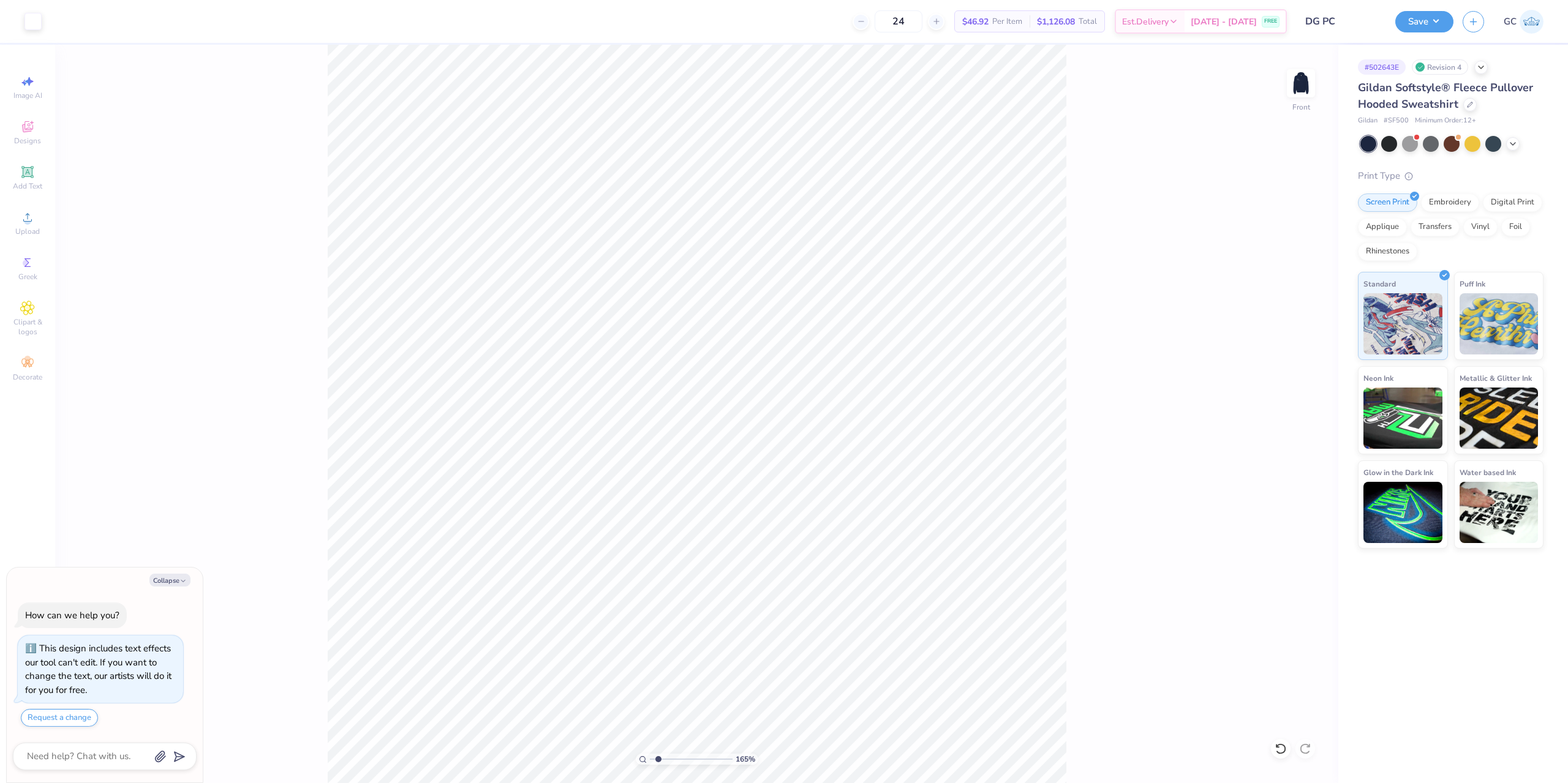
type input "1.82266588284093"
type textarea "x"
type input "1.82266588284093"
type textarea "x"
type input "3.6716840780171"
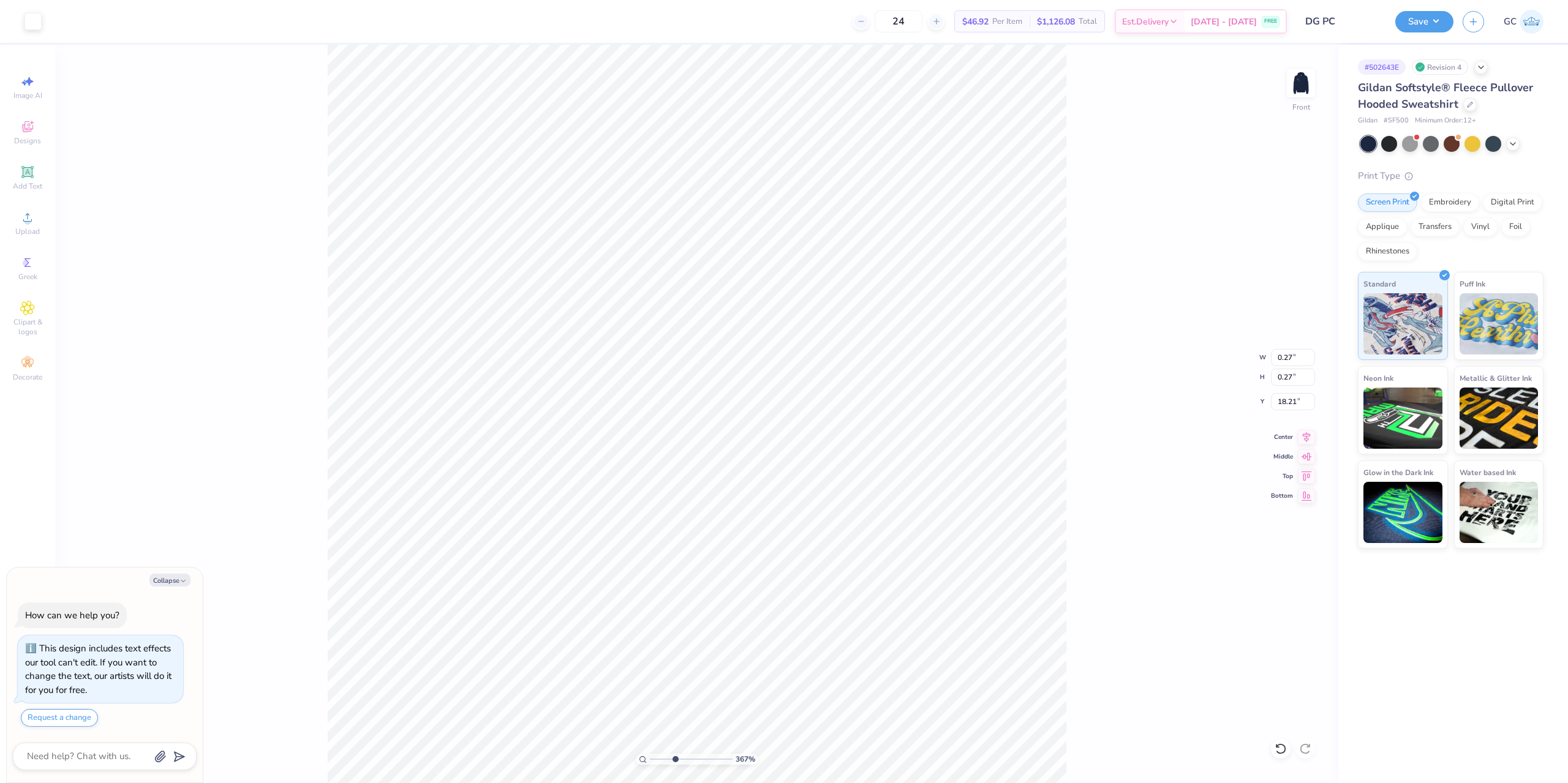
type textarea "x"
type input "3.6716840780171"
type textarea "x"
type input "5.47860533190648"
type textarea "x"
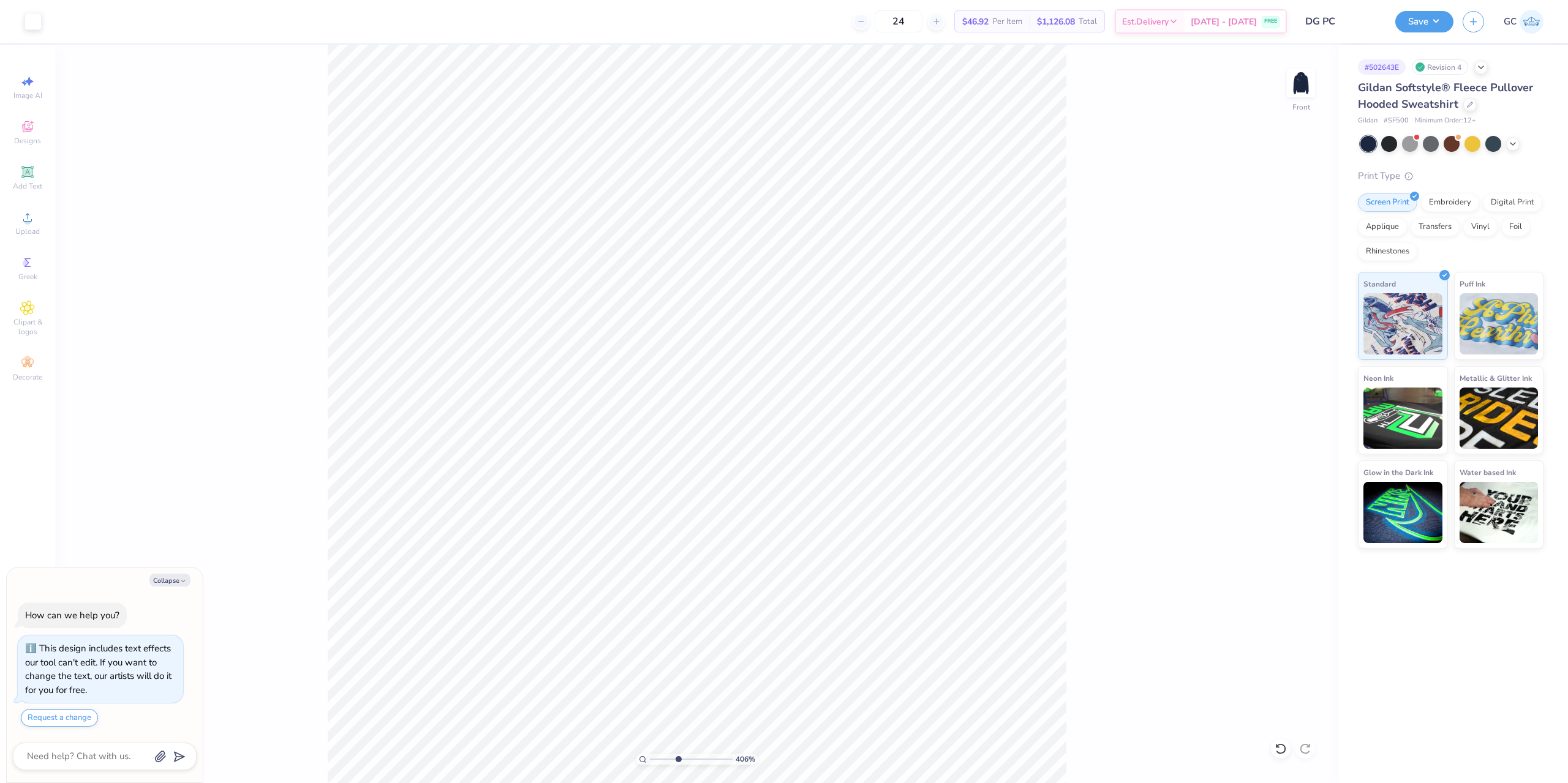
type input "4.48505384214065"
type textarea "x"
type input "4.48505384214065"
type textarea "x"
type input "4.48505384214065"
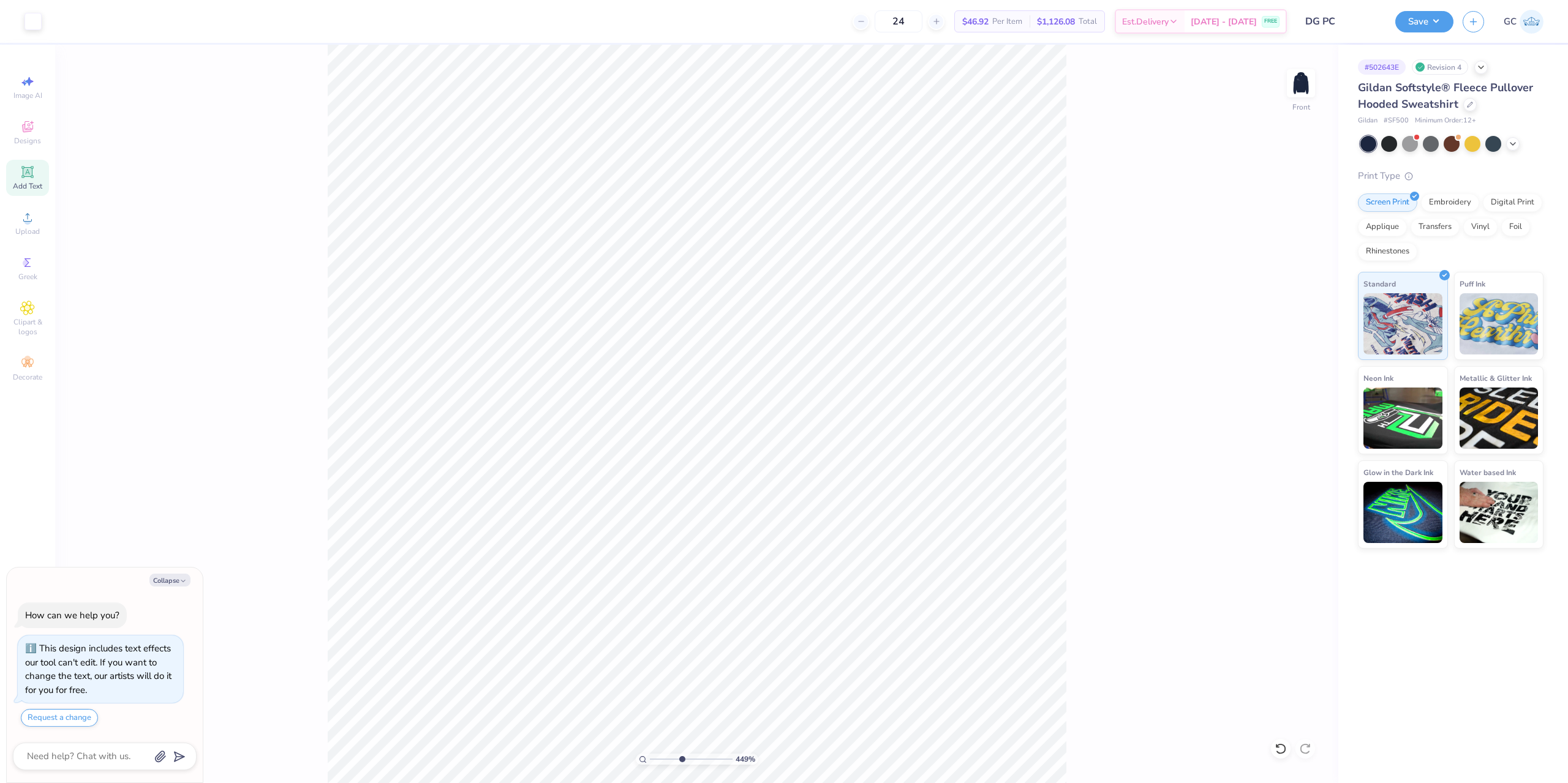
click at [29, 179] on div "Add Text" at bounding box center [27, 178] width 43 height 36
type textarea "x"
type input "4.48505384214065"
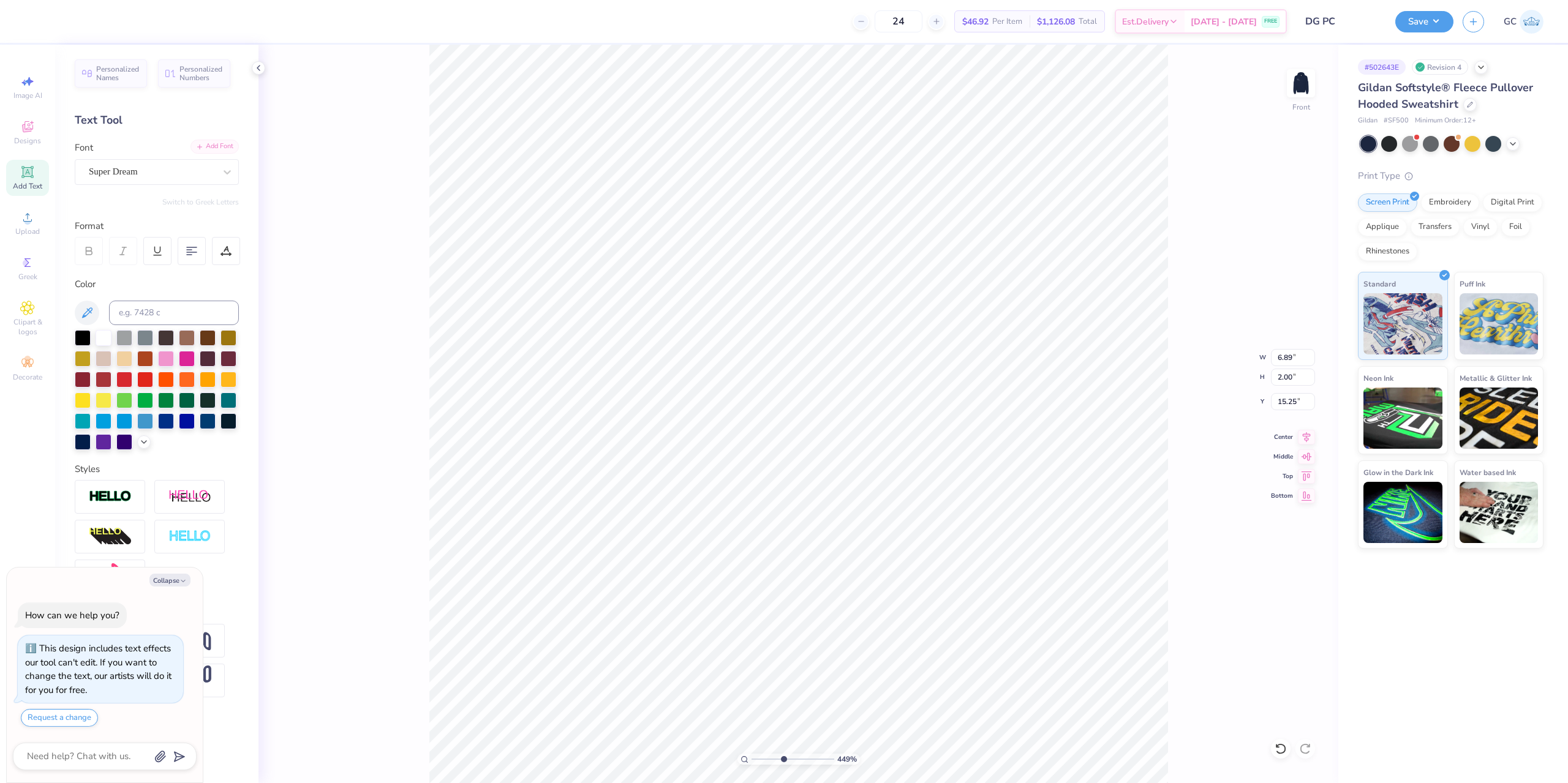
click at [231, 148] on div "Add Font" at bounding box center [214, 146] width 49 height 14
type textarea "x"
type input "4.48505384214065"
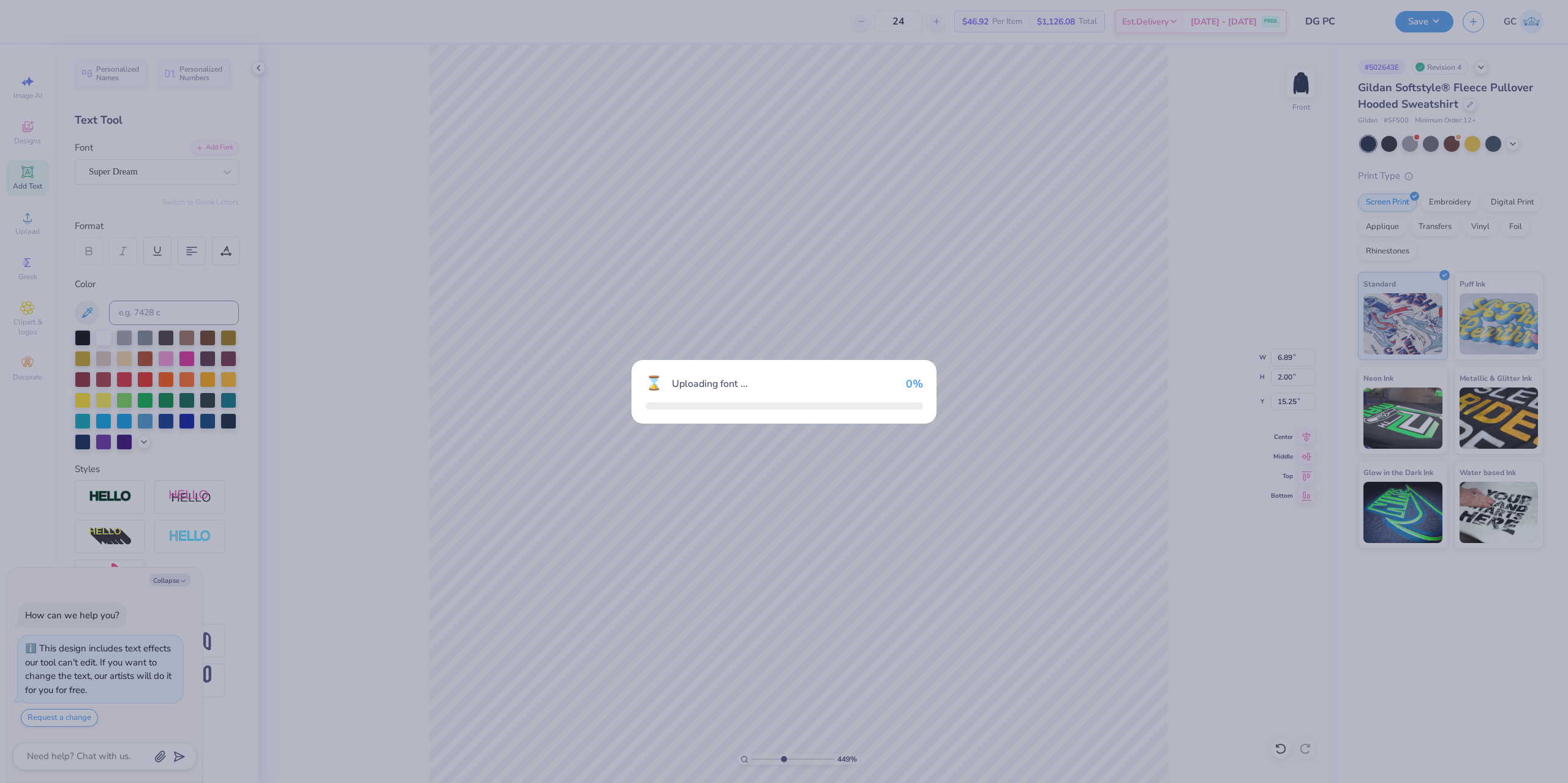
type textarea "x"
type input "4.48505384214065"
type textarea "x"
type input "4.48505384214065"
type textarea "x"
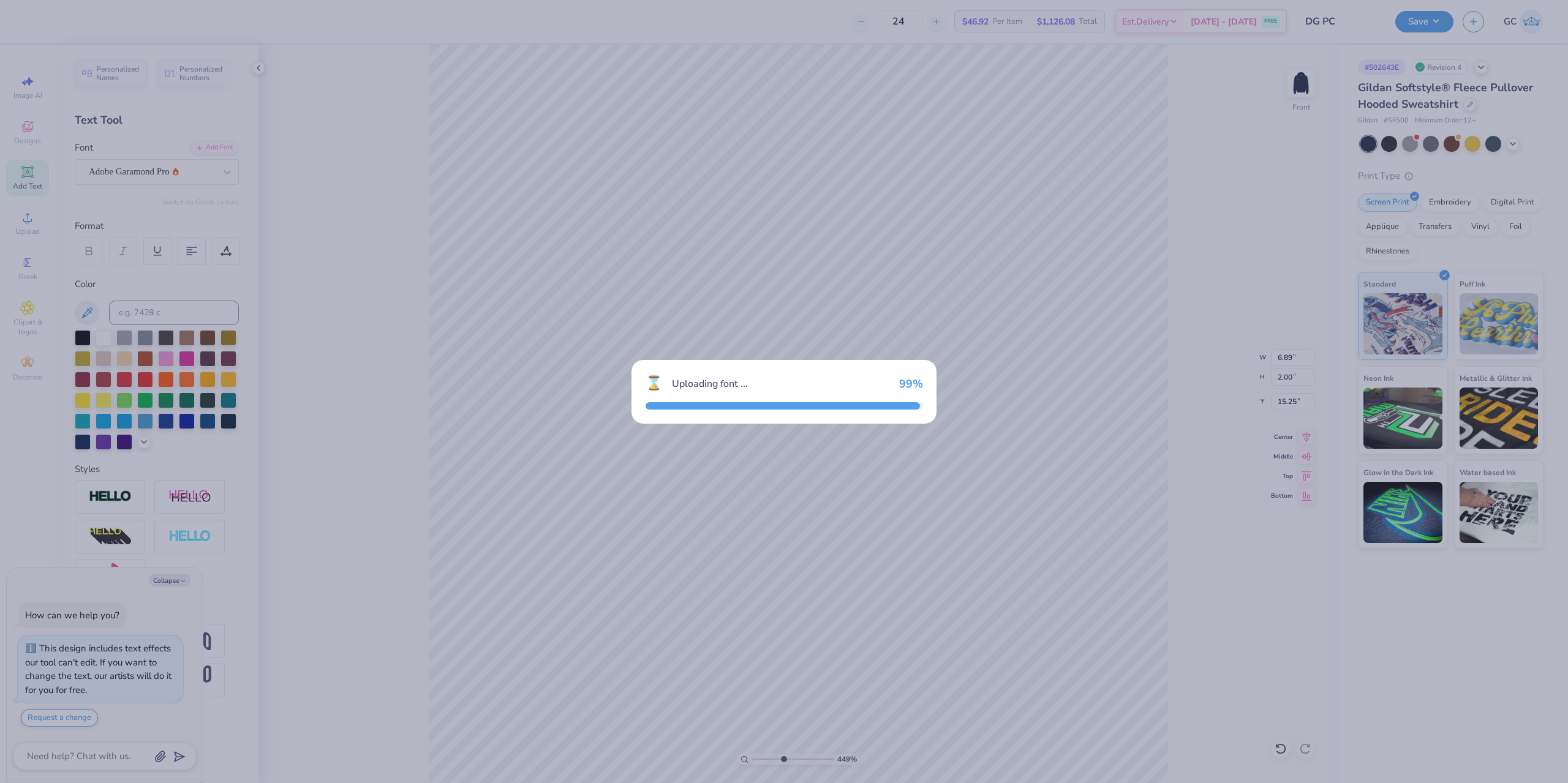
type input "4.48505384214065"
type textarea "x"
type input "4.48505384214065"
type input "7.21"
type input "1.98"
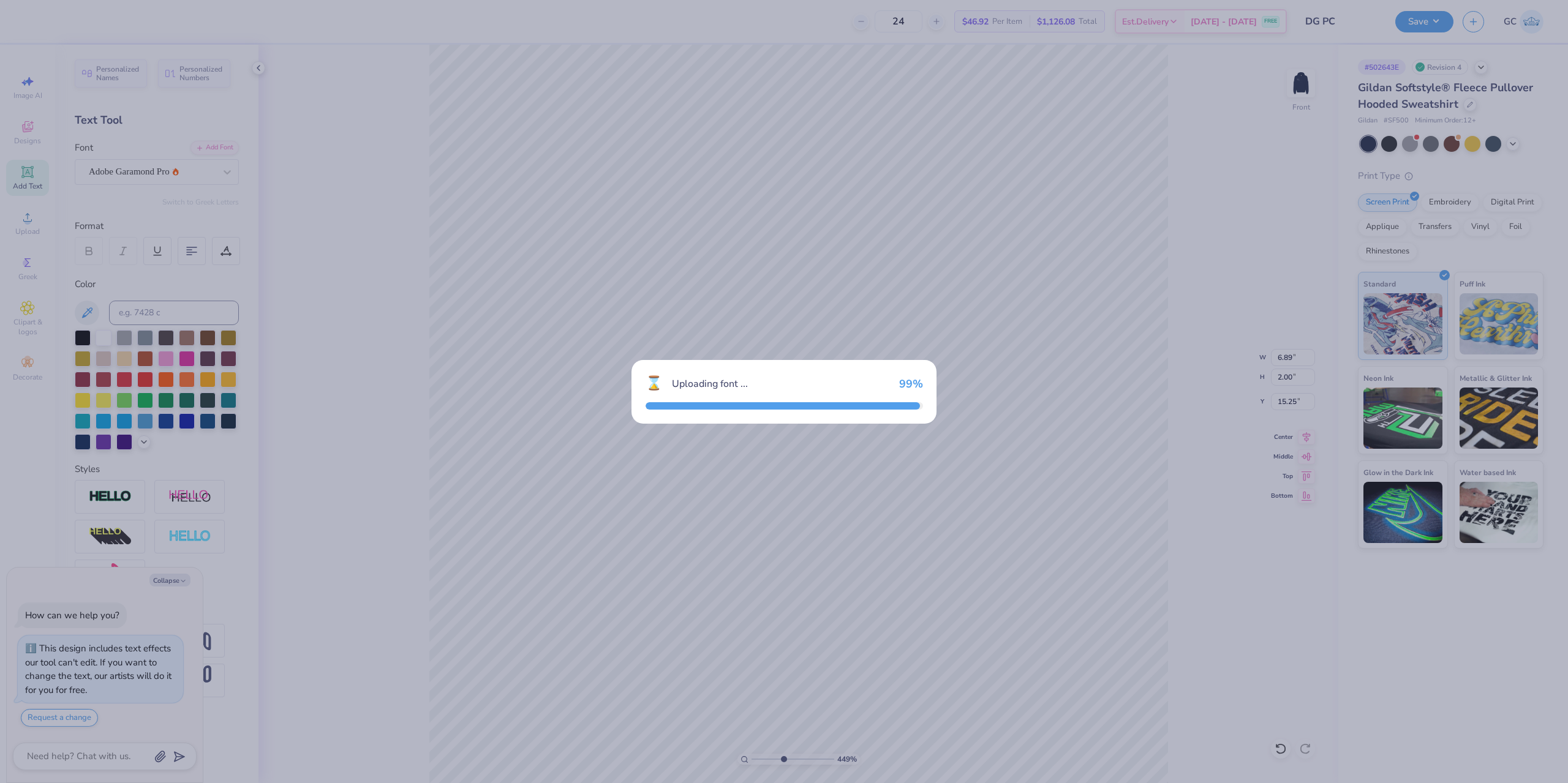
type input "15.26"
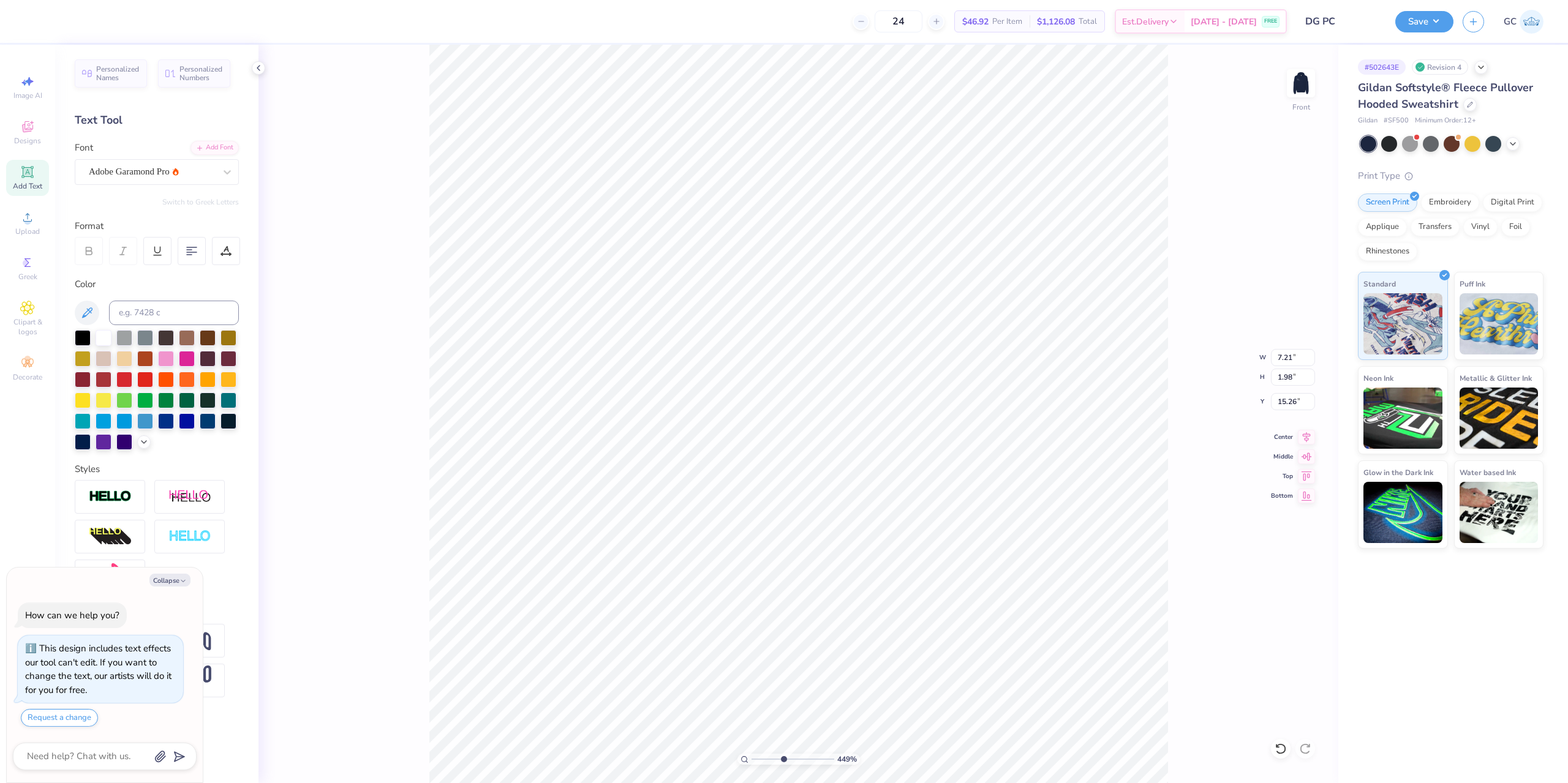
type textarea "x"
type input "4.48505384214065"
type textarea "x"
type input "4.48505384214065"
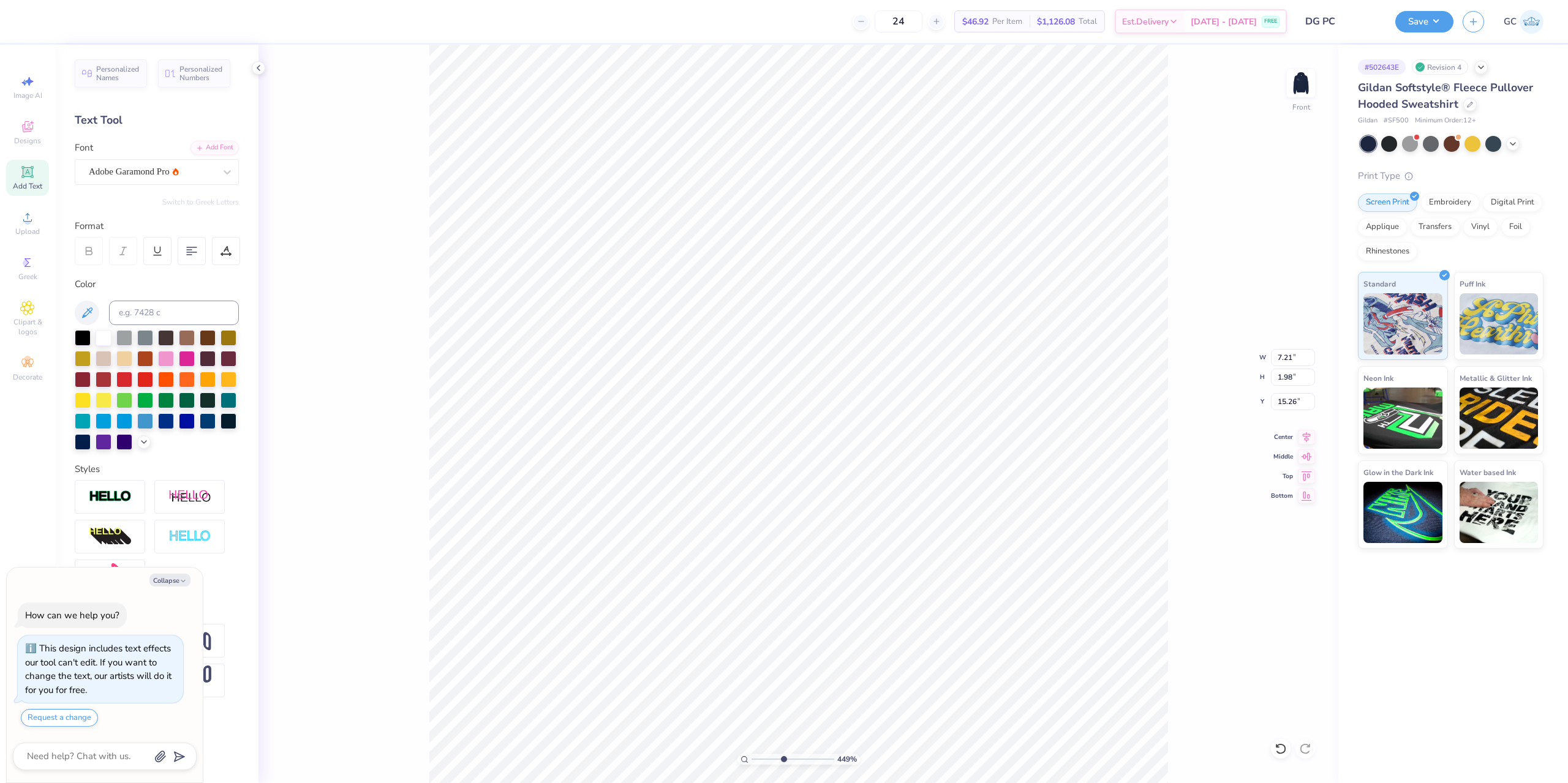
type textarea "x"
type input "4.48505384214065"
type textarea "x"
type input "4.48505384214065"
type textarea "x"
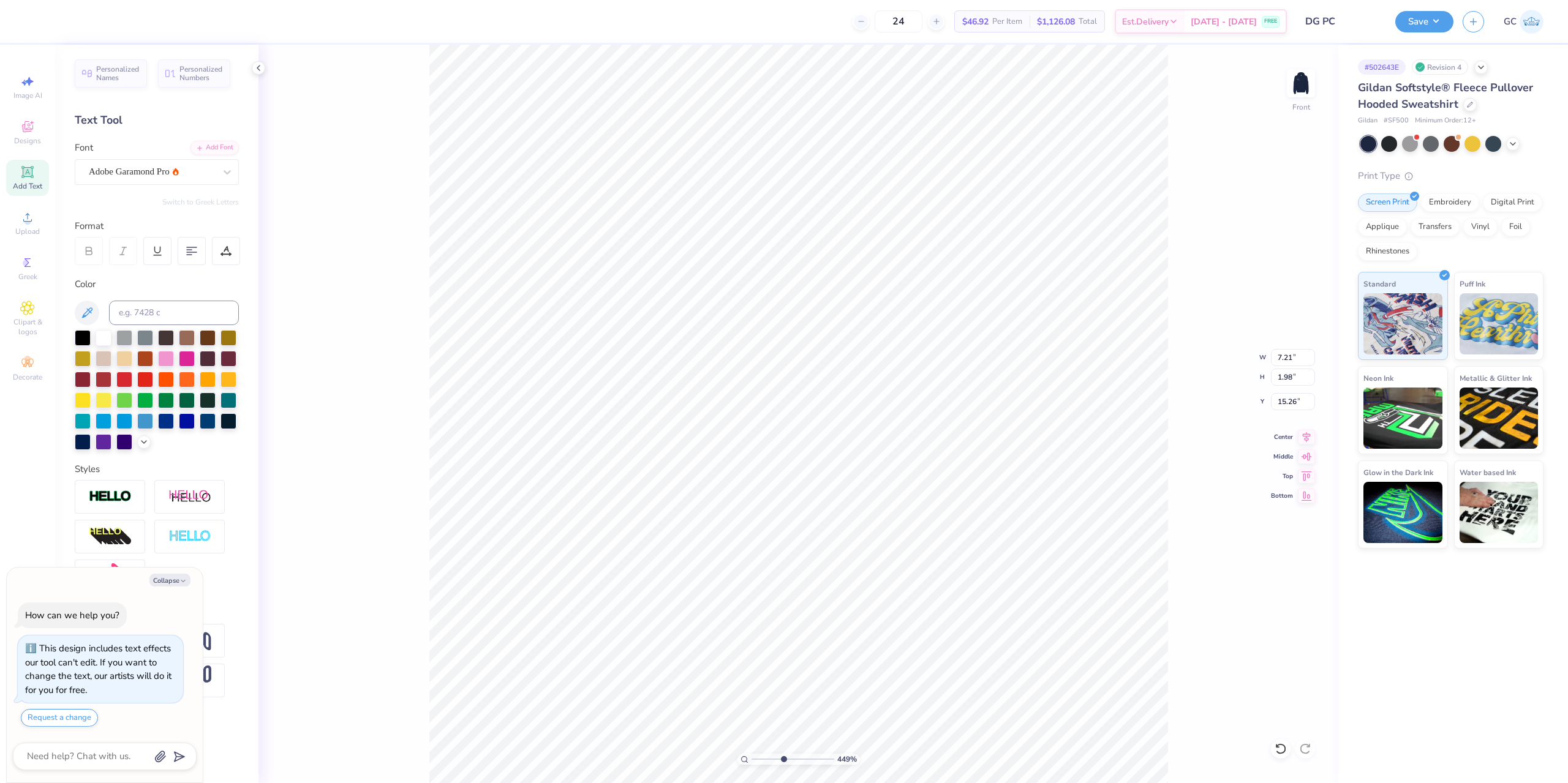
type input "4.48505384214065"
type textarea "X"
type textarea "x"
type input "4.48505384214065"
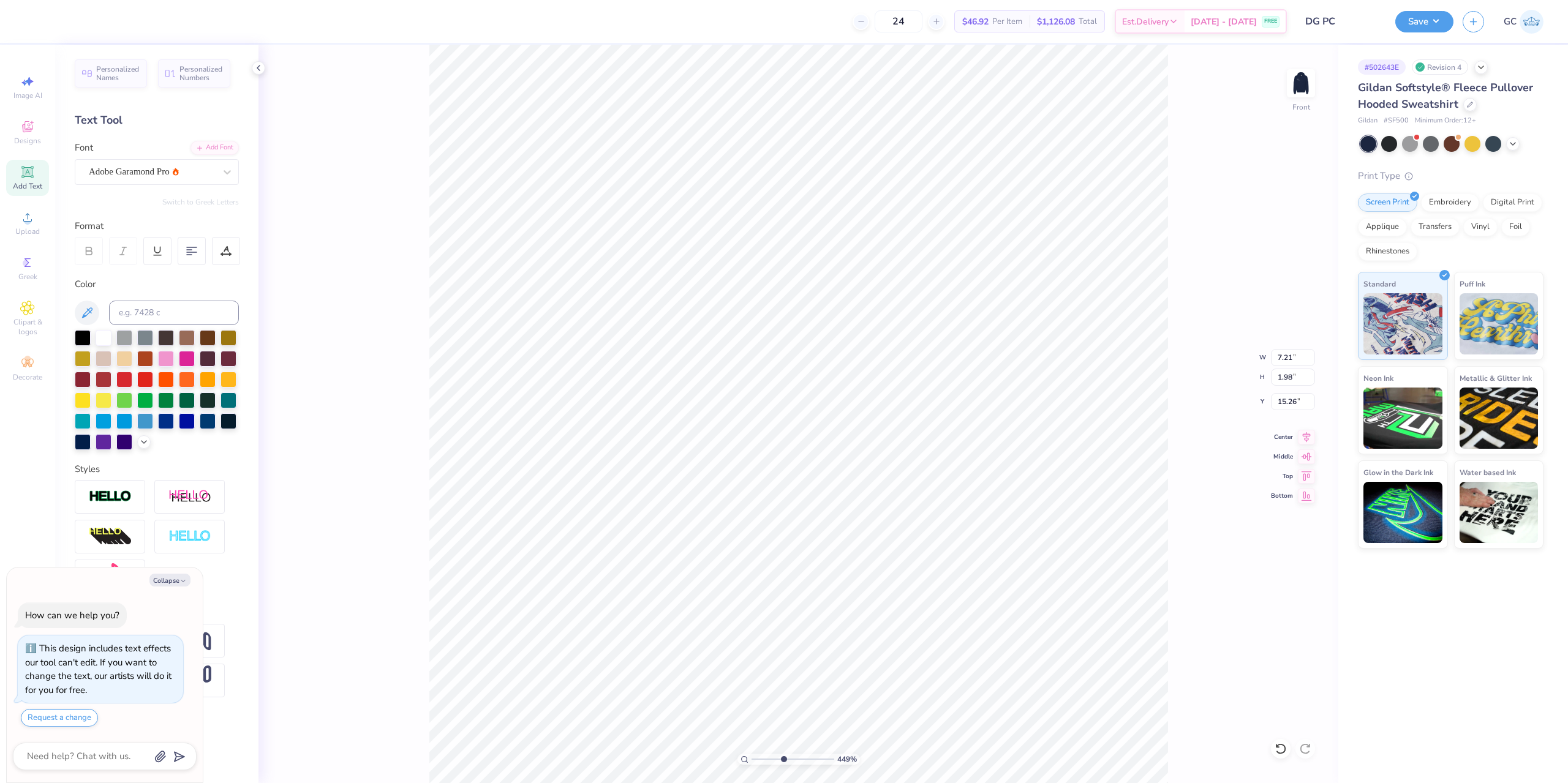
type textarea "x"
type input "4.48505384214065"
type textarea "x"
type input "4.48505384214065"
type textarea "C"
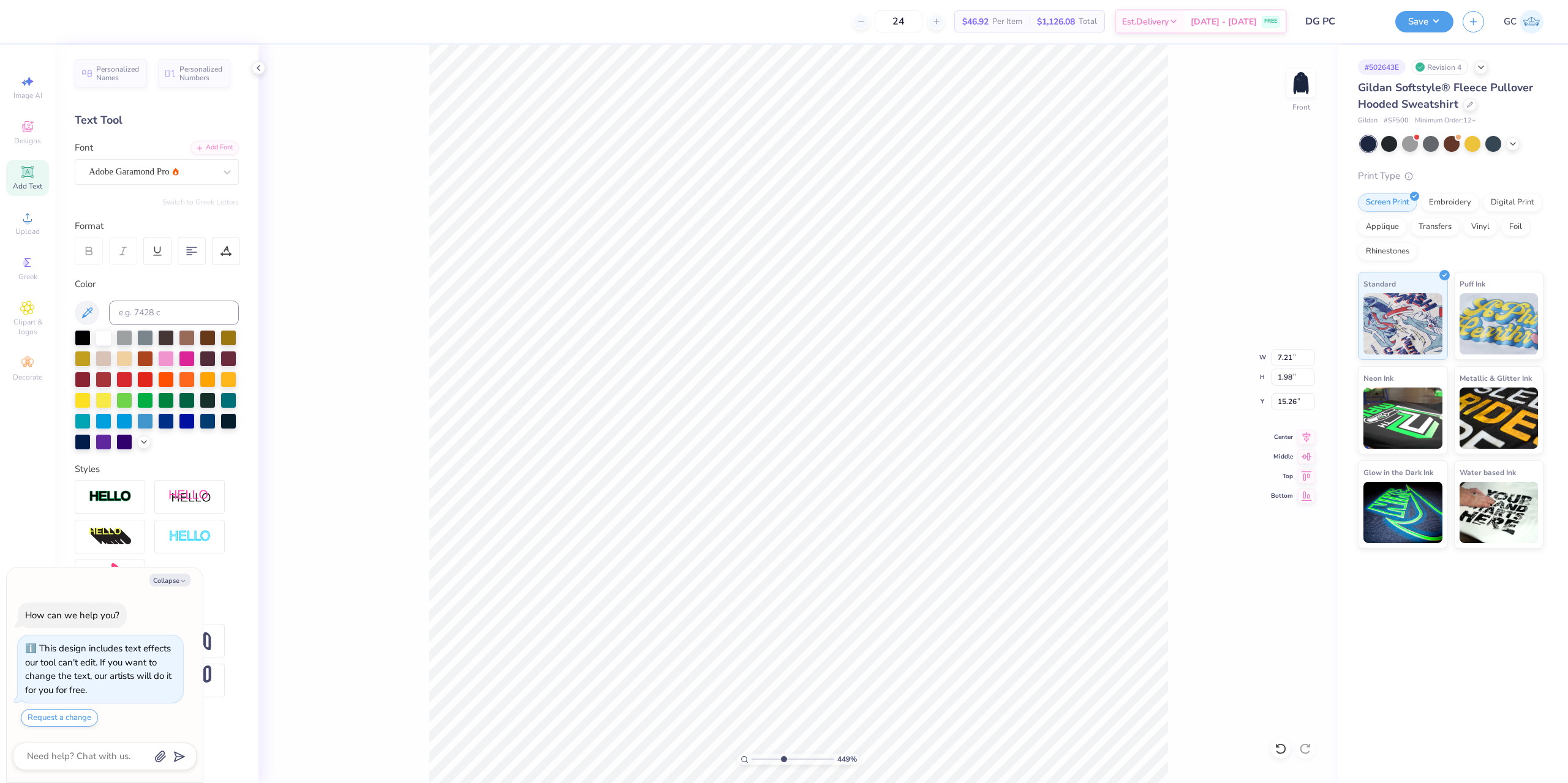
type textarea "x"
type input "4.48505384214065"
type textarea "Ca"
type textarea "x"
type input "4.48505384214065"
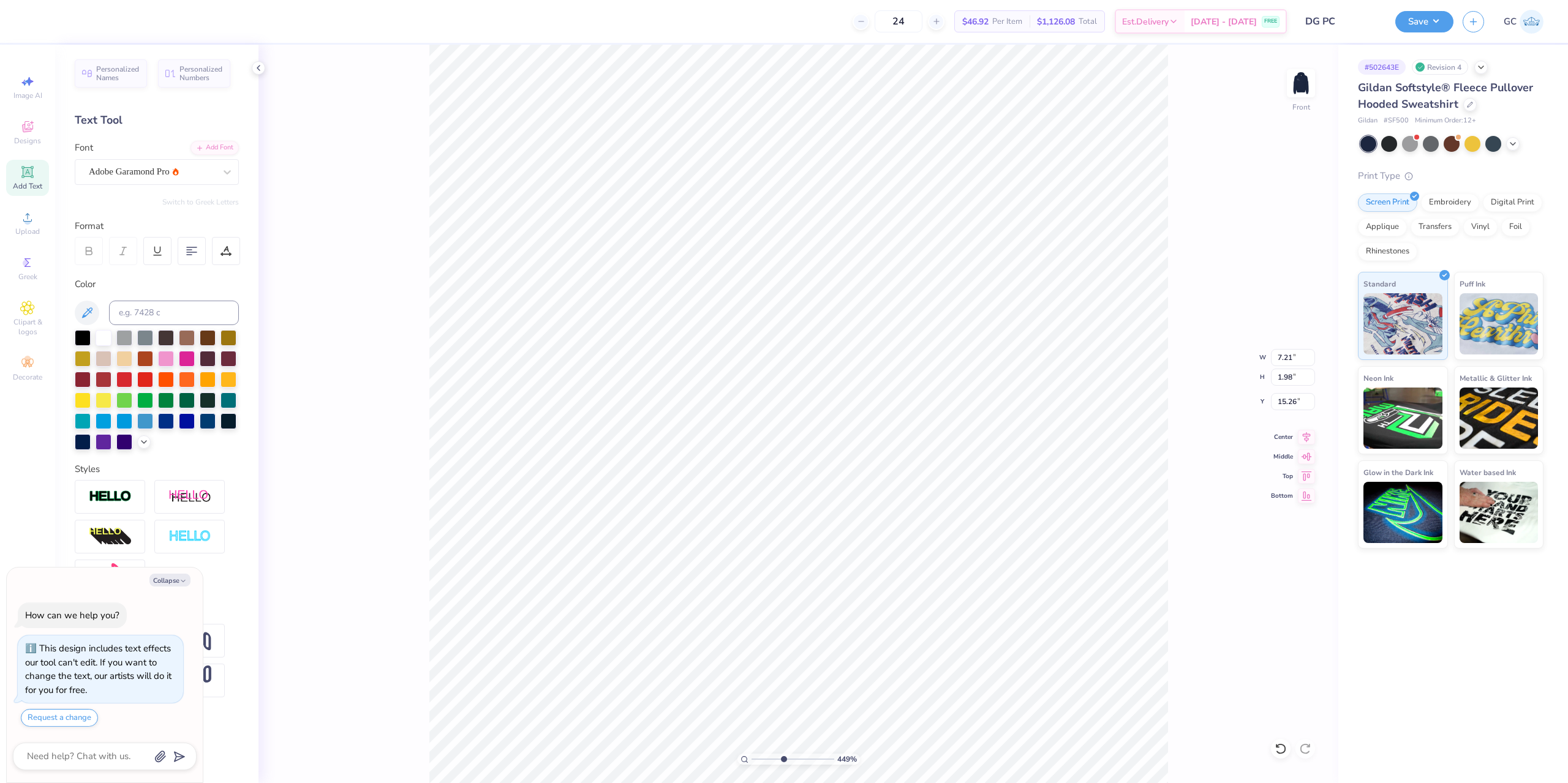
type textarea "Cad"
type textarea "x"
type input "4.48505384214065"
type textarea "Cade"
type textarea "x"
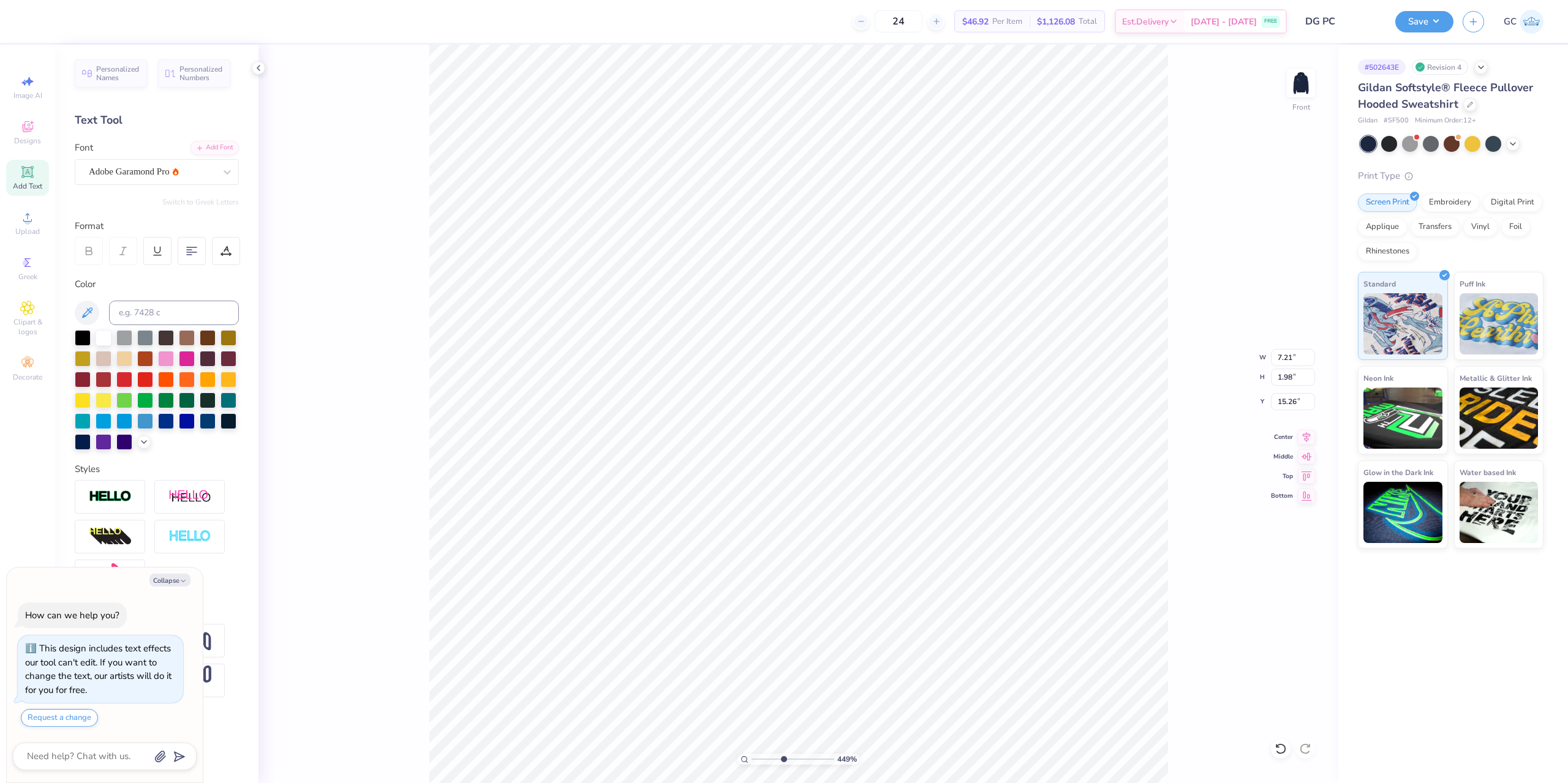
type input "4.48505384214065"
type textarea "Caden"
type textarea "x"
type input "4.48505384214065"
type textarea "Cadenc"
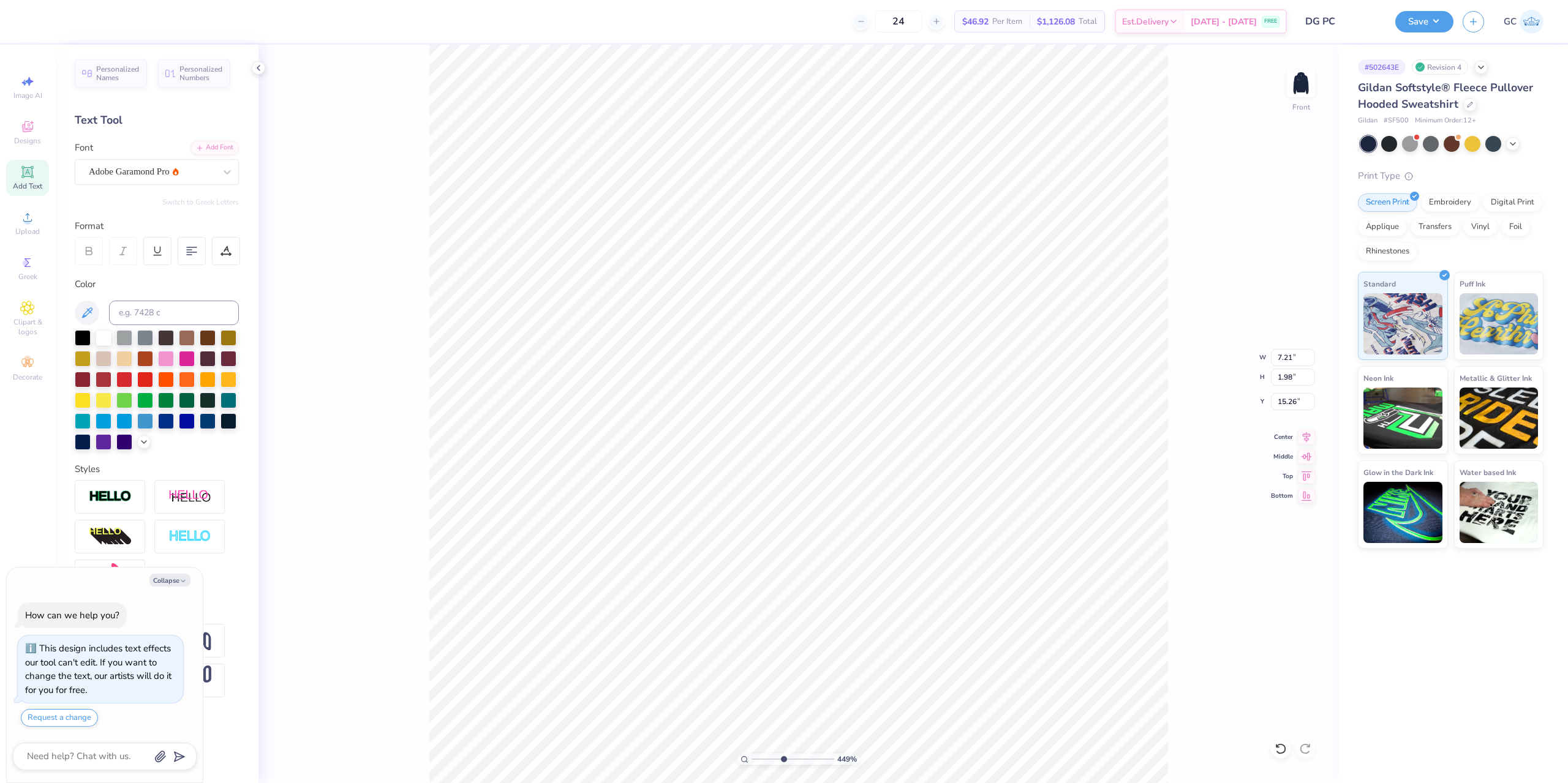
scroll to position [10, 3]
type textarea "x"
type input "4.48505384214065"
type textarea "Cadence"
type textarea "x"
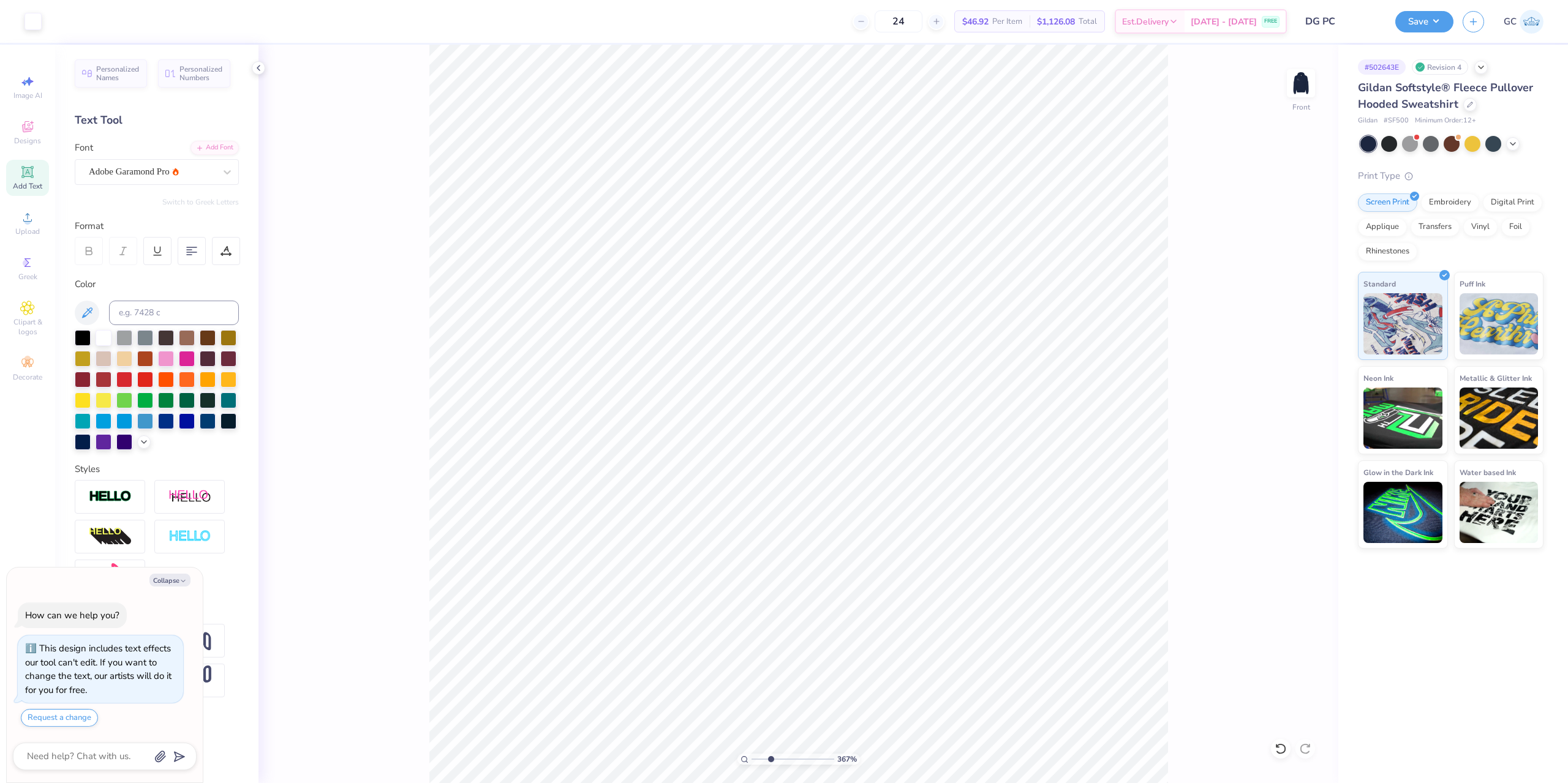
type input "2.71964221644285"
type textarea "x"
type input "2.71964221644285"
type textarea "x"
type input "2.71964221644285"
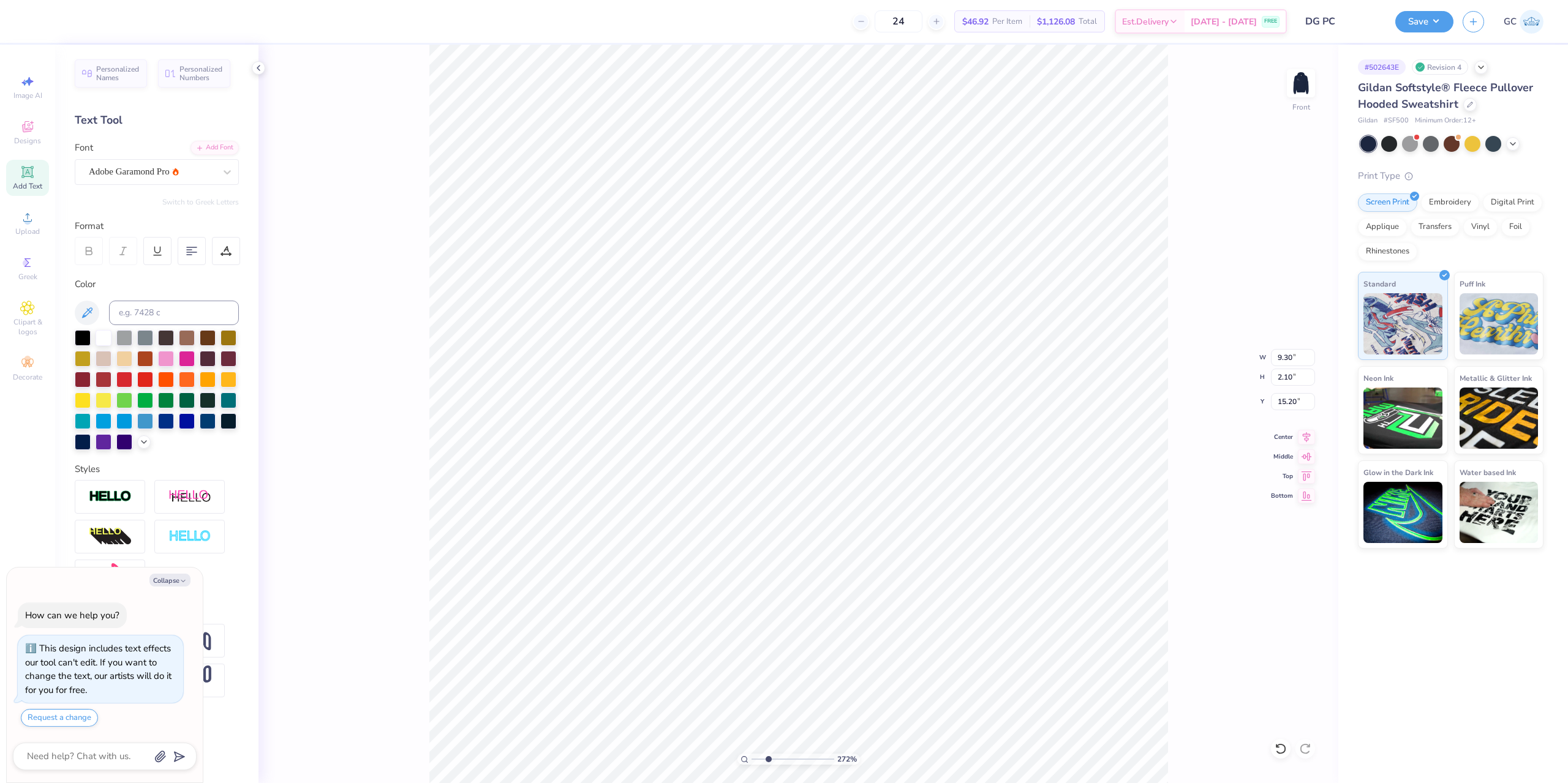
type textarea "x"
type input "2.71964221644285"
type input "1.07"
type input "0.24"
type input "17.06"
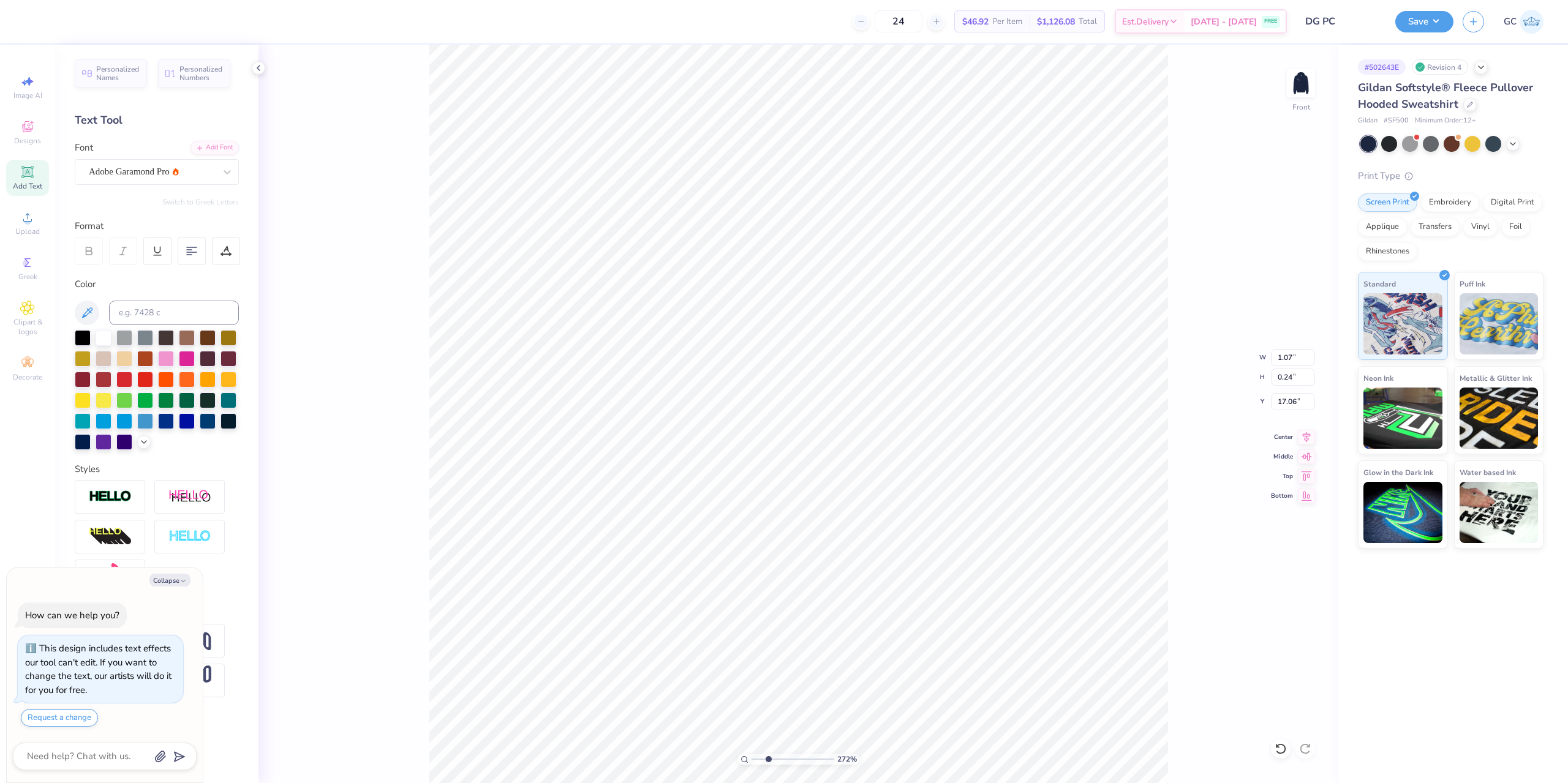
type textarea "x"
type input "2.71964221644285"
type textarea "x"
type input "2.71964221644285"
type input "15.51"
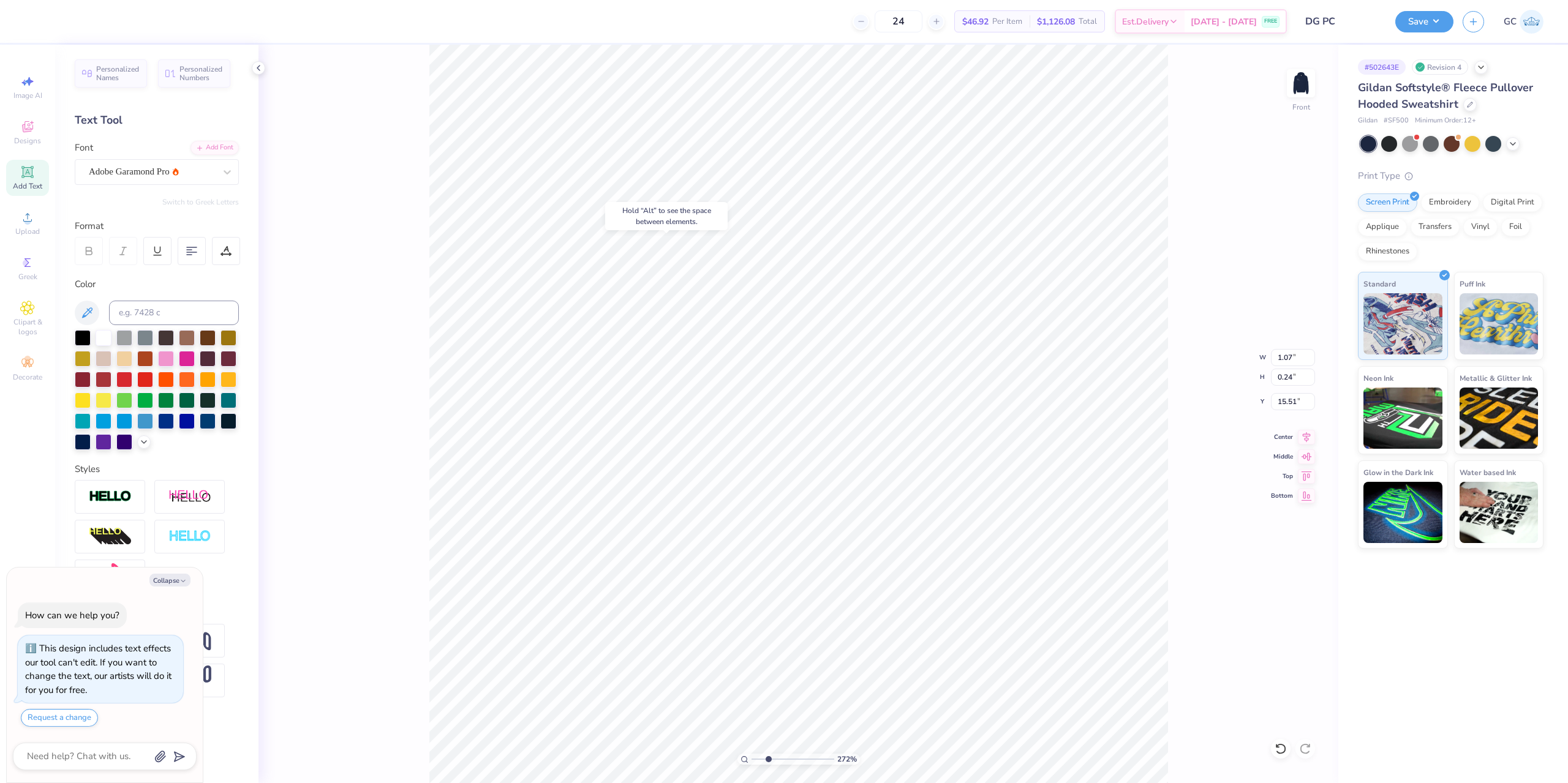
type input "2.71964221644285"
type textarea "x"
type input "2.71964221644285"
type textarea "x"
type input "2.71964221644285"
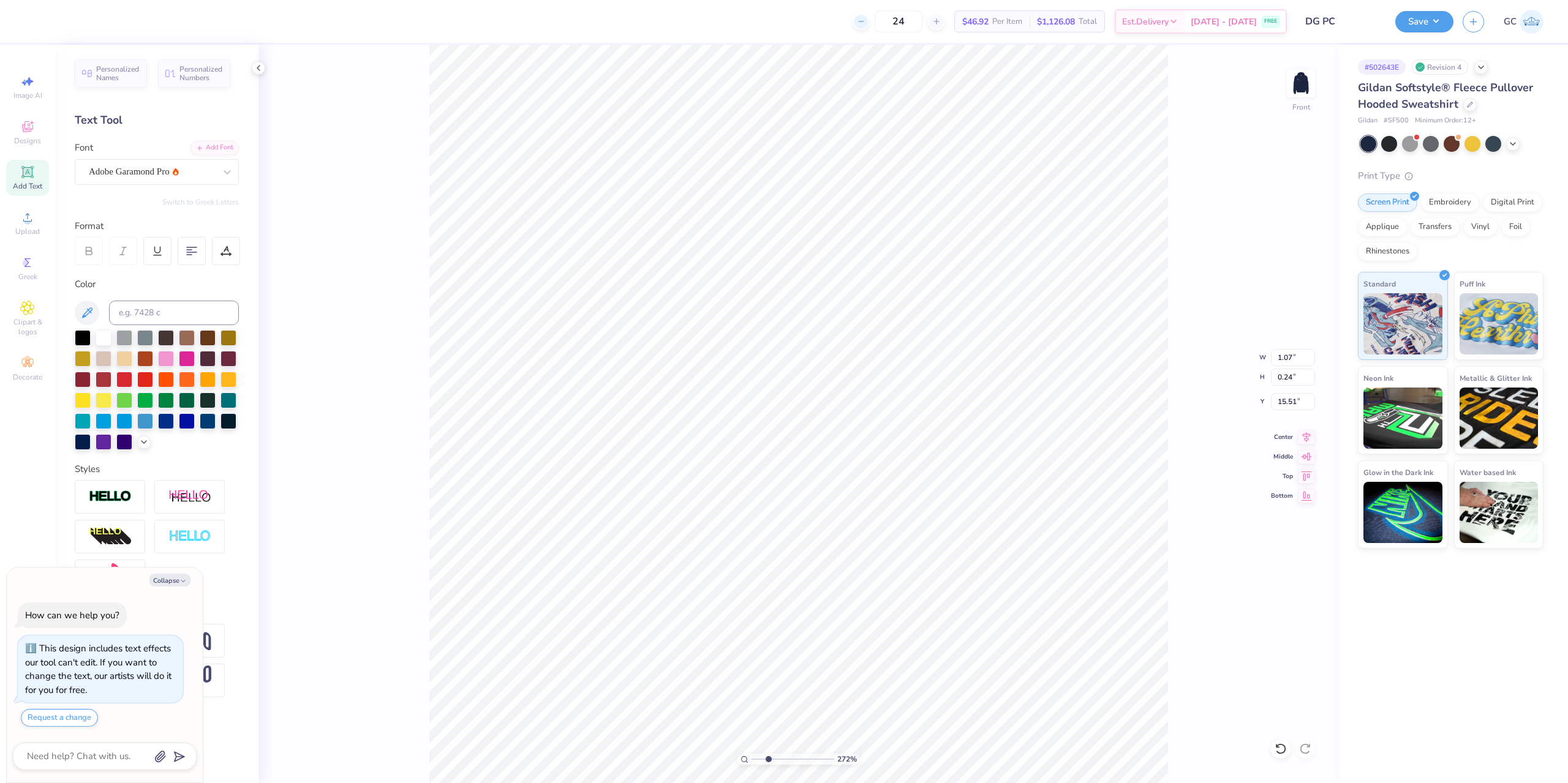
type textarea "x"
type input "2.71964221644285"
paste textarea "C., Simone L., Alice M., Ava G., Ava C., Chelsea M. Danya O., Emmeline F., Grac…"
type textarea "Cadence C., Simone L., Alice M., Ava G., Ava C., Chelsea M. Danya O., Emmeline …"
type textarea "x"
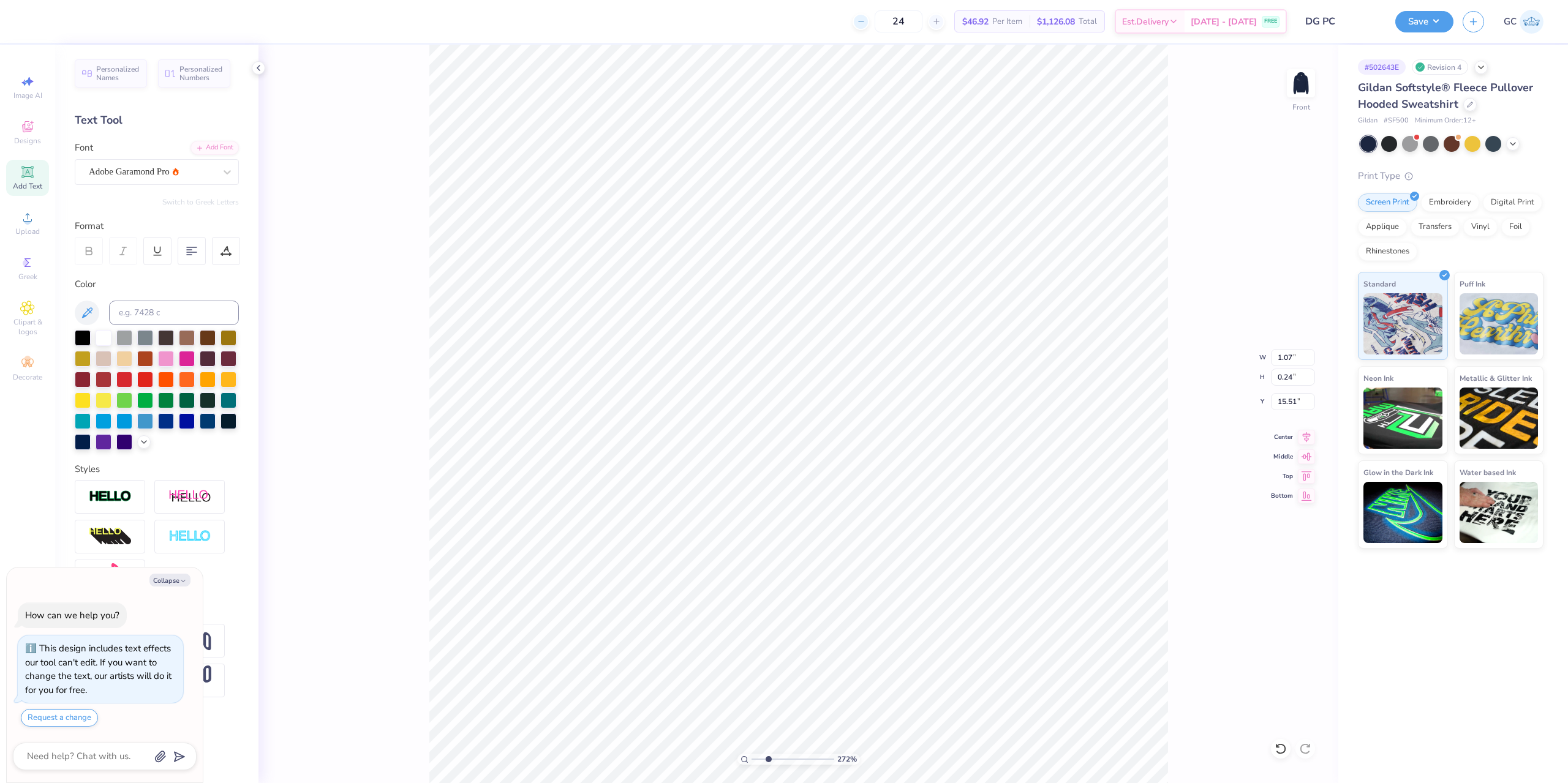
type input "2.71964221644285"
type textarea "x"
type input "2.71964221644285"
type textarea "x"
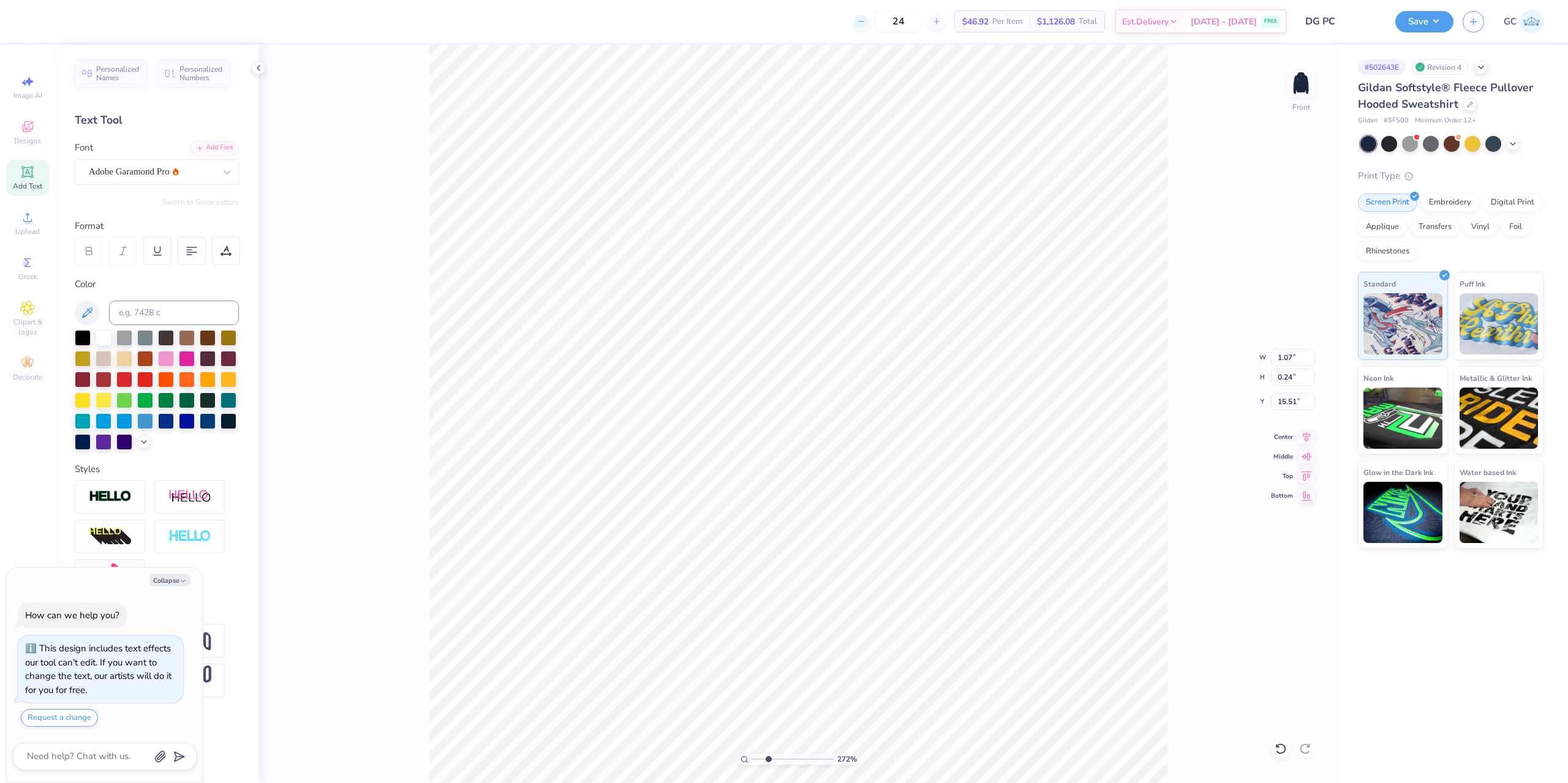
type input "2.71964221644285"
type textarea "Cadence"
type textarea "x"
type input "2.71964221644285"
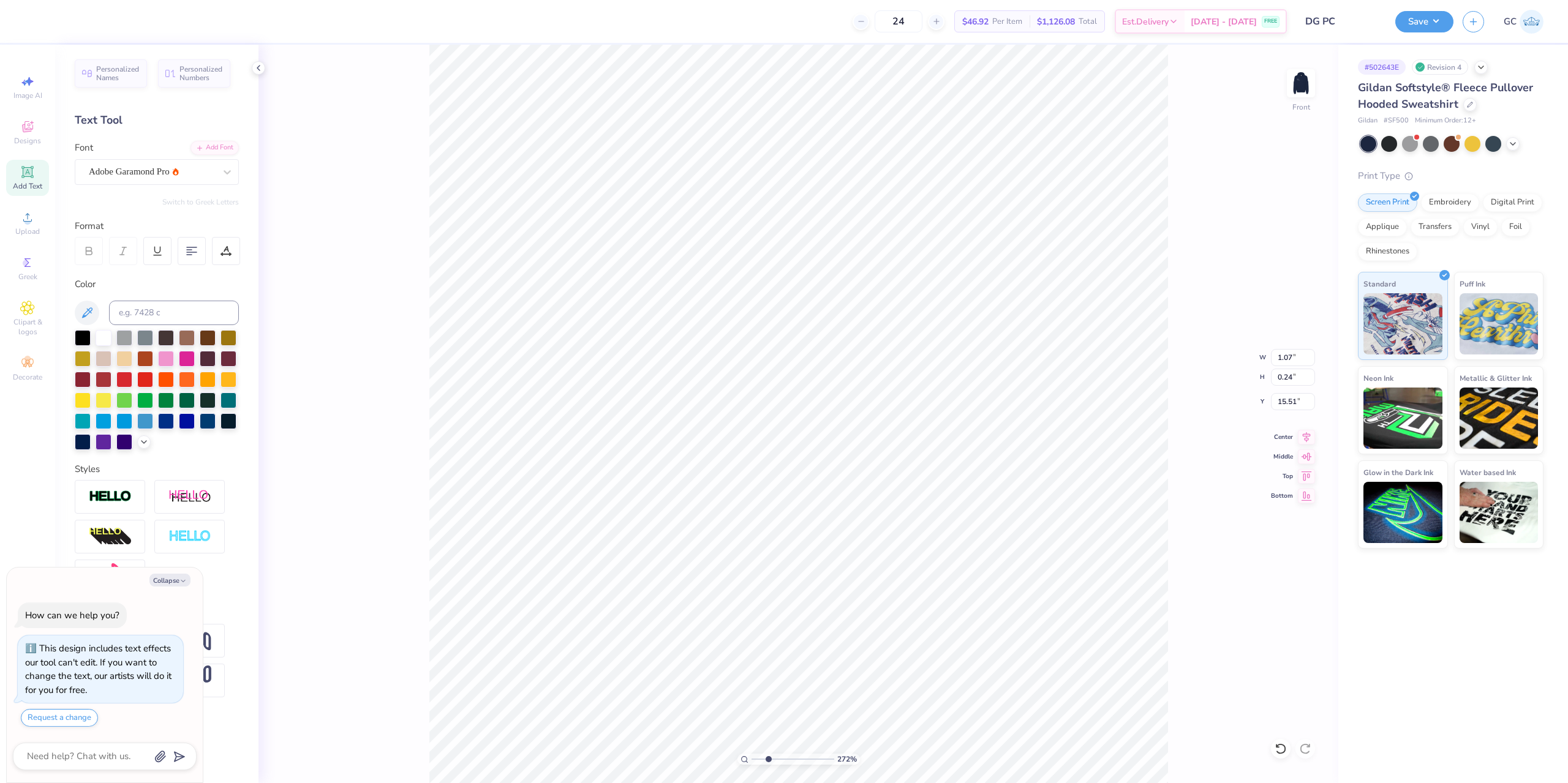
type textarea "x"
type input "2.71964221644285"
type textarea "x"
type input "2.71964221644285"
paste textarea "C., Simone L., Alice M., Ava G., Ava C., Chelsea M. Danya O., Emmeline F., Grac…"
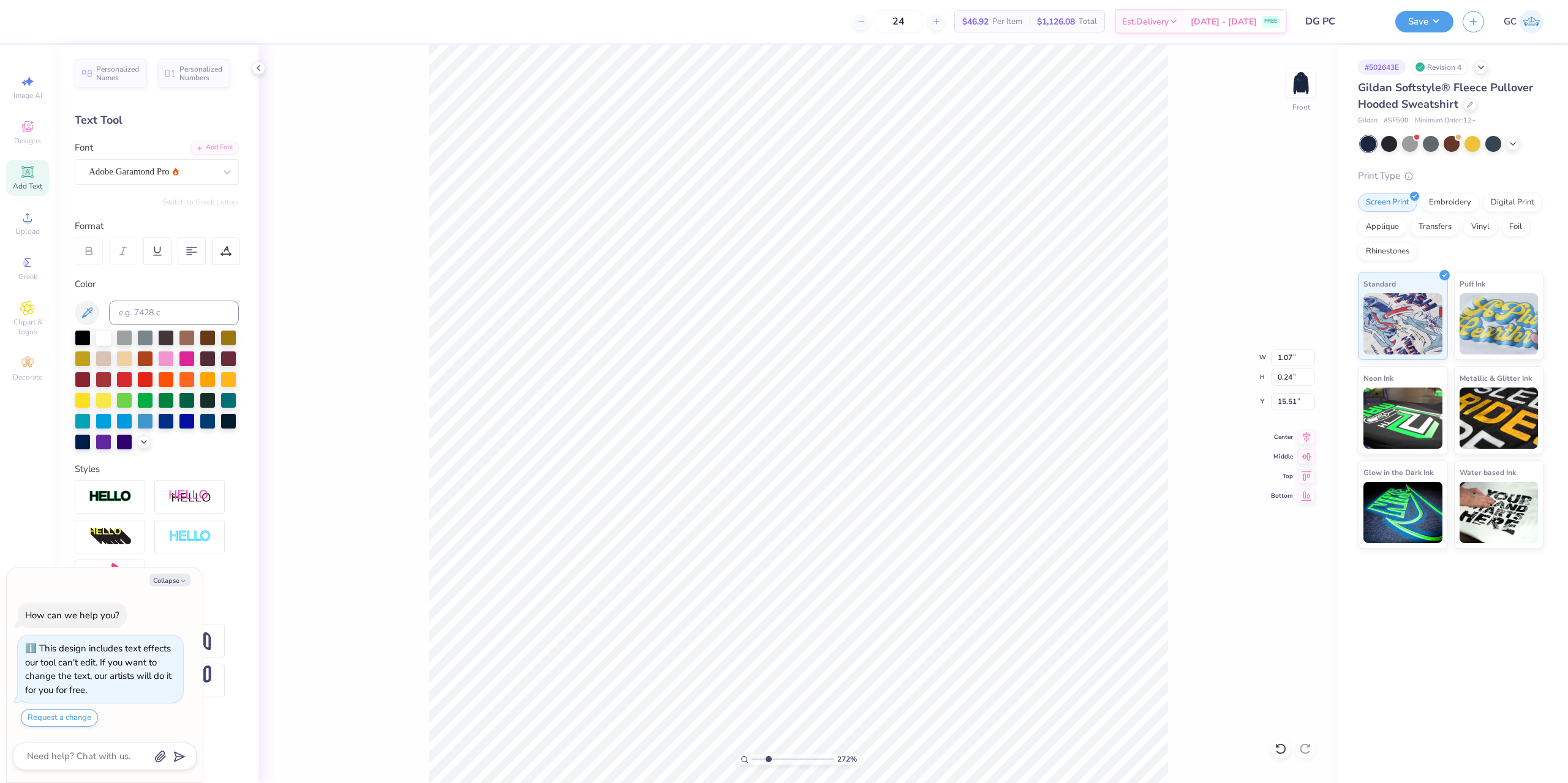
type textarea "Cadence C., Simone L., Alice M., Ava G., Ava C., Chelsea M. Danya O., Emmeline …"
type textarea "x"
type input "2.71964221644285"
type textarea "x"
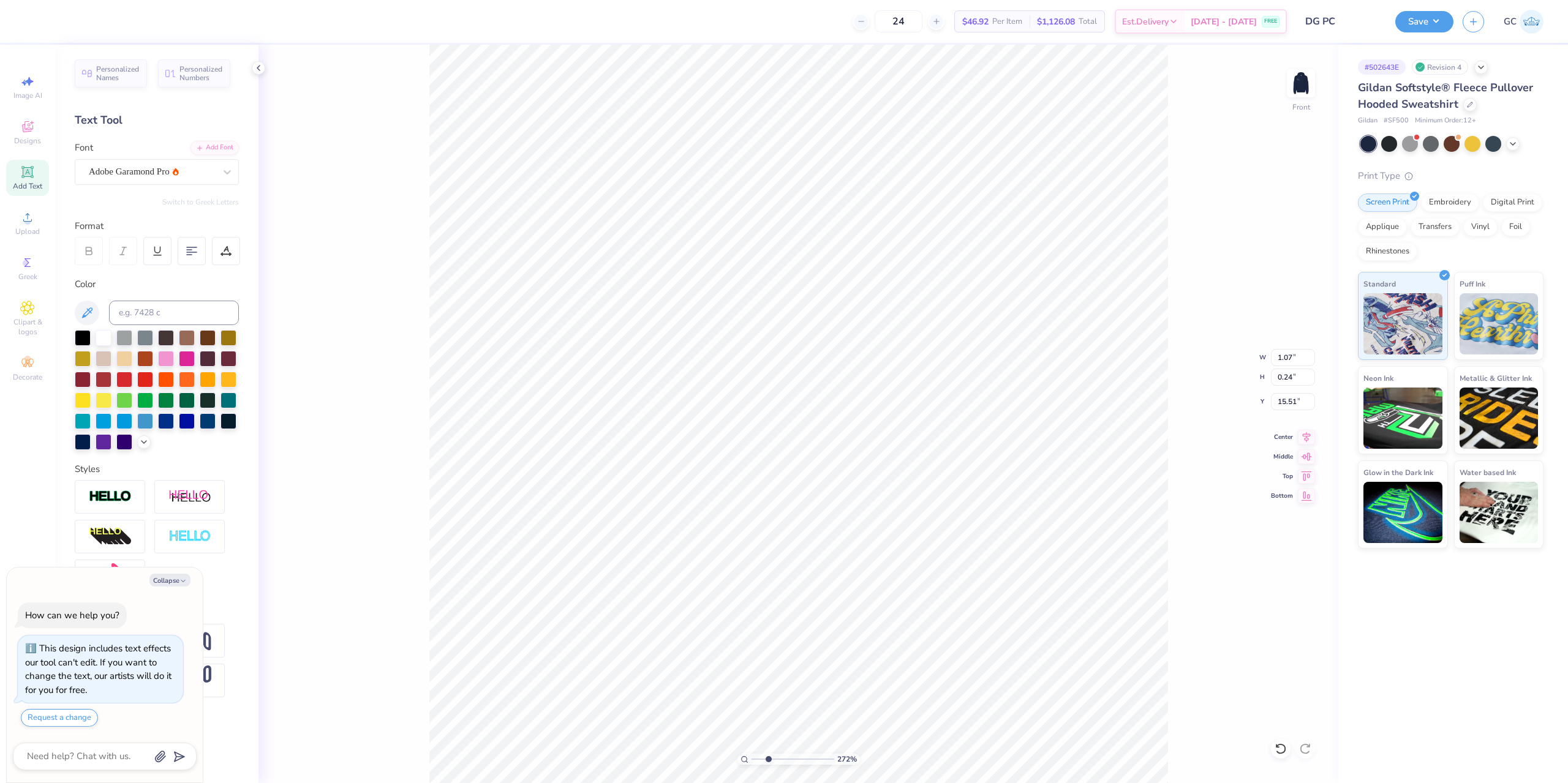
type input "2.71964221644285"
type textarea "Cadence C., Simone L., Alice M., Ava G., Ava C., Chelsea M. Danya O., Emmeline …"
click at [186, 255] on icon at bounding box center [192, 251] width 11 height 11
type textarea "x"
type input "2.71964221644285"
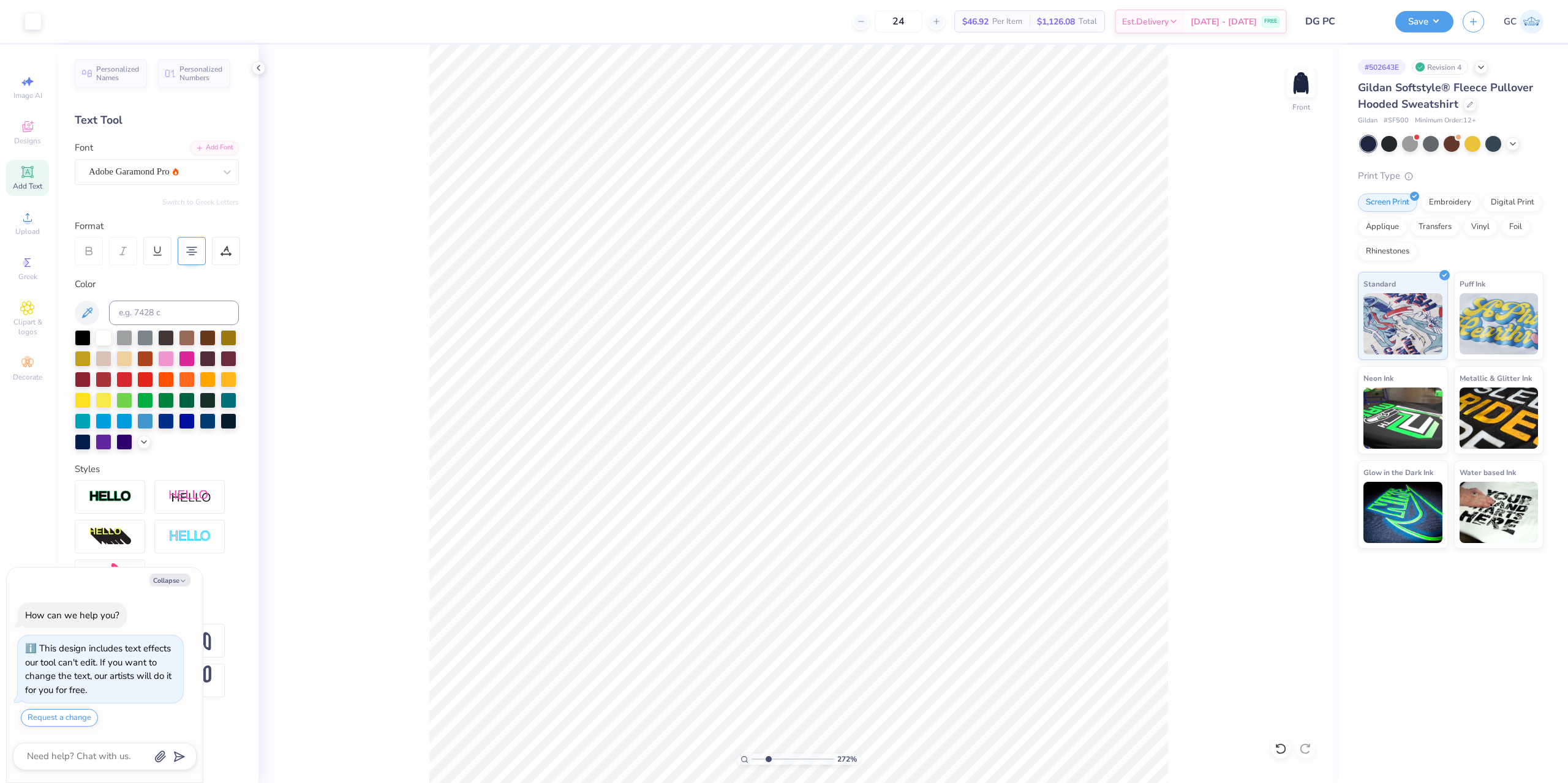
type textarea "x"
type input "2.71964221644285"
type textarea "x"
type input "2.71964221644285"
type textarea "x"
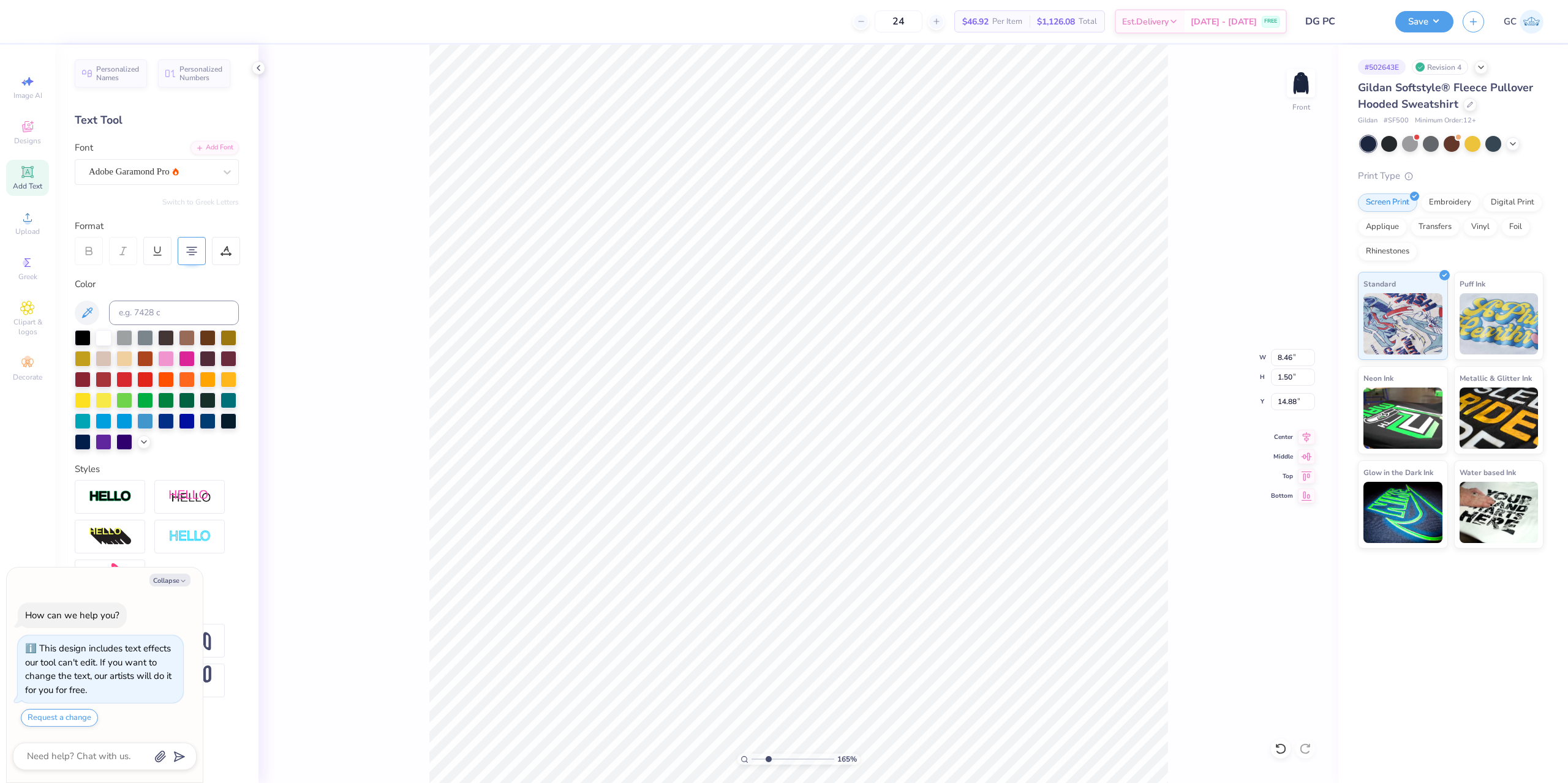
type input "1.64913377760655"
type textarea "x"
type input "1.64913377760655"
type textarea "x"
type input "1.64913377760655"
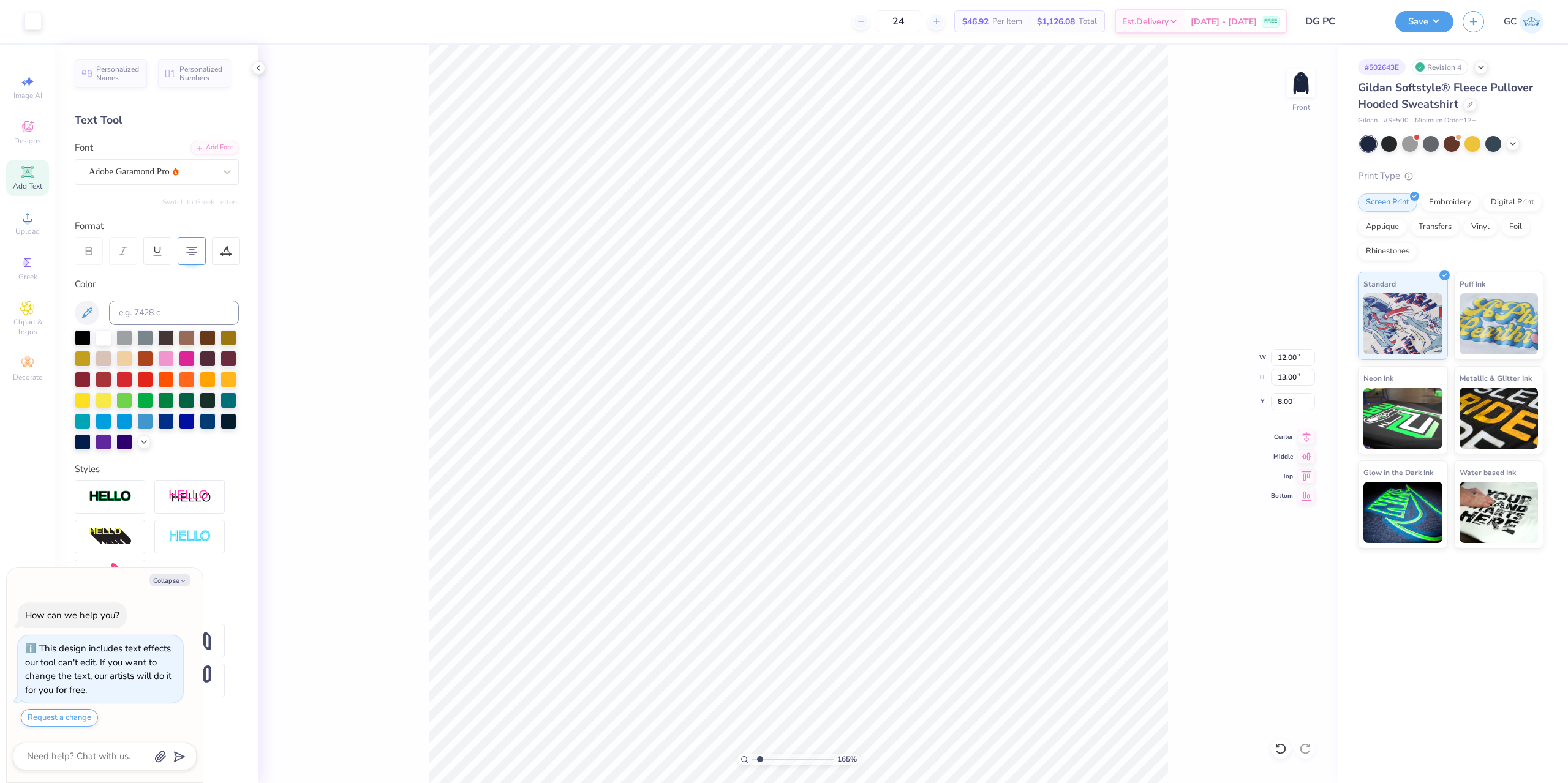
type textarea "x"
type input "1.64913377760655"
type textarea "x"
type input "1.64913377760655"
type textarea "x"
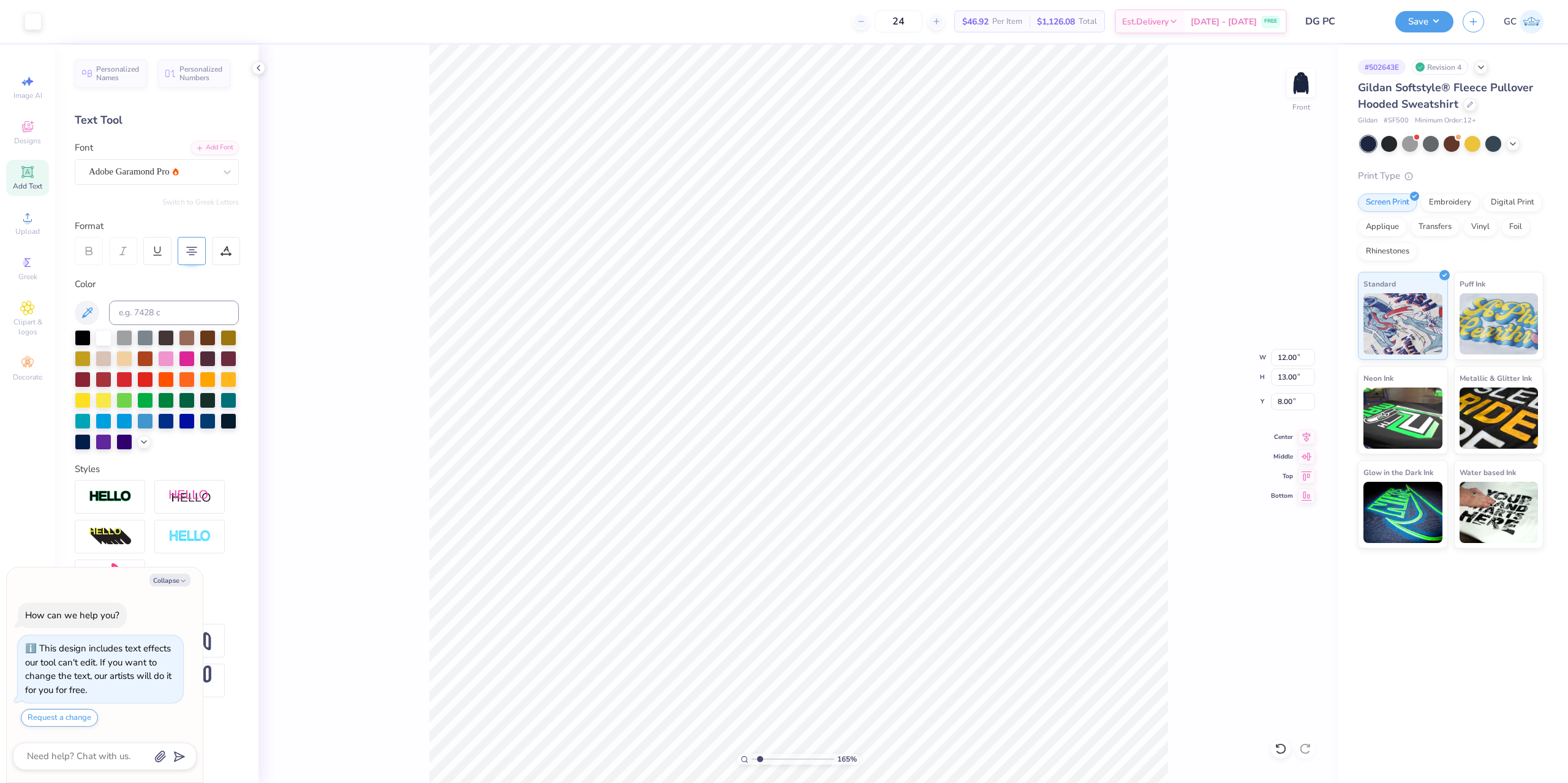
type input "1.64913377760655"
type textarea "x"
type input "1.64913377760655"
drag, startPoint x: 1282, startPoint y: 352, endPoint x: 1295, endPoint y: 352, distance: 13.0
click at [1295, 352] on input "8.46" at bounding box center [1293, 357] width 44 height 17
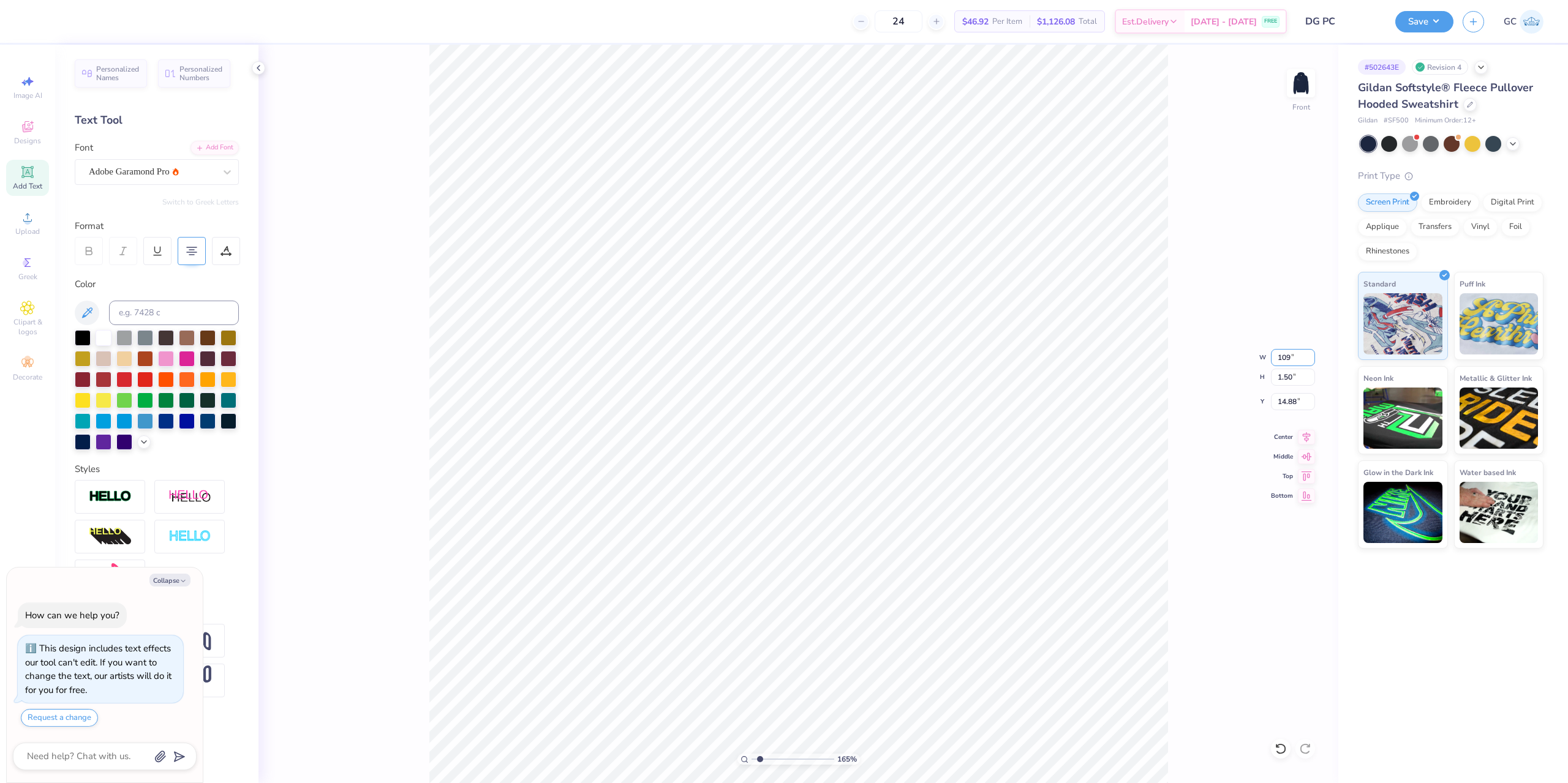
type input "109"
type textarea "x"
type input "1.64913377760655"
type input "15.00"
type input "2.66"
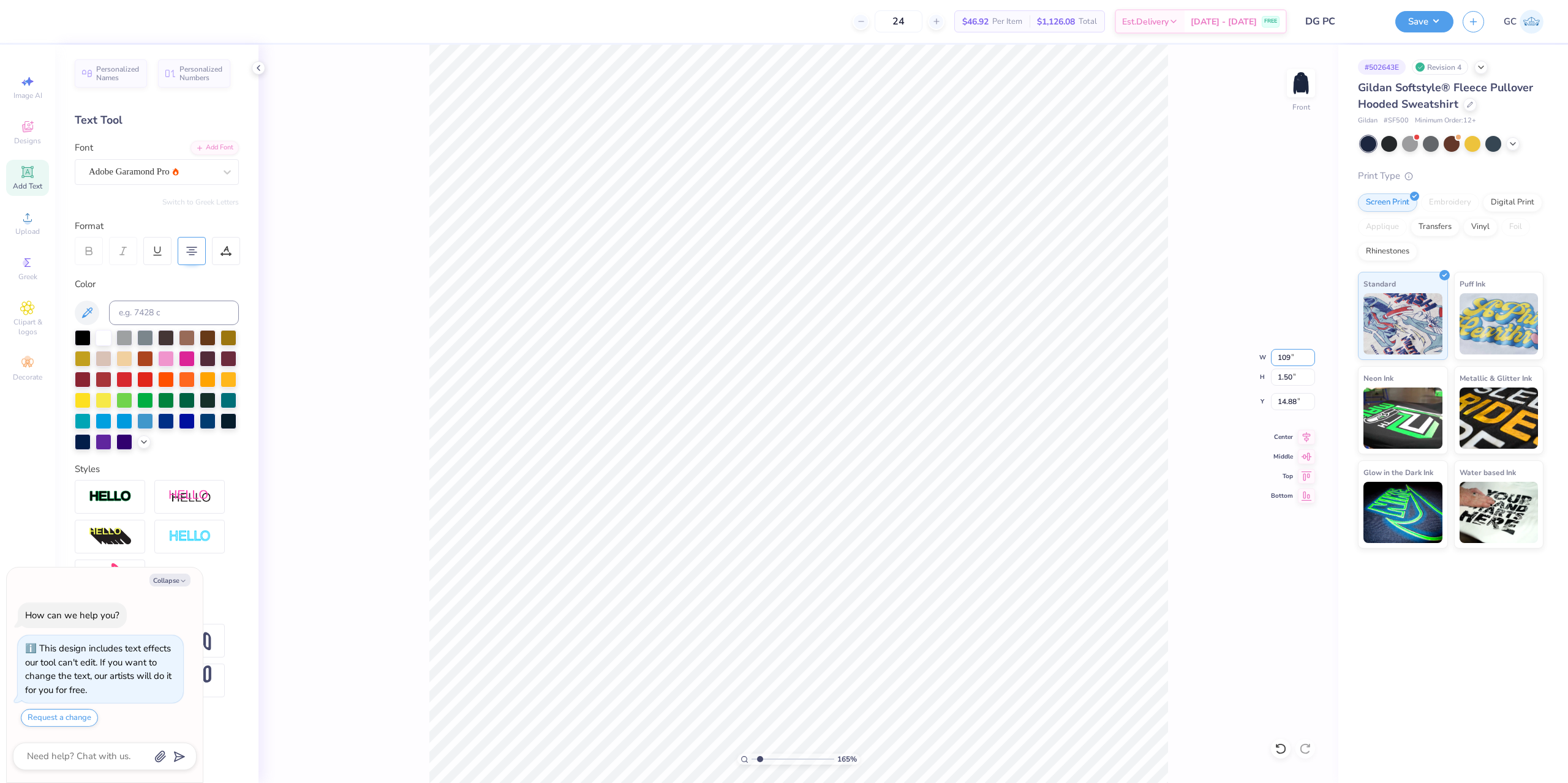
type input "14.29"
drag, startPoint x: 1278, startPoint y: 355, endPoint x: 1300, endPoint y: 355, distance: 22.0
click at [1300, 355] on input "15.00" at bounding box center [1293, 357] width 44 height 17
type input "10"
type textarea "x"
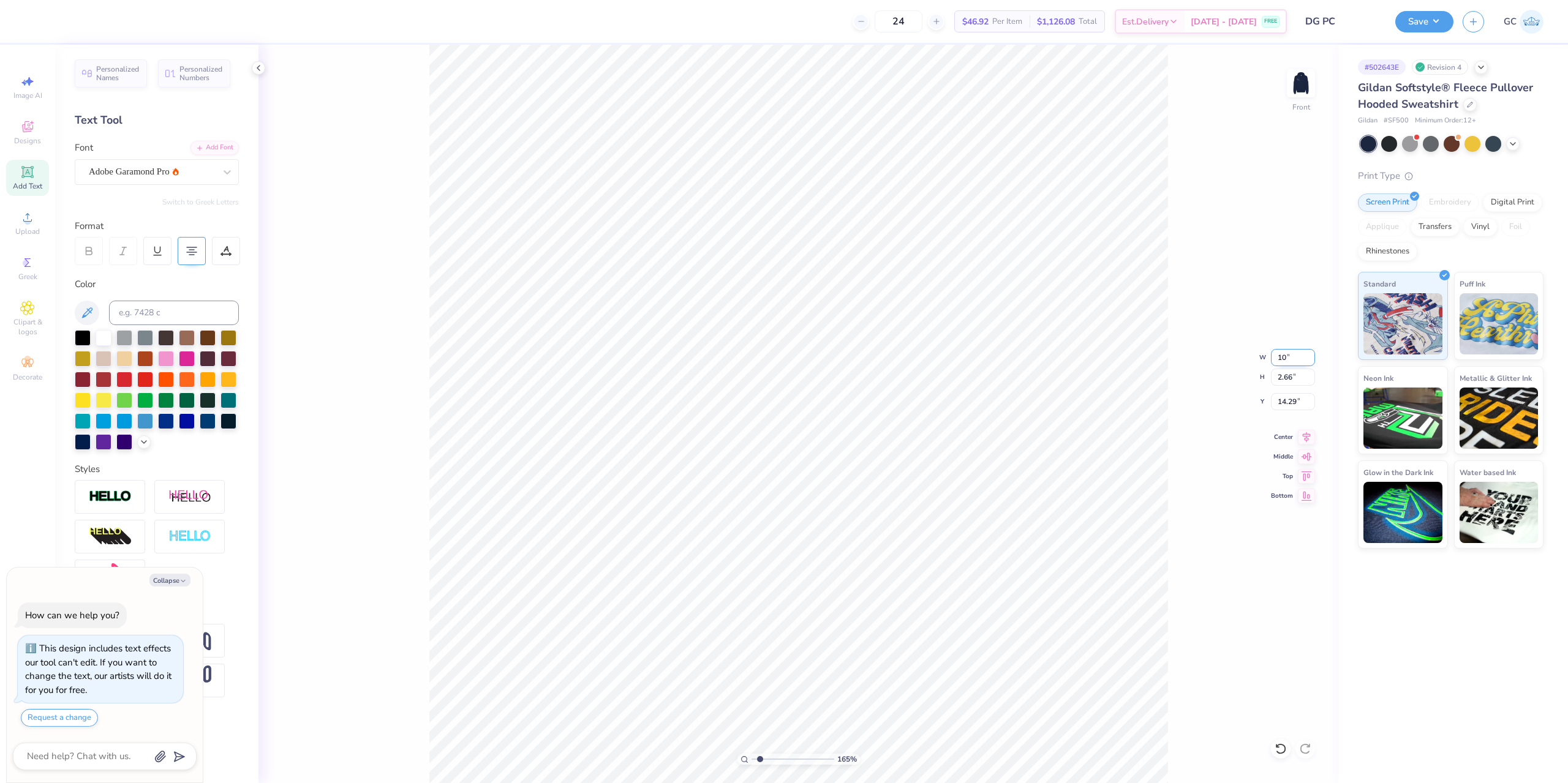
type input "1.64913377760655"
type input "10.00"
type input "1.78"
type input "14.74"
drag, startPoint x: 1297, startPoint y: 355, endPoint x: 1279, endPoint y: 357, distance: 18.1
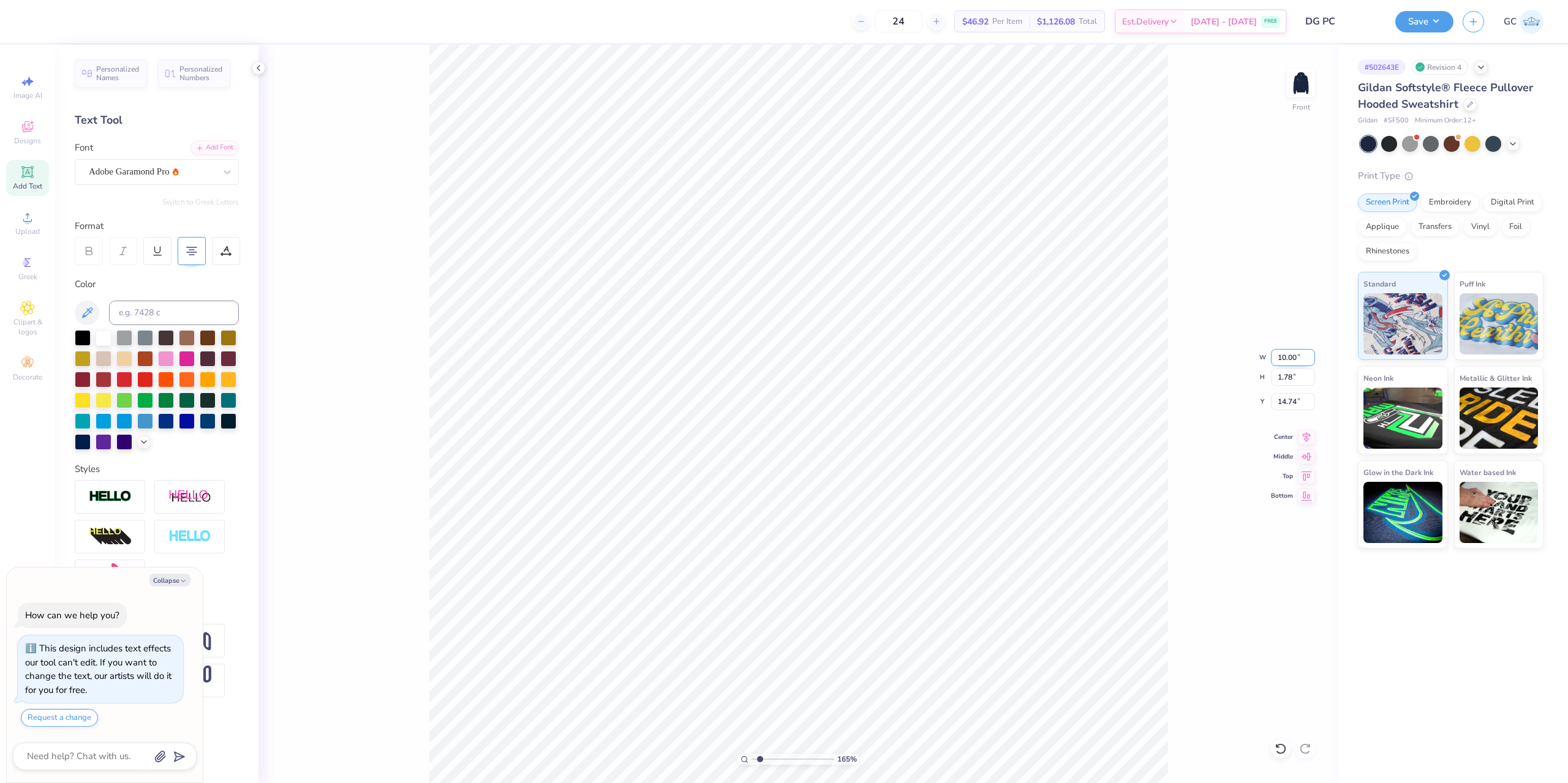
click at [1279, 357] on input "10.00" at bounding box center [1293, 357] width 44 height 17
type input "9"
type textarea "x"
type input "1.64913377760655"
type input "9.00"
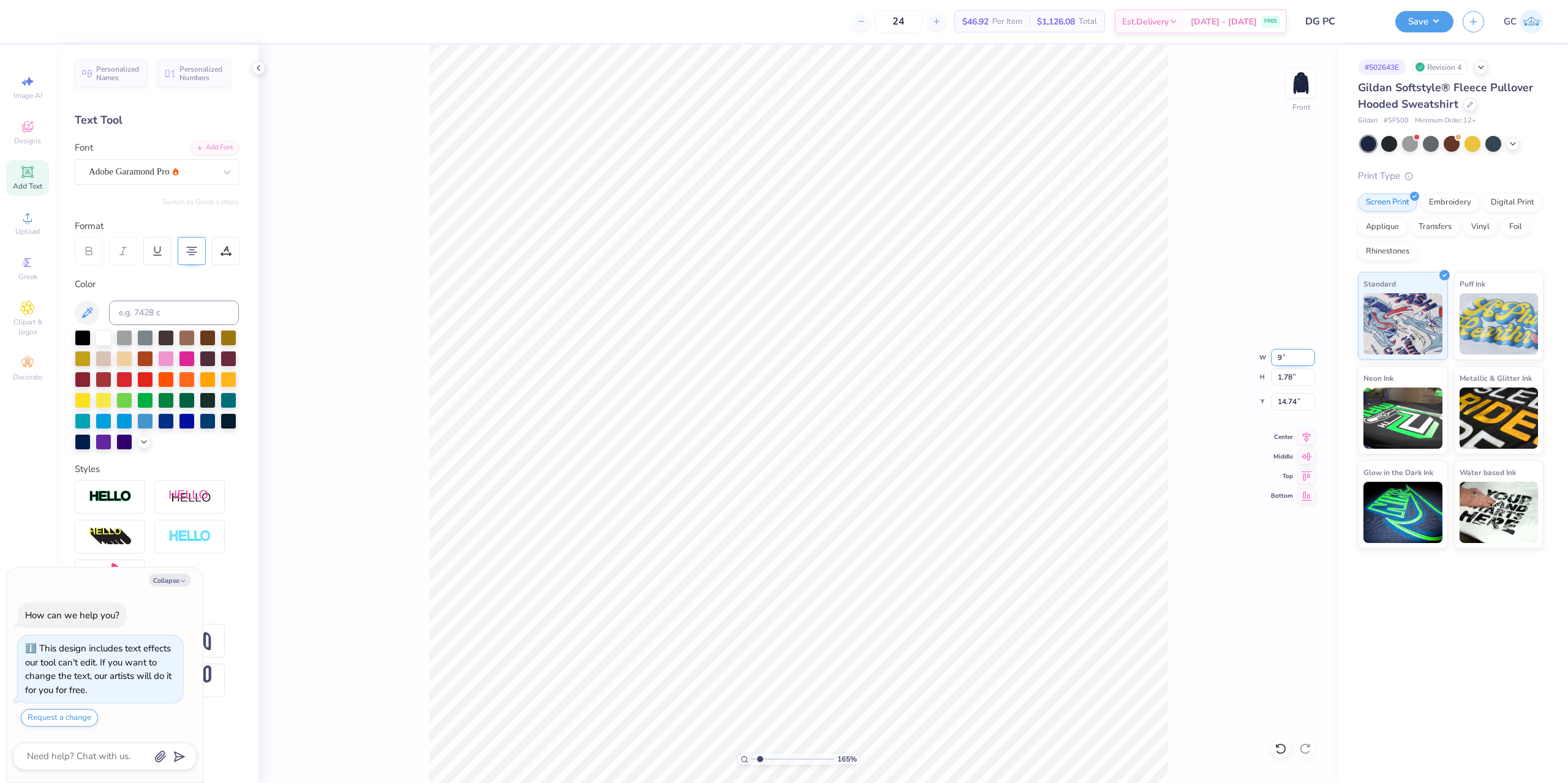
type input "1.60"
type input "14.83"
type textarea "x"
type input "1.64913377760655"
type textarea "x"
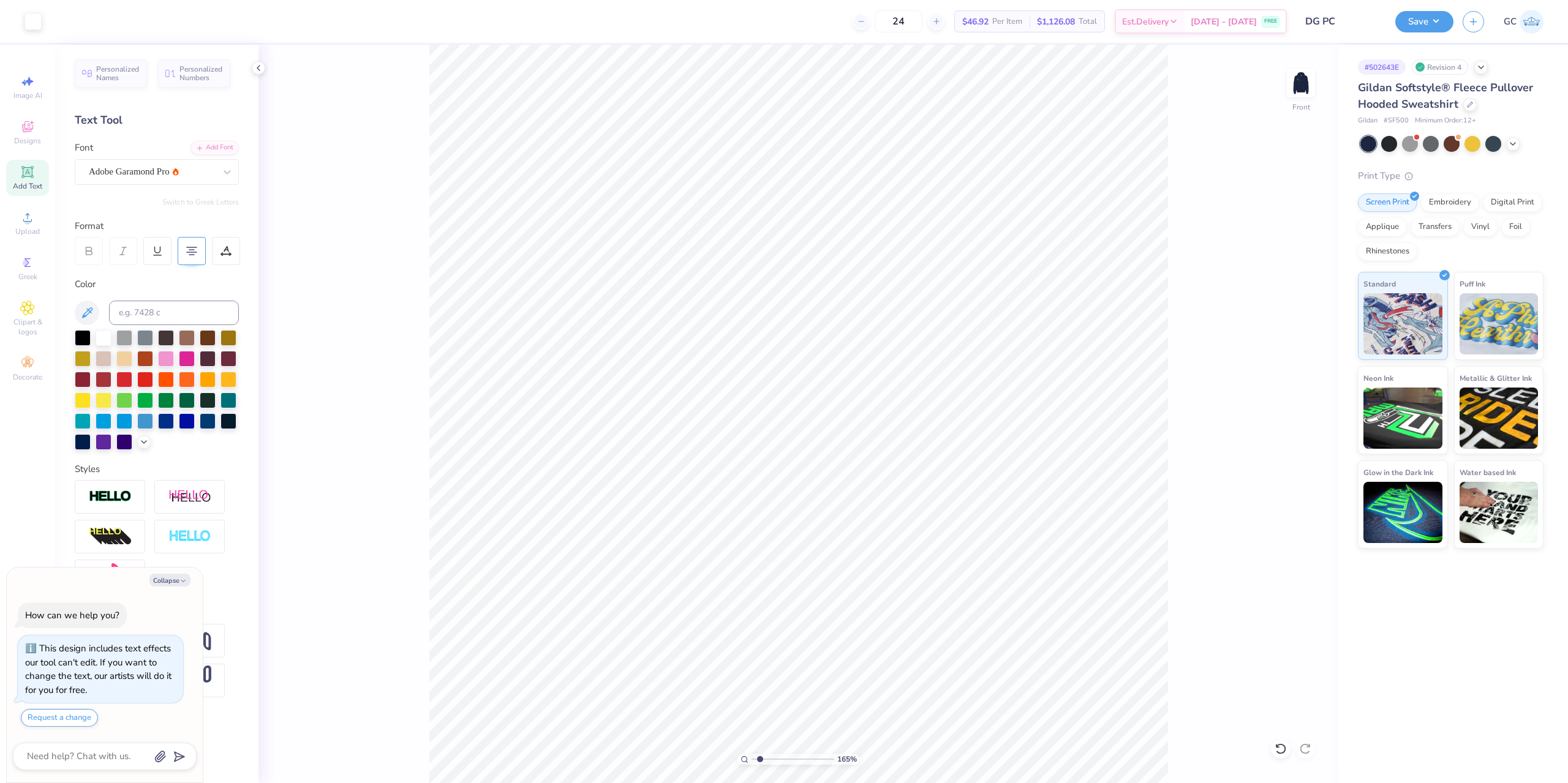
type input "1.64913377760655"
type textarea "x"
type input "1.64913377760655"
type input "9.00"
type input "1.60"
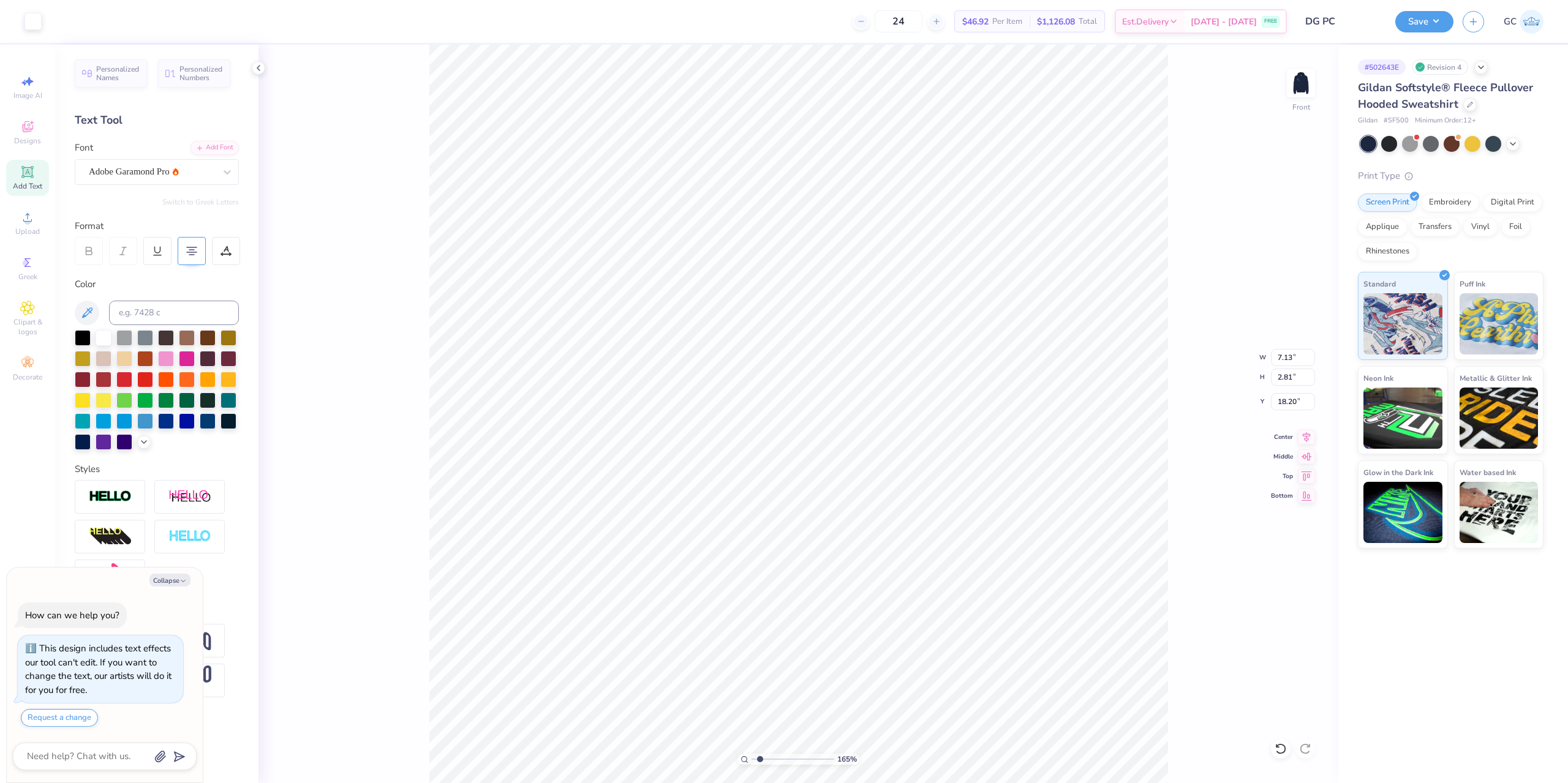
type input "14.83"
type textarea "x"
type input "1.64913377760655"
type textarea "x"
type input "1.64913377760655"
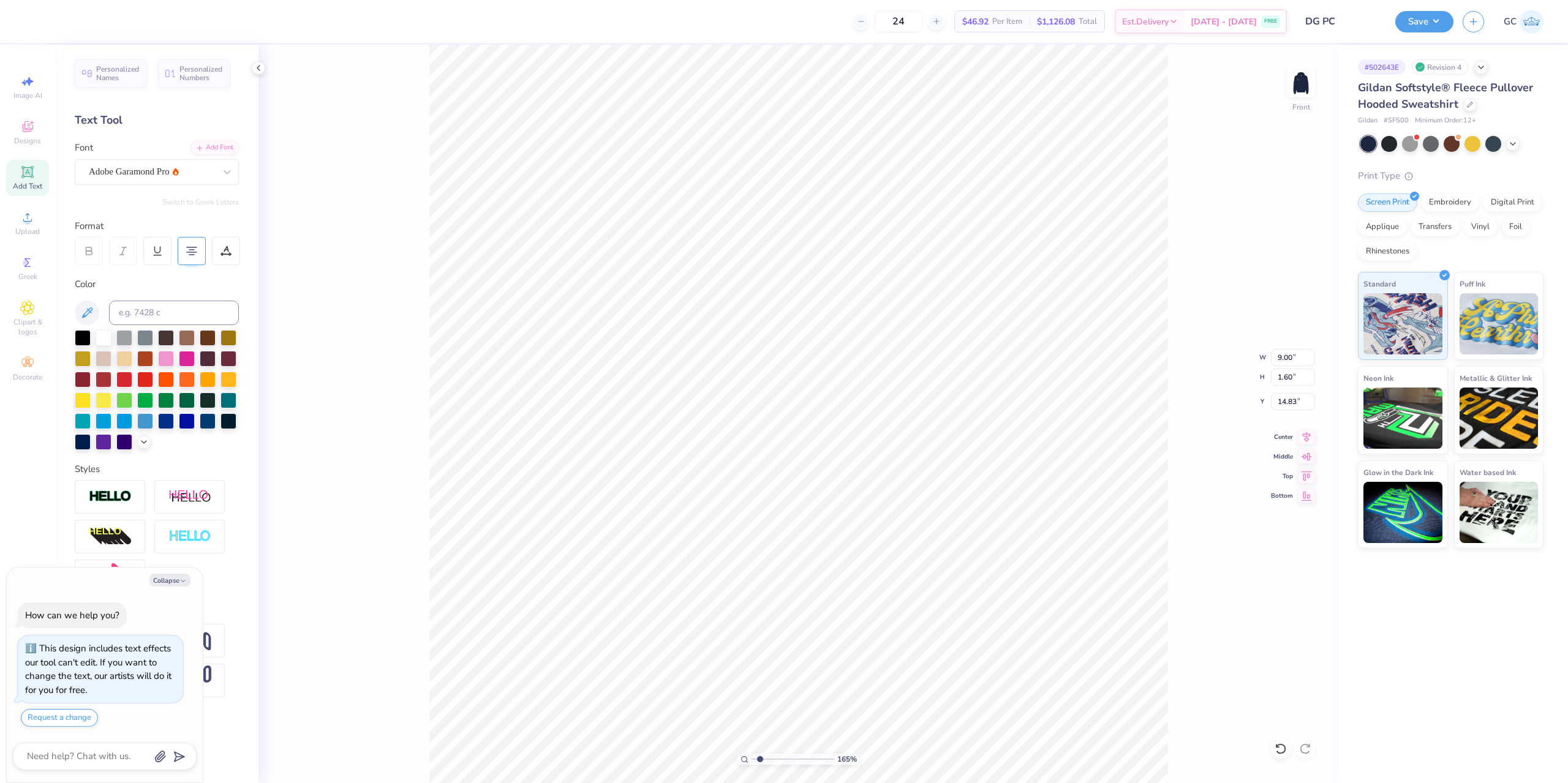
type input "19.35"
type textarea "x"
type input "1.64913377760655"
type textarea "x"
type input "1.64913377760655"
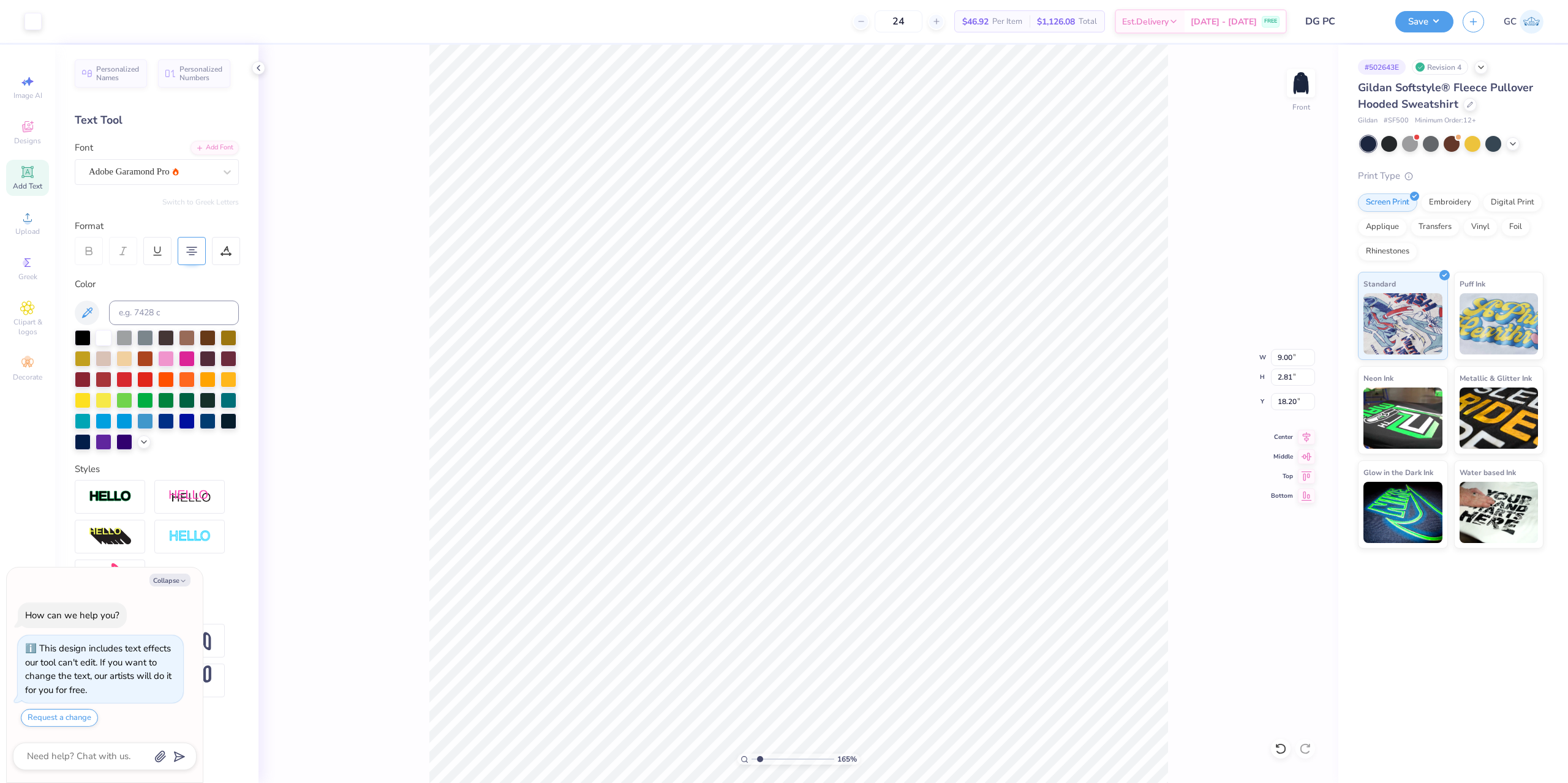
type textarea "x"
type input "1.64913377760655"
click at [970, 643] on li "Group" at bounding box center [985, 648] width 96 height 24
type textarea "x"
type input "1.64913377760655"
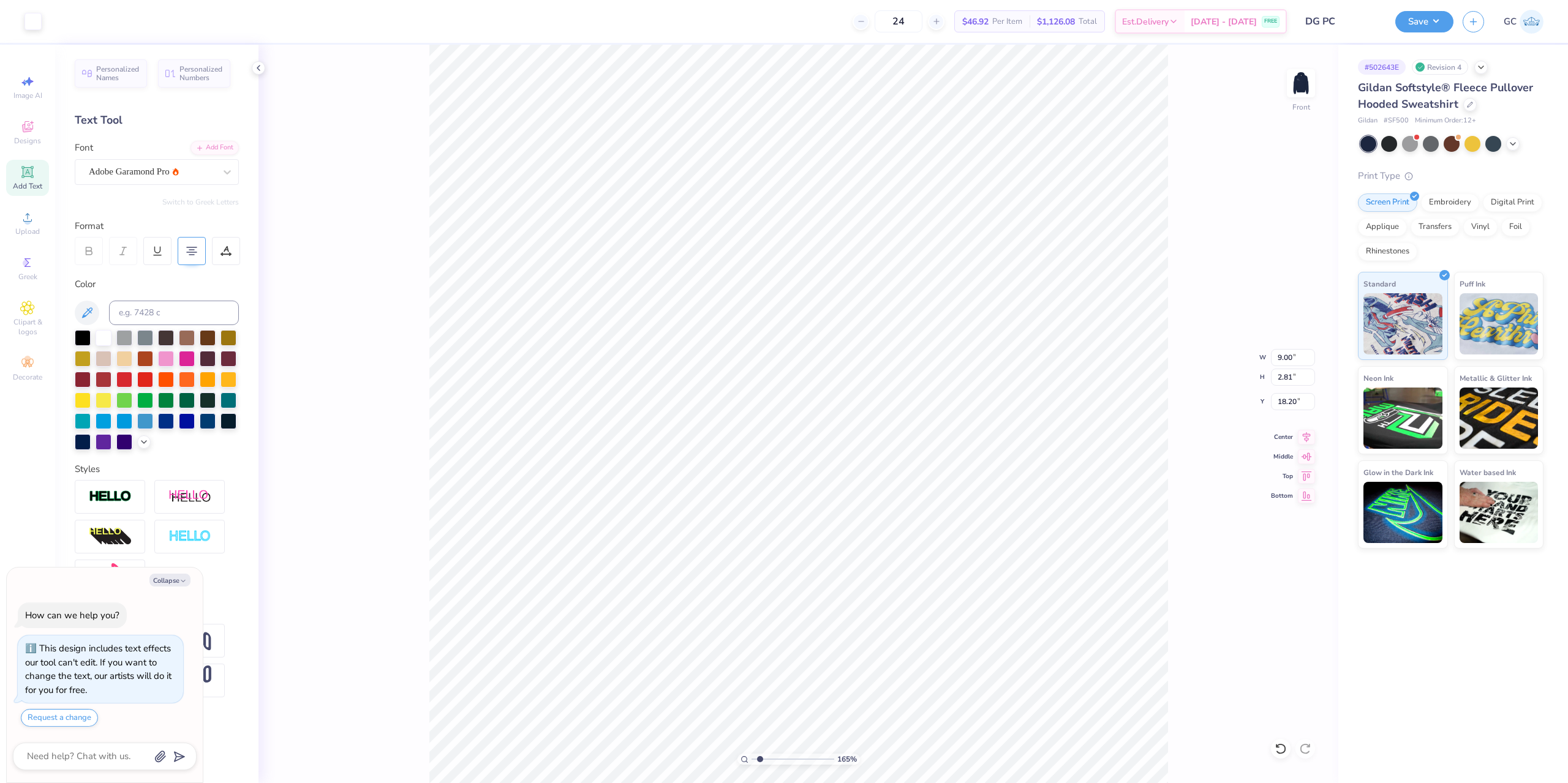
type textarea "x"
type input "1.64913377760655"
type input "7.13"
type textarea "x"
type input "1.64913377760655"
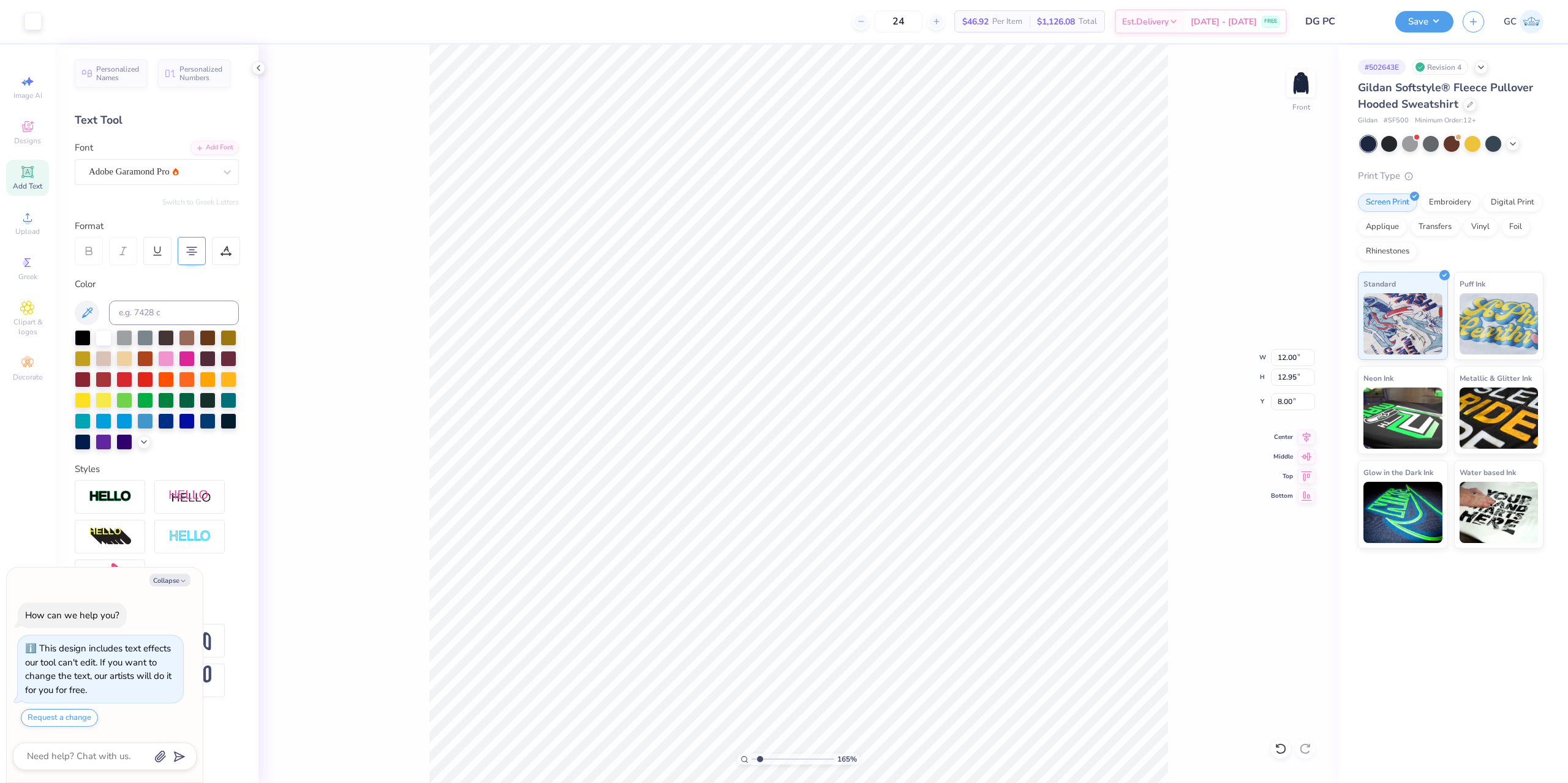
type textarea "x"
type input "1.64913377760655"
type textarea "x"
type input "1.64913377760655"
type textarea "x"
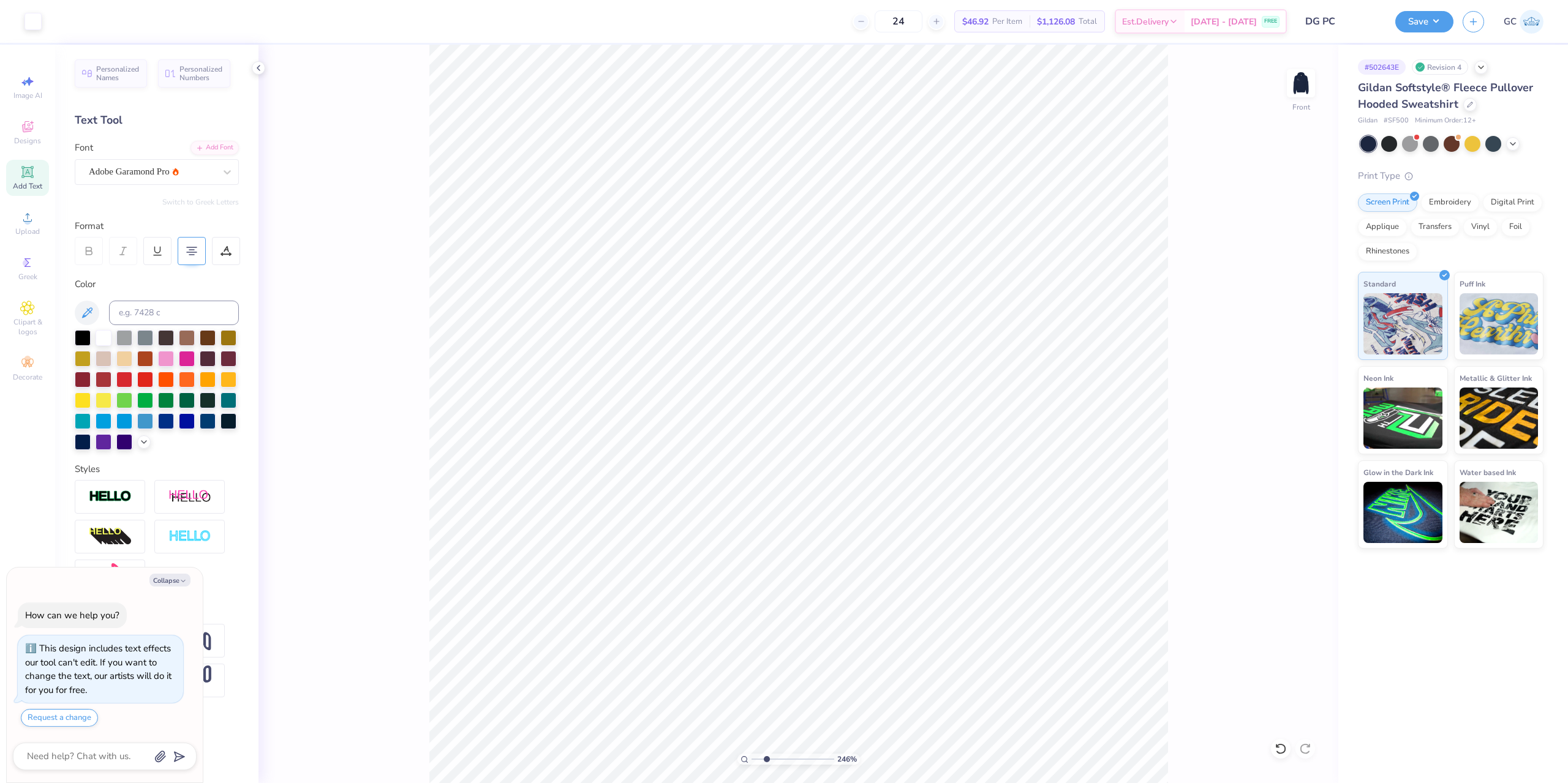
type input "2.71964221644285"
type textarea "x"
type input "2.71964221644285"
type textarea "x"
type input "2.71964221644285"
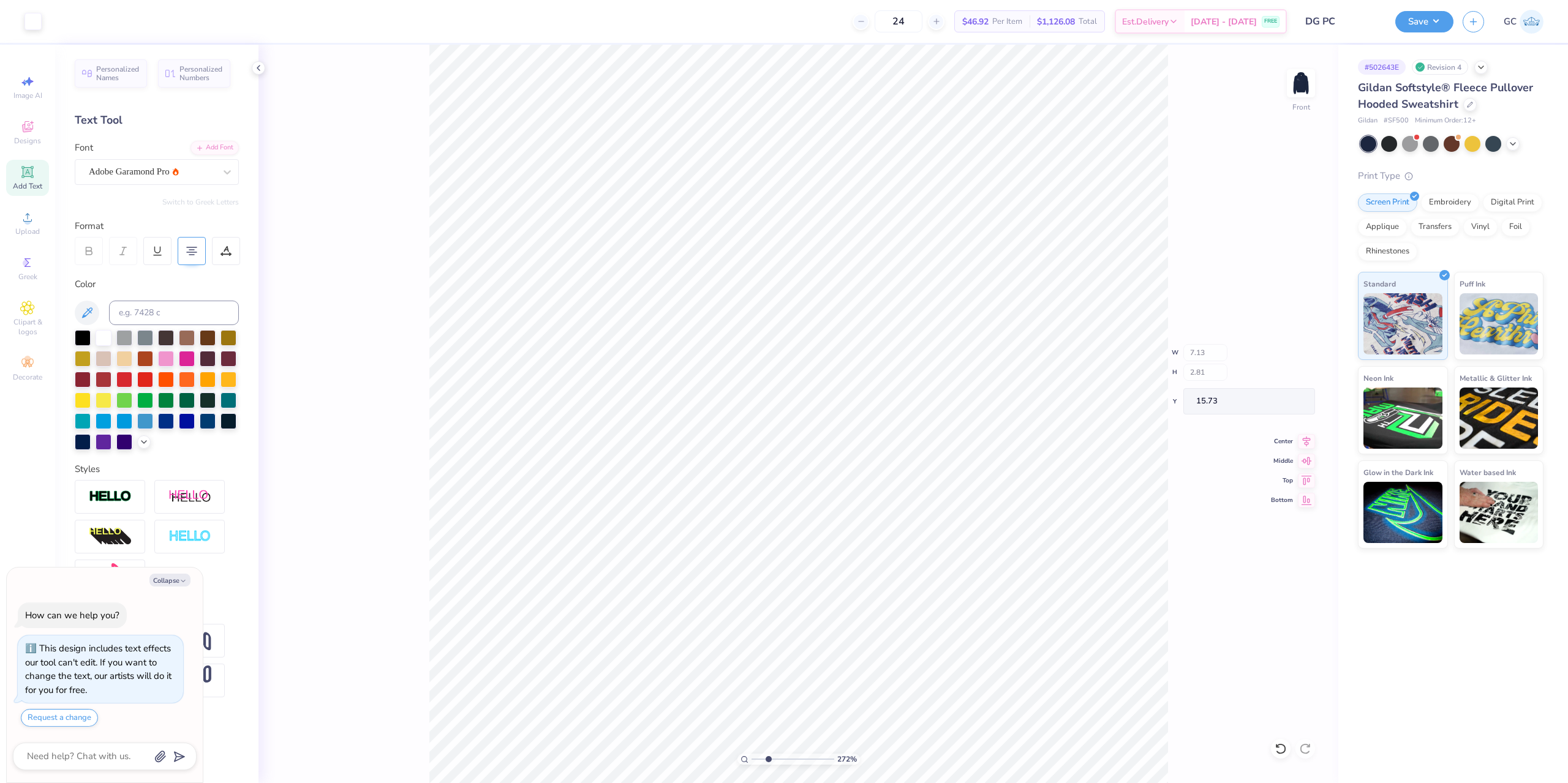
type textarea "x"
type input "2.71964221644285"
click at [1295, 404] on input "19.35" at bounding box center [1293, 401] width 44 height 17
type input "19.40"
type textarea "x"
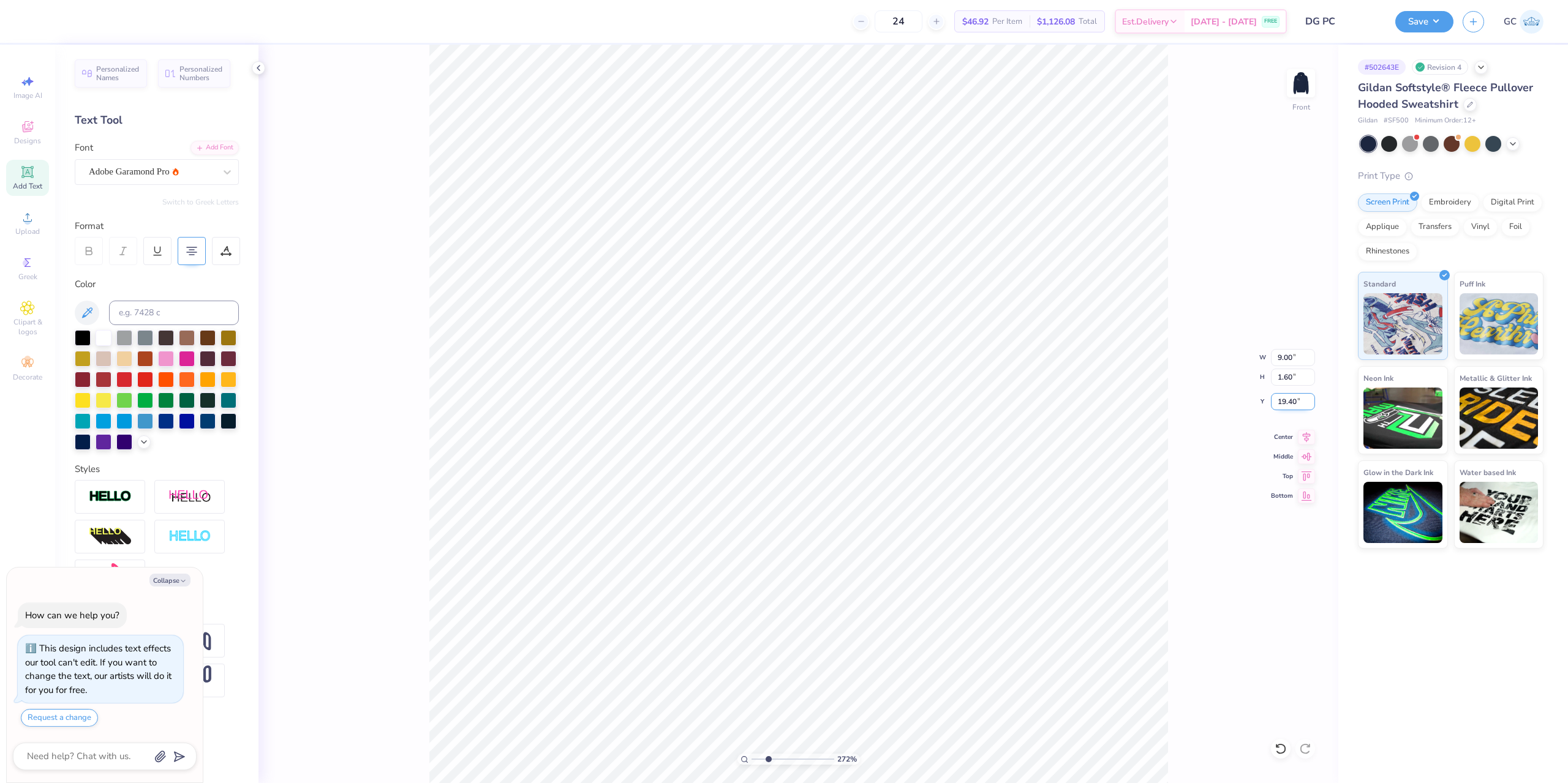
type input "2.71964221644285"
type textarea "x"
click at [1435, 22] on button "Save" at bounding box center [1424, 19] width 58 height 21
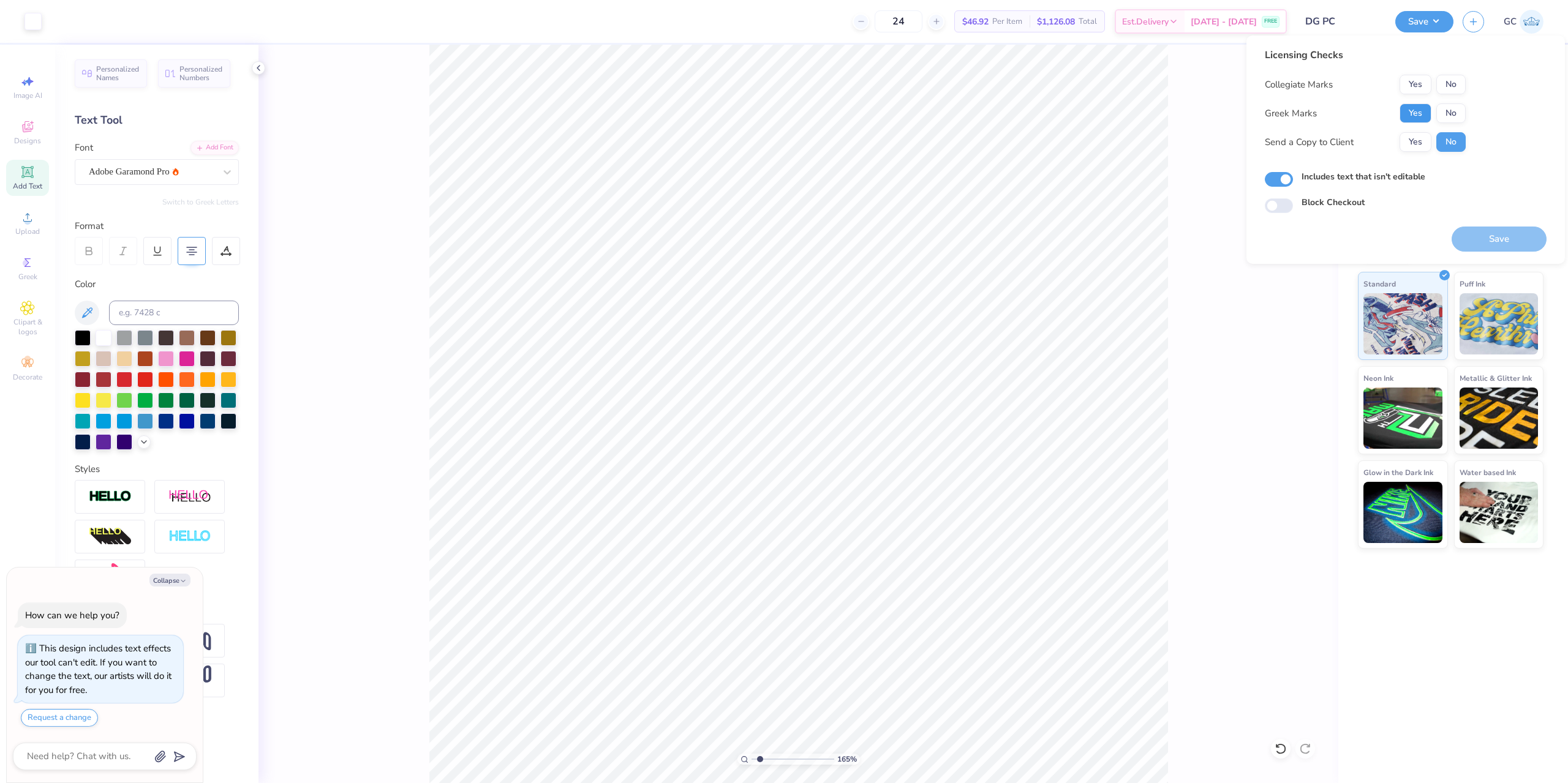
click at [1415, 107] on button "Yes" at bounding box center [1415, 113] width 32 height 20
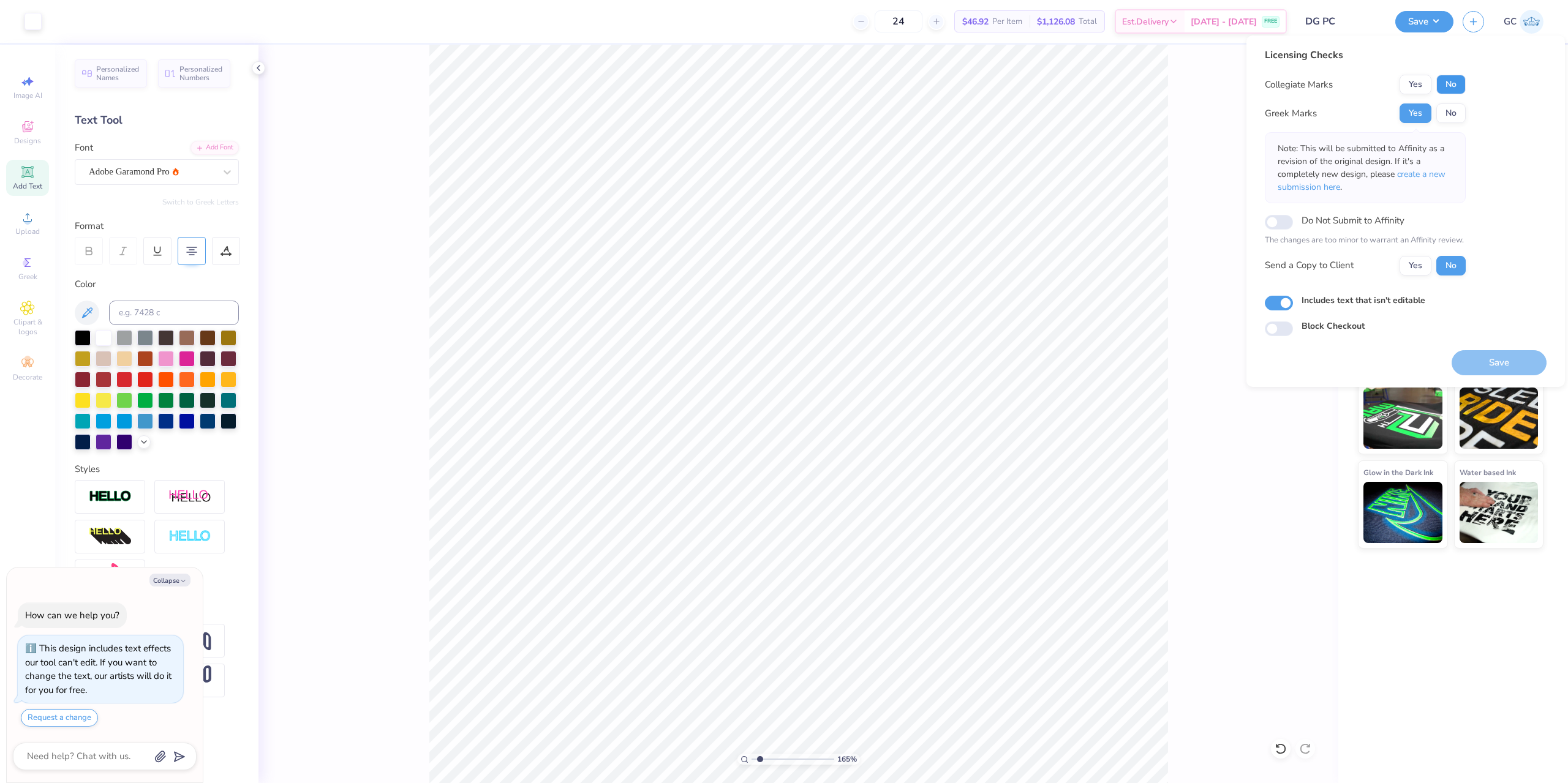
click at [1446, 88] on button "No" at bounding box center [1451, 84] width 29 height 20
click at [1504, 365] on button "Save" at bounding box center [1499, 363] width 95 height 25
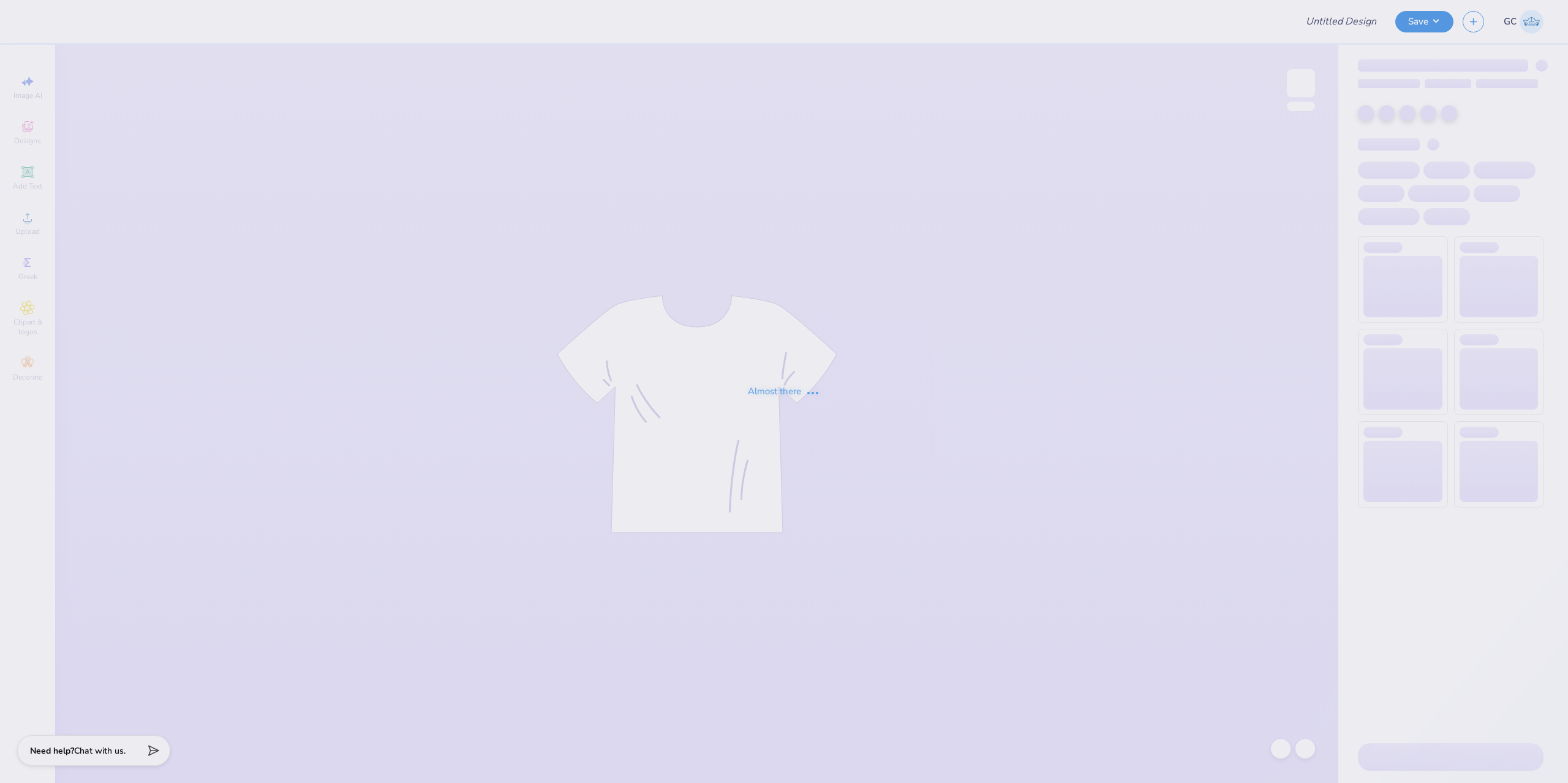
type input "Exec sets"
